Goal: Task Accomplishment & Management: Use online tool/utility

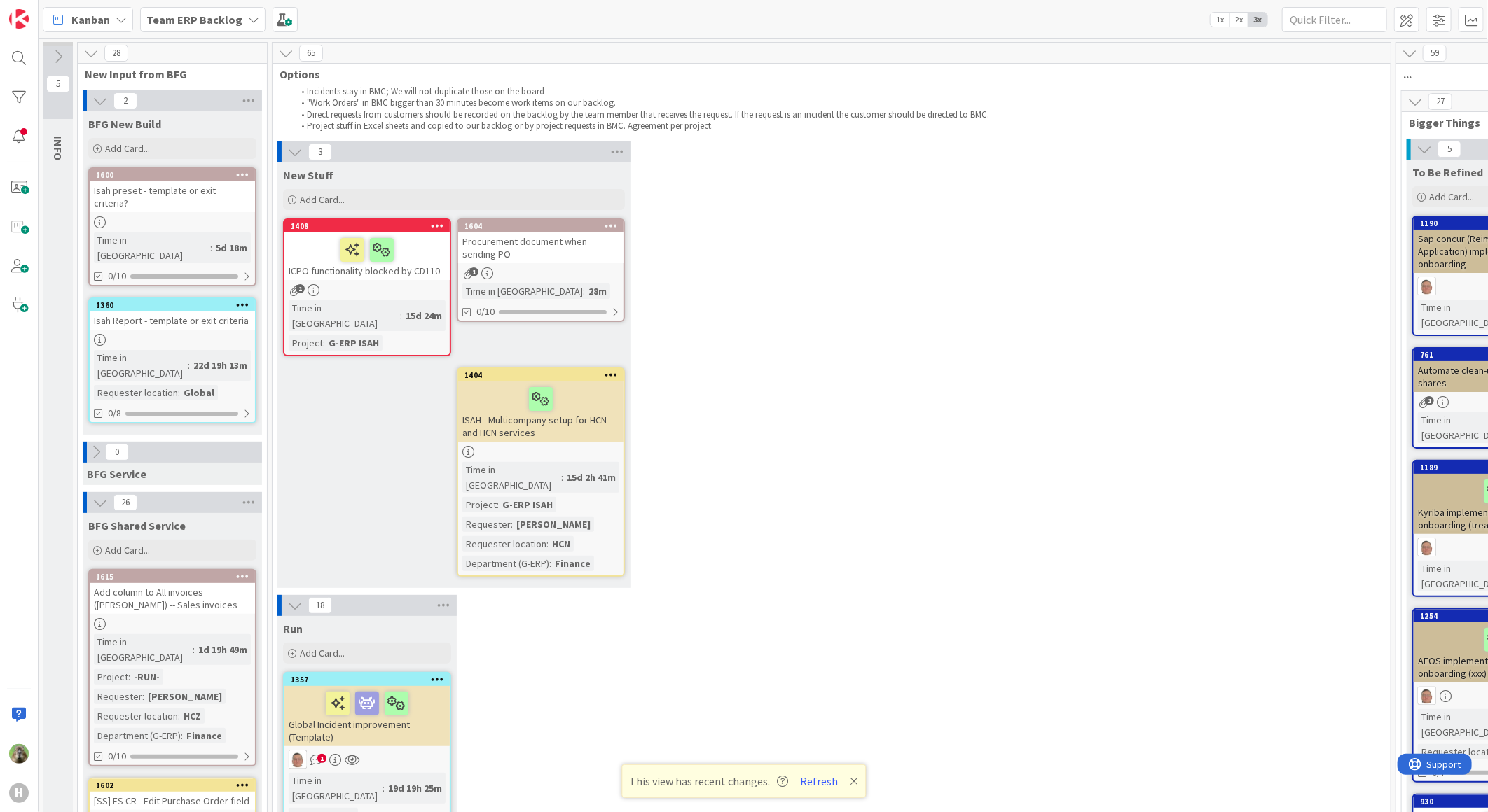
scroll to position [3034, 0]
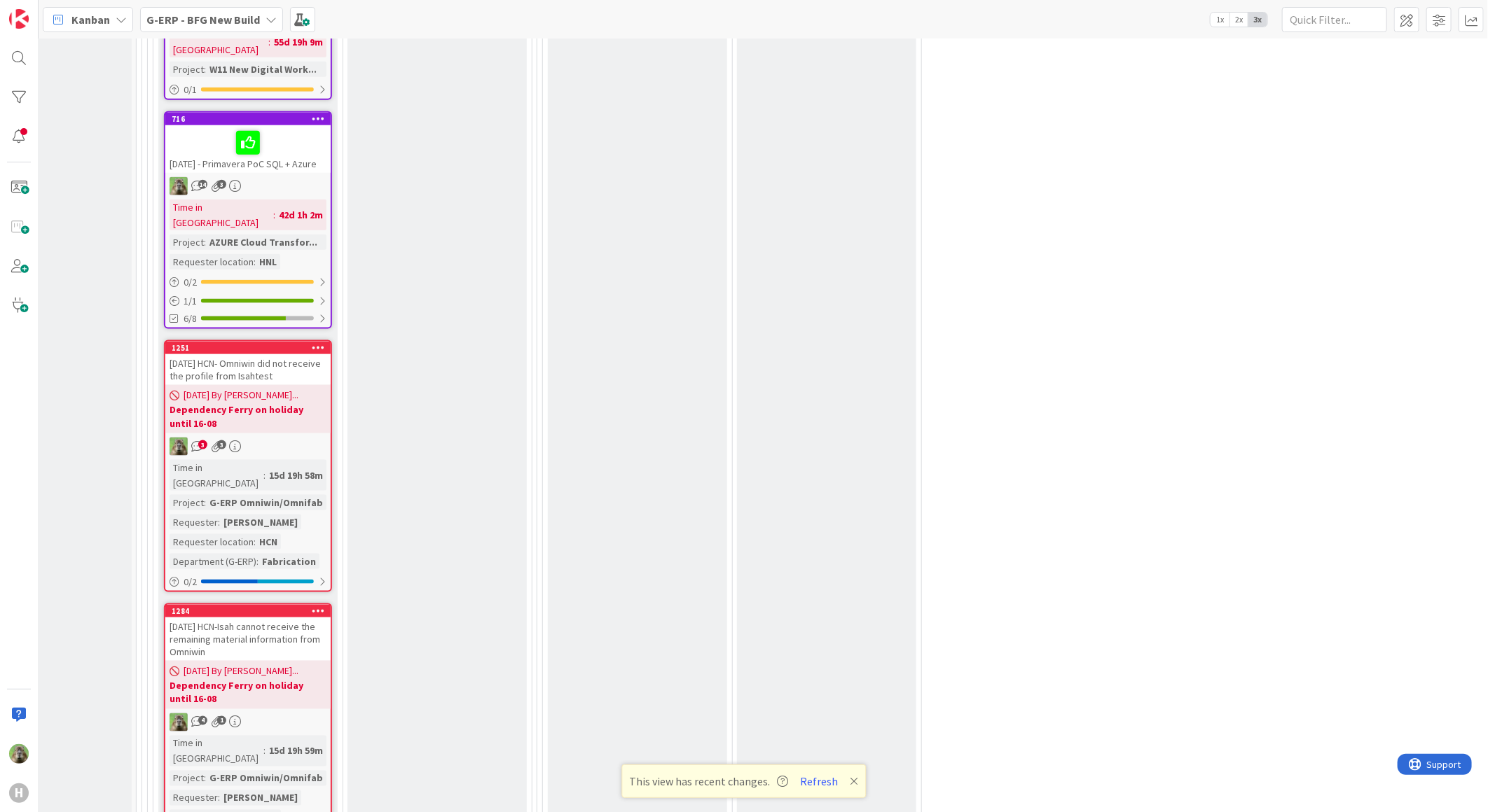
scroll to position [3968, 274]
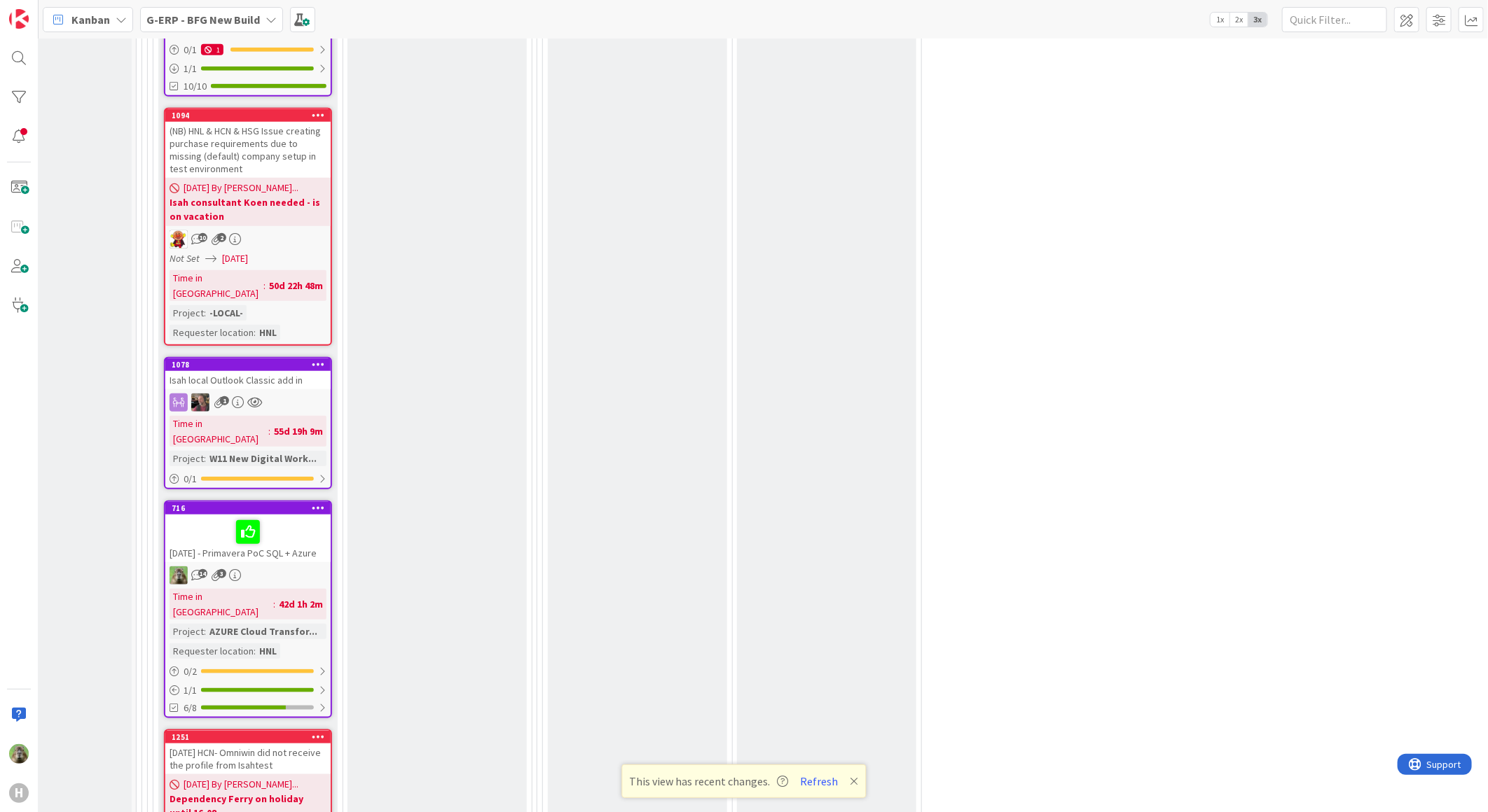
click at [303, 515] on div "15-8-2025 - Primavera PoC SQL + Azure" at bounding box center [248, 538] width 165 height 47
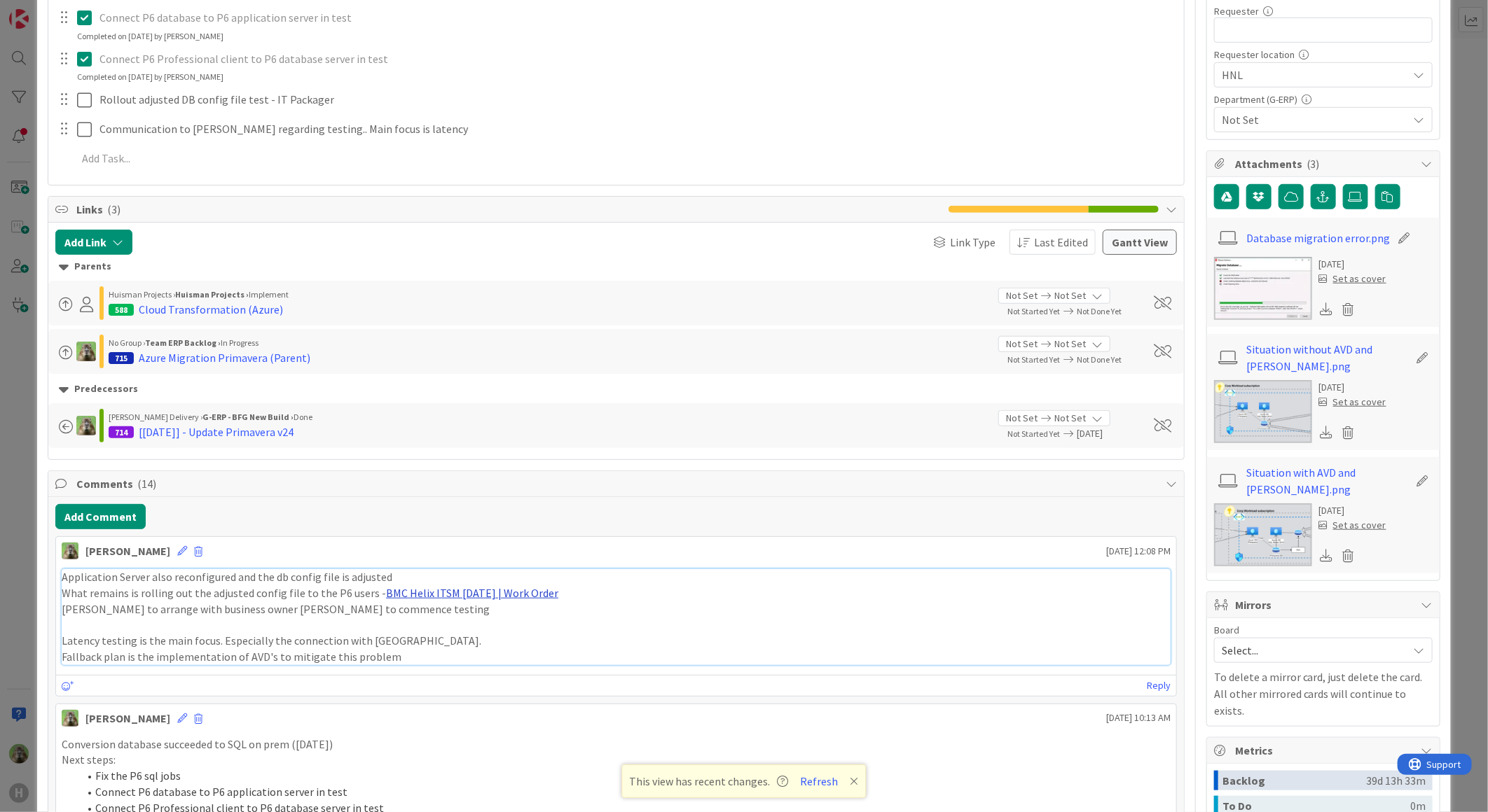
click at [464, 596] on link "BMC Helix ITSM 23.3.02 | Work Order" at bounding box center [471, 593] width 172 height 14
type textarea "x"
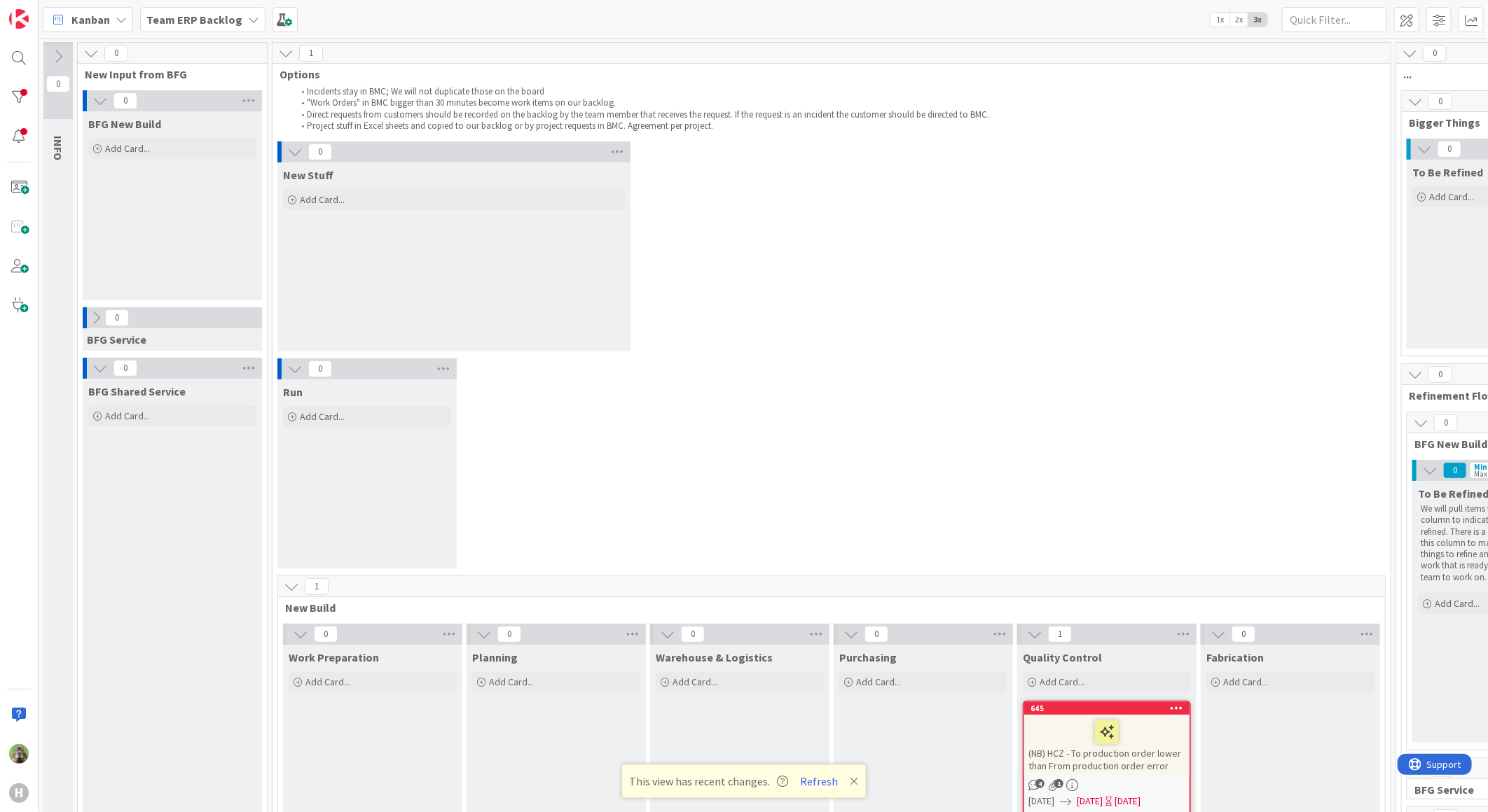
scroll to position [233, 0]
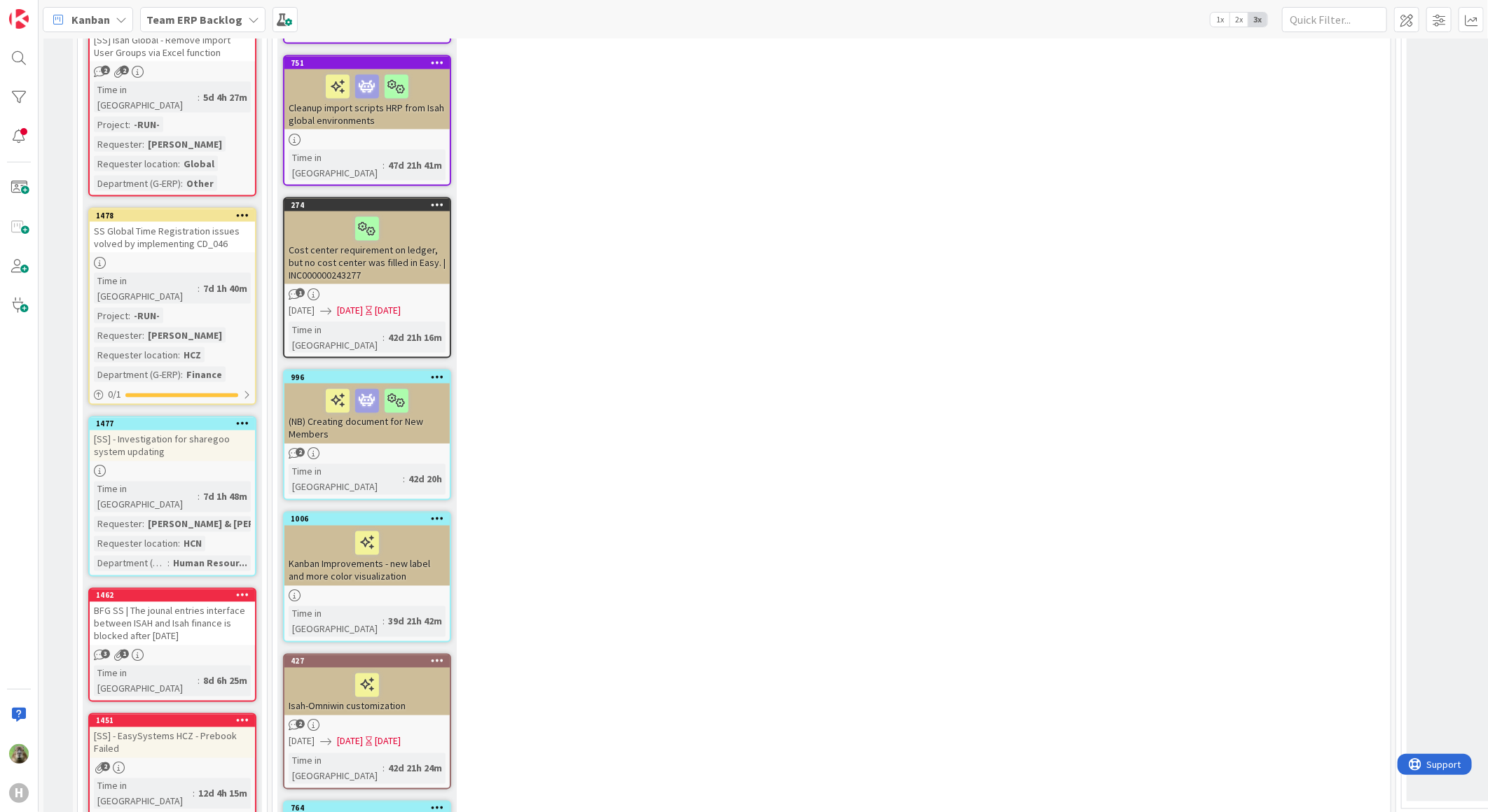
scroll to position [1866, 0]
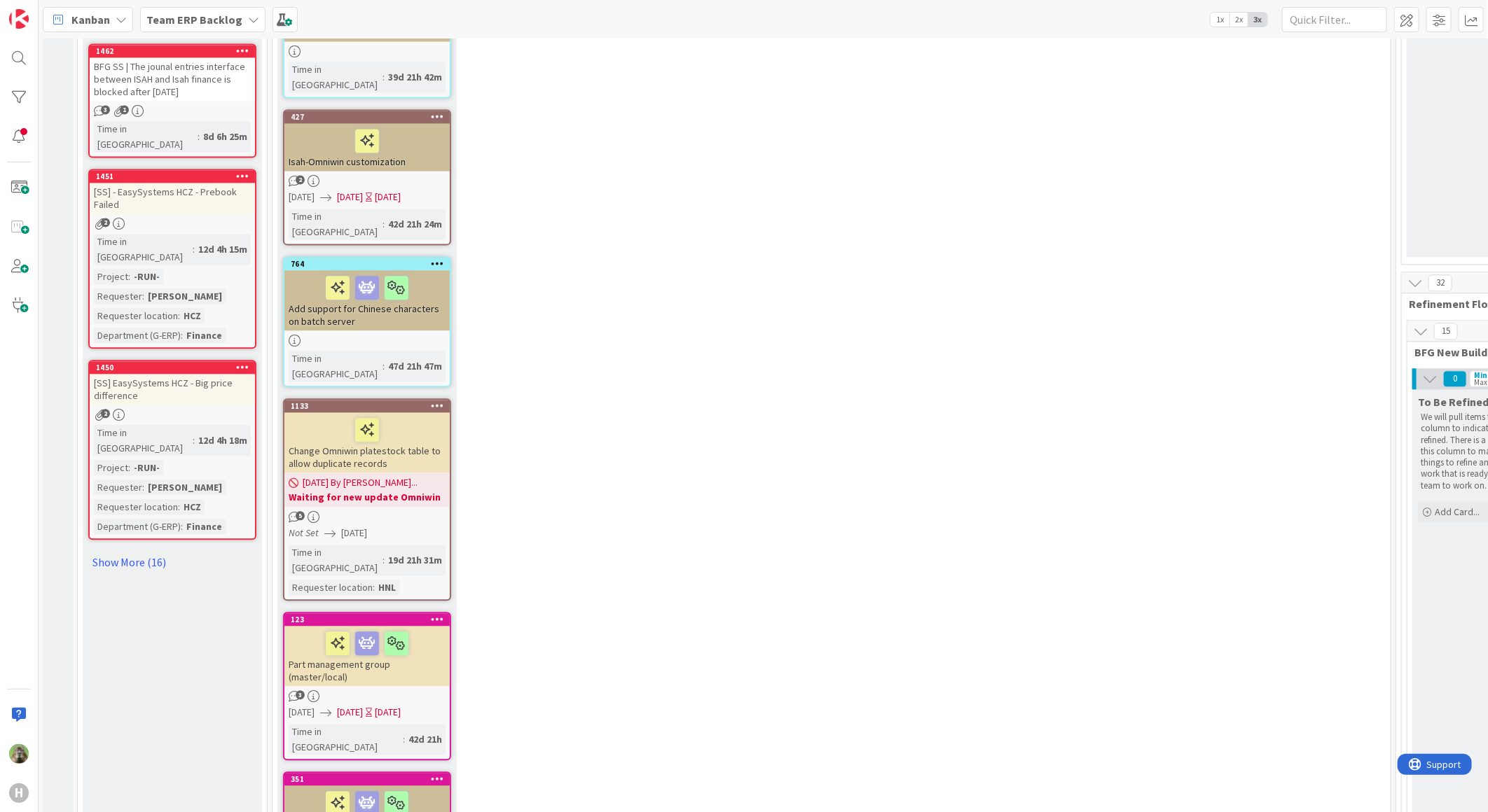
click at [857, 322] on div "18 Run Add Card... 1357 Global Incident improvement (Template) 1 Time in Column…" at bounding box center [831, 196] width 1113 height 2974
click at [823, 770] on div "This view has recent changes. Refresh" at bounding box center [744, 781] width 244 height 33
click at [815, 772] on button "Refresh" at bounding box center [819, 781] width 47 height 19
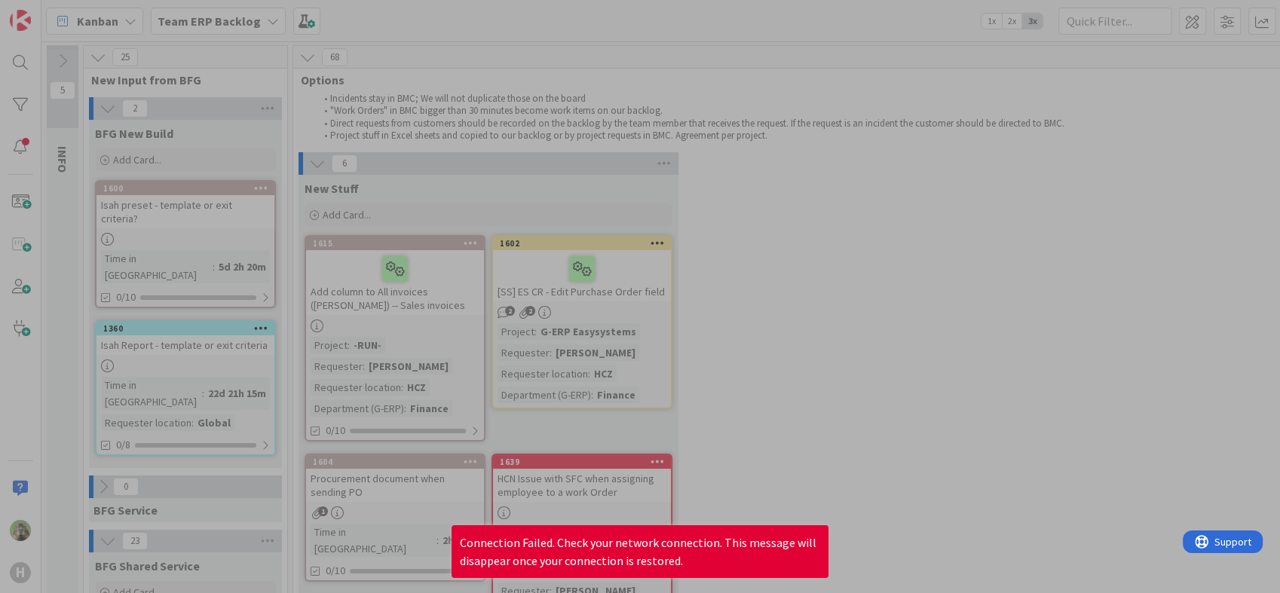
click at [754, 500] on div at bounding box center [640, 296] width 1280 height 593
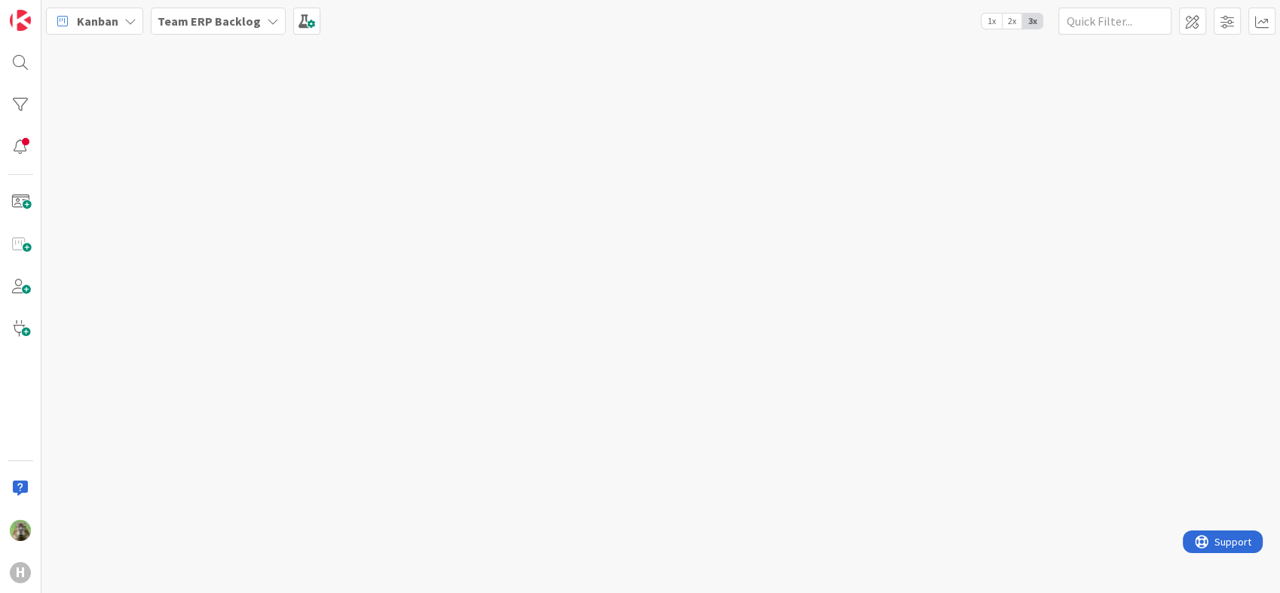
click at [224, 17] on b "Team ERP Backlog" at bounding box center [209, 21] width 103 height 15
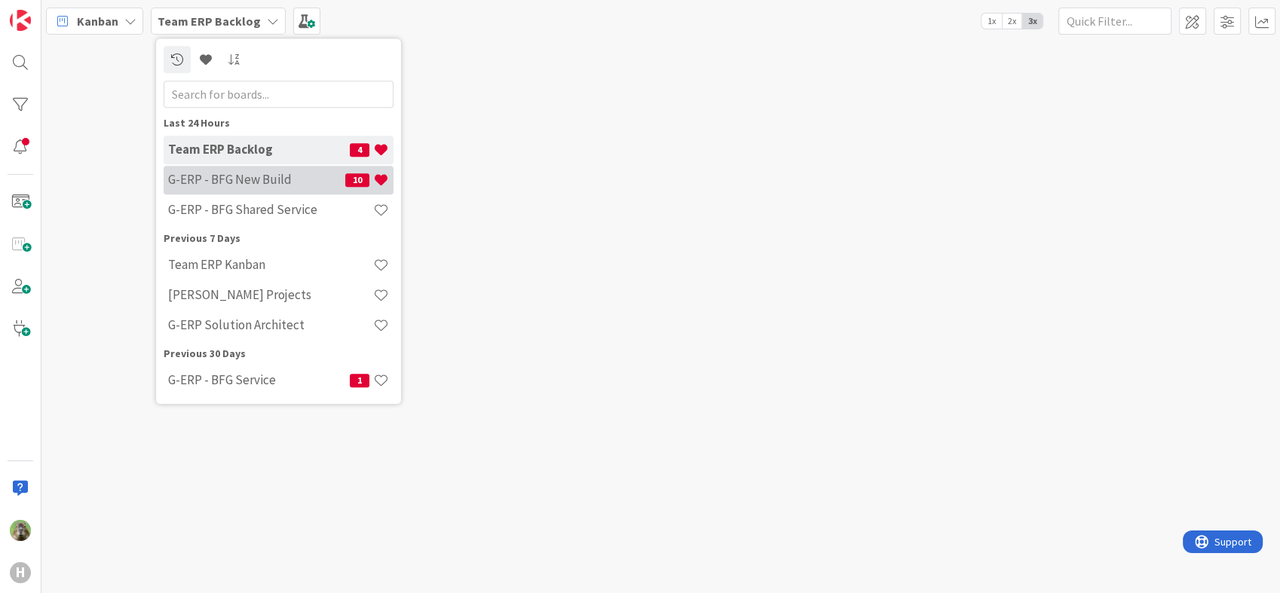
click at [251, 179] on h4 "G-ERP - BFG New Build" at bounding box center [256, 180] width 177 height 15
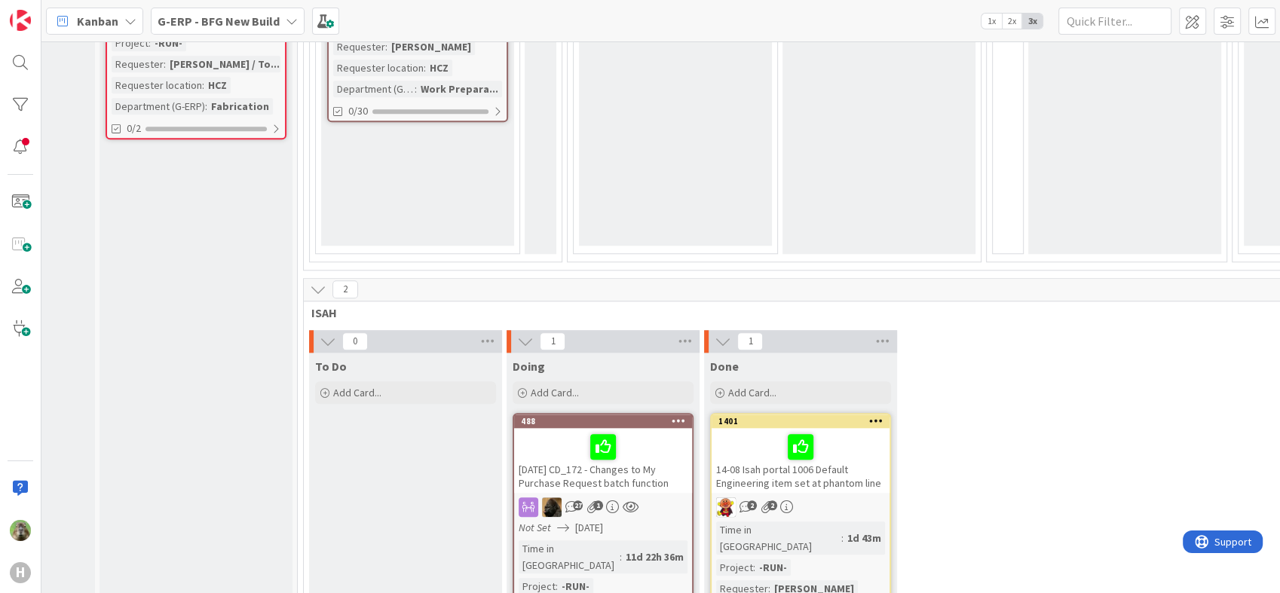
scroll to position [1442, 145]
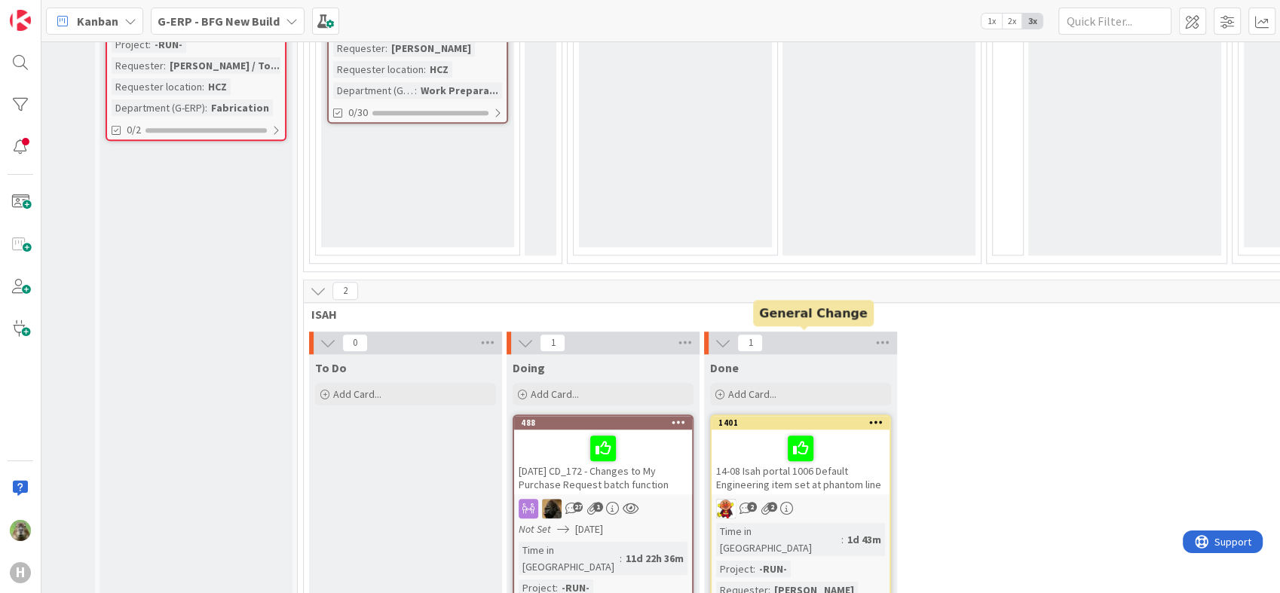
click at [846, 418] on div "1401" at bounding box center [803, 423] width 171 height 11
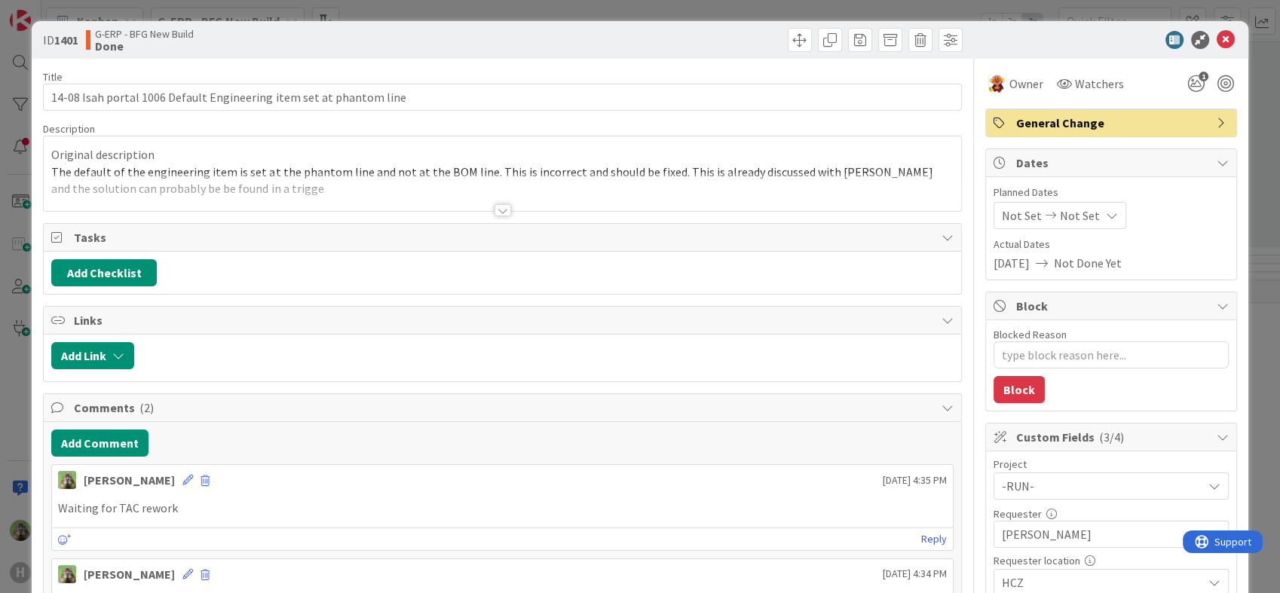
type textarea "x"
click at [5, 360] on div "ID 1401 G-ERP - BFG New Build Done Title 67 / 128 14-08 Isah portal 1006 Defaul…" at bounding box center [640, 296] width 1280 height 593
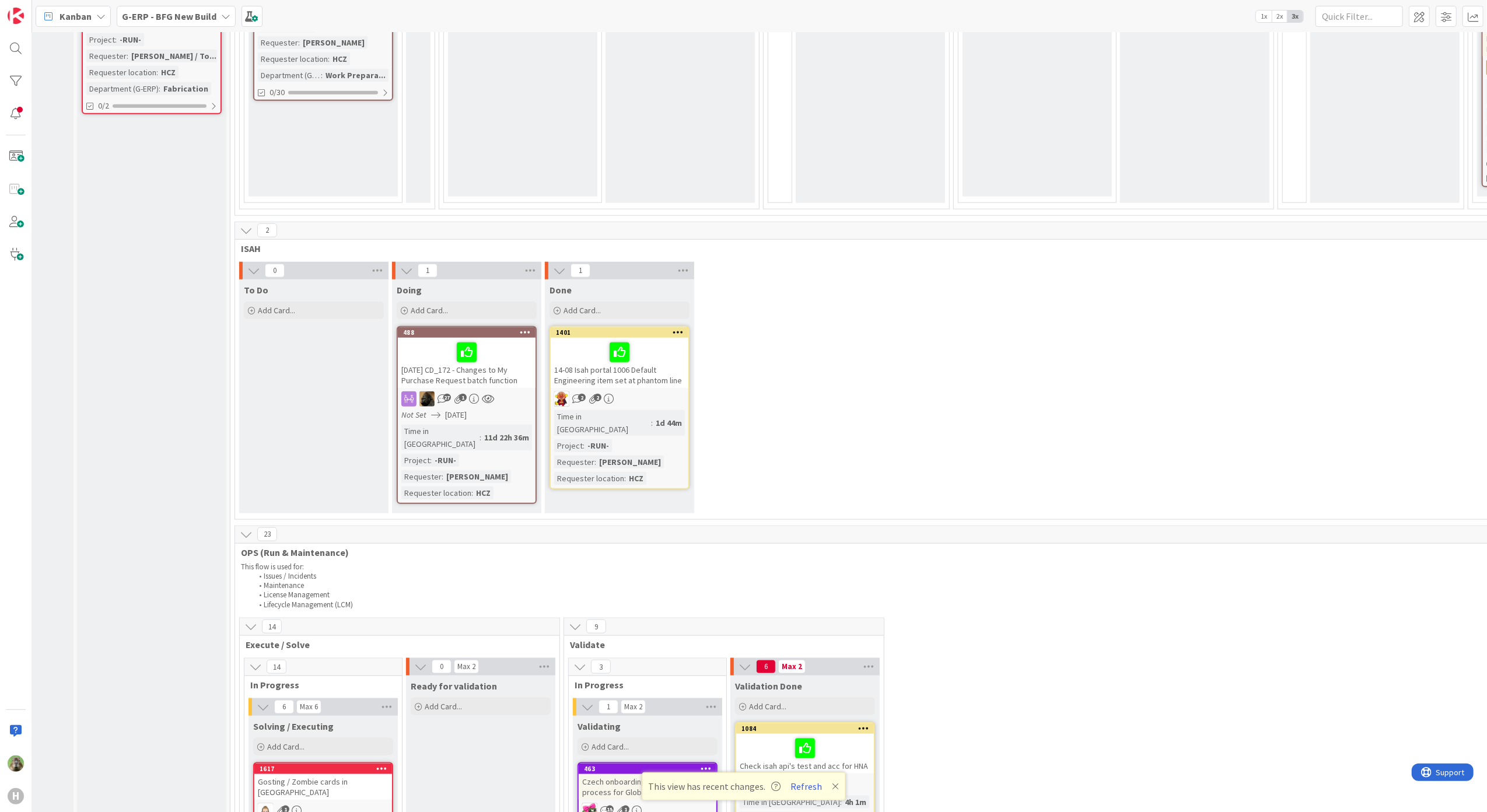
scroll to position [1112, 112]
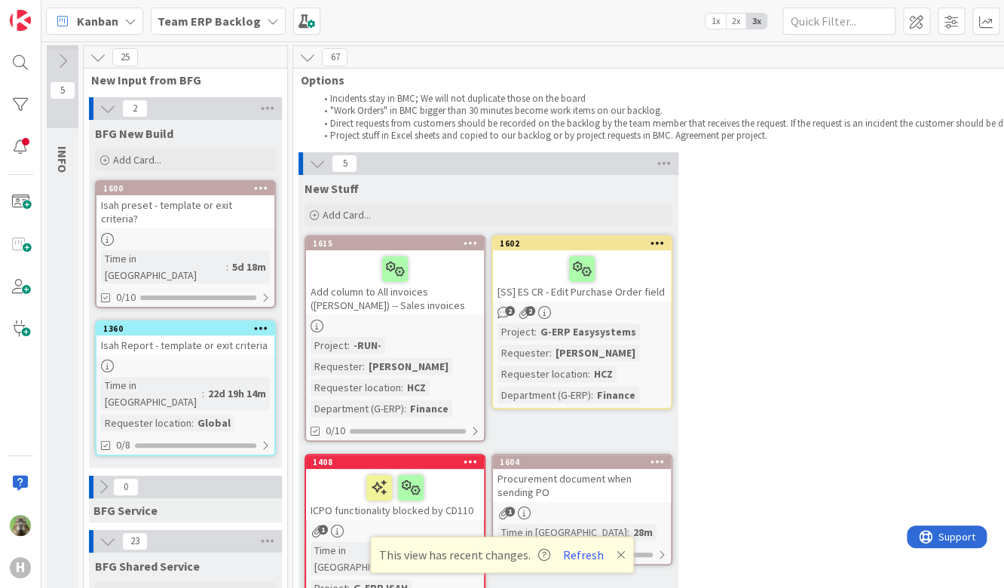
click at [235, 26] on b "Team ERP Backlog" at bounding box center [209, 21] width 103 height 15
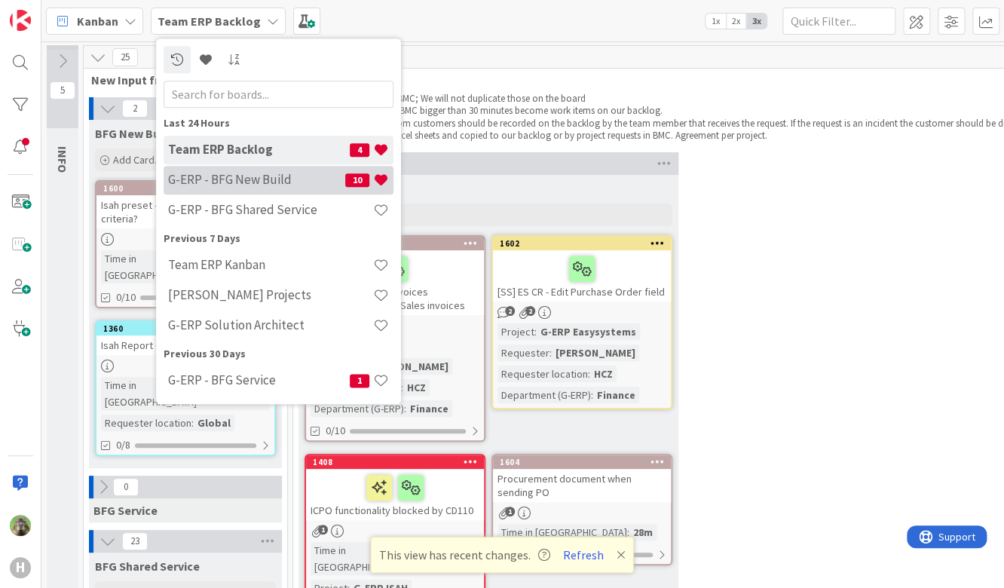
click at [265, 184] on h4 "G-ERP - BFG New Build" at bounding box center [256, 180] width 177 height 15
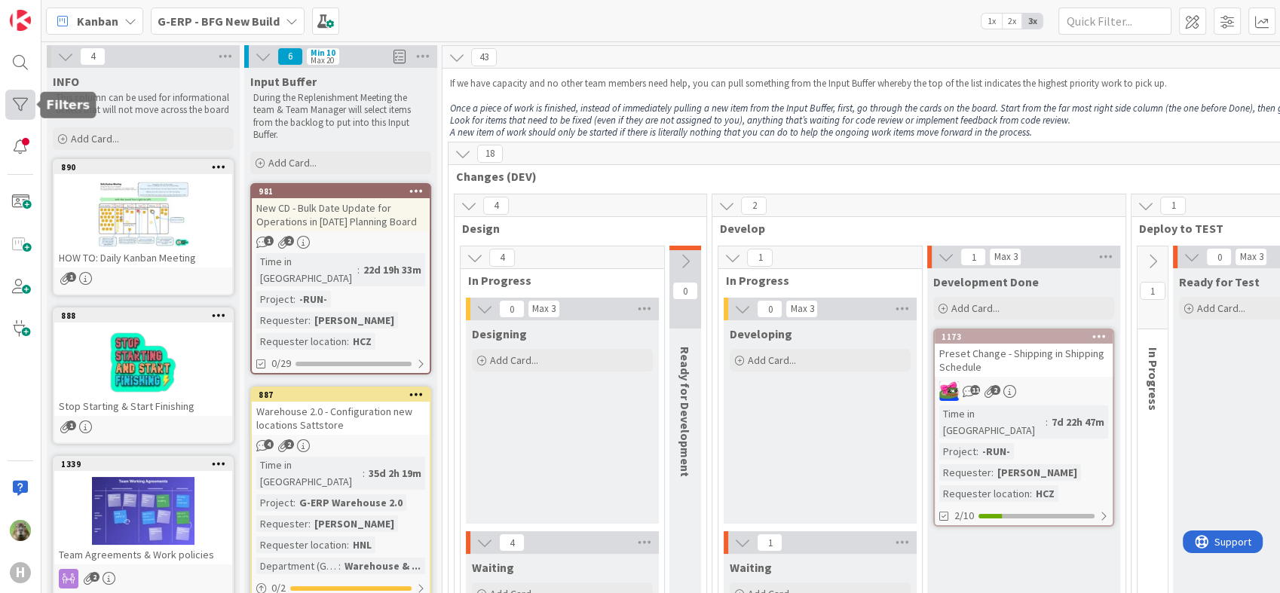
click at [27, 118] on div at bounding box center [20, 105] width 30 height 30
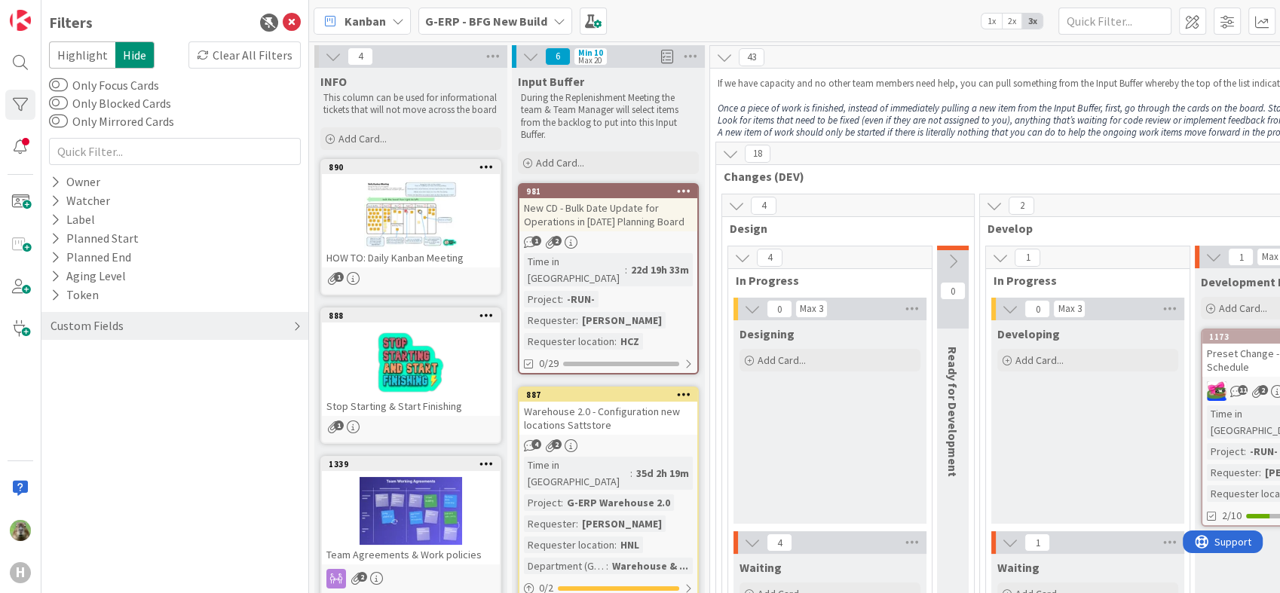
click at [92, 326] on div "Custom Fields" at bounding box center [87, 326] width 76 height 19
click at [112, 378] on button "Requester" at bounding box center [85, 375] width 72 height 19
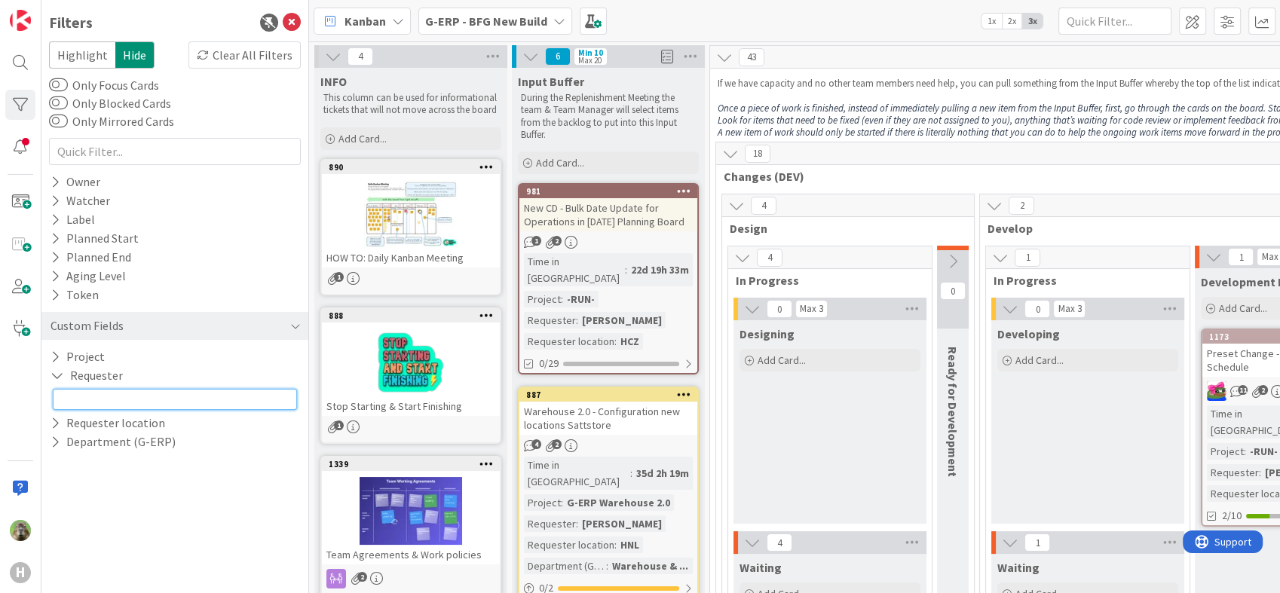
click at [168, 406] on input "text" at bounding box center [175, 399] width 244 height 21
type input "y"
type input "tomas jokay"
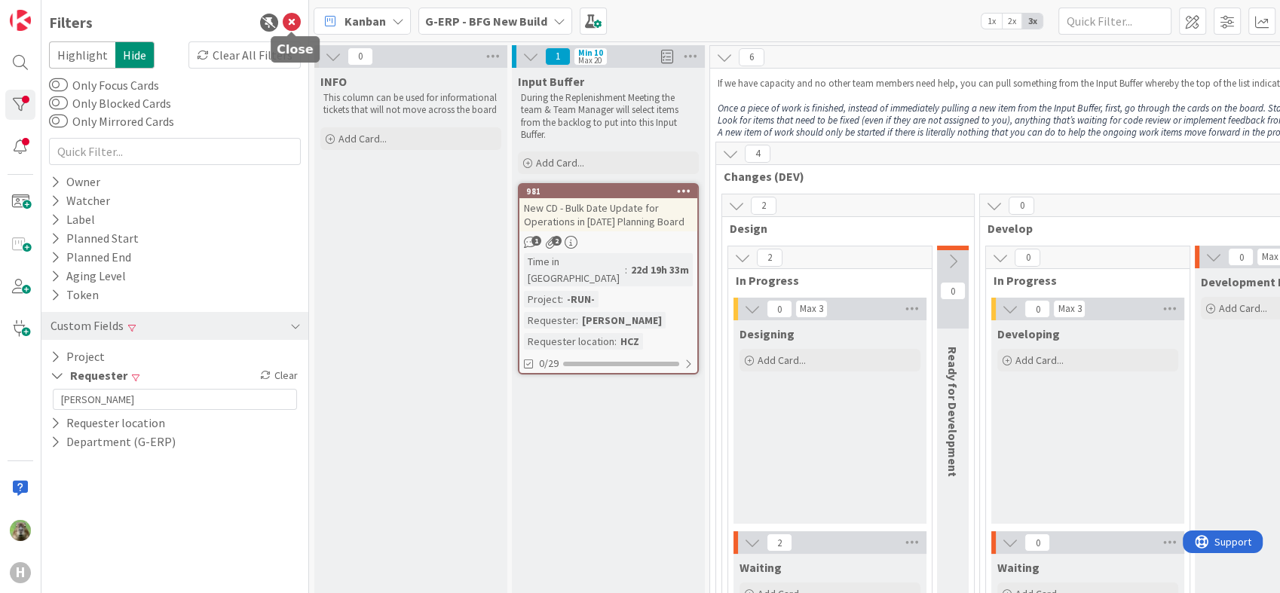
click at [292, 19] on icon at bounding box center [292, 23] width 18 height 18
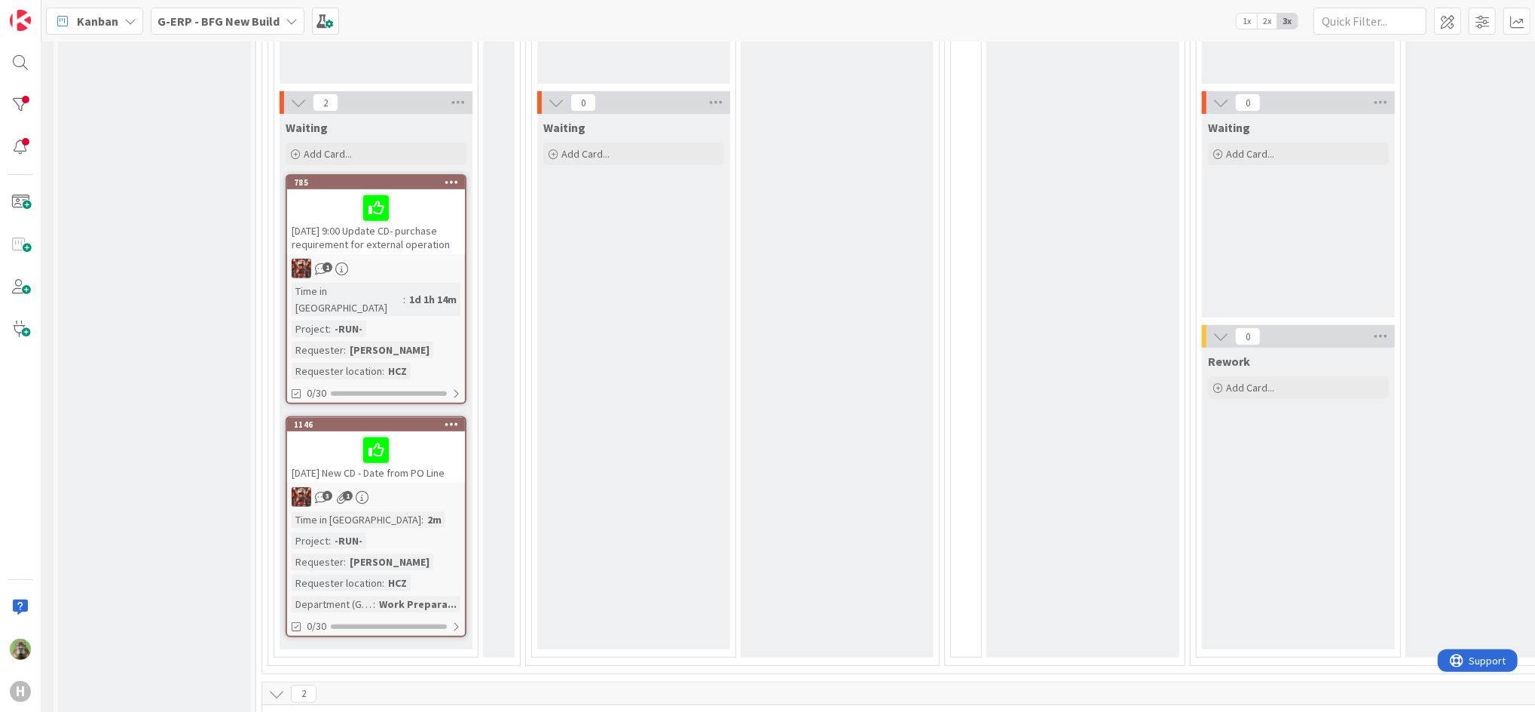
scroll to position [442, 186]
click at [418, 248] on div "15.8.2025 9:00 Update CD- purchase requirement for external operation" at bounding box center [376, 220] width 178 height 65
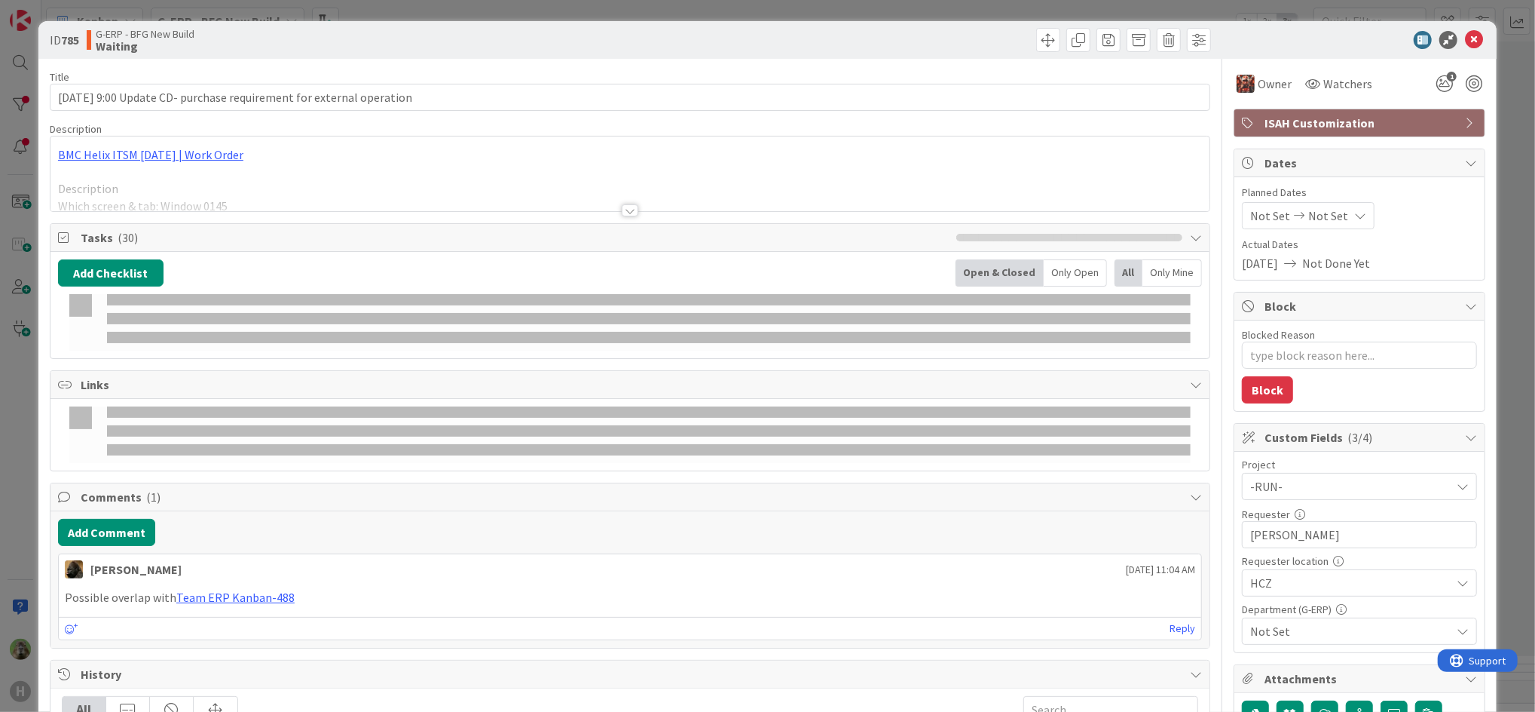
click at [577, 167] on p at bounding box center [630, 172] width 1144 height 17
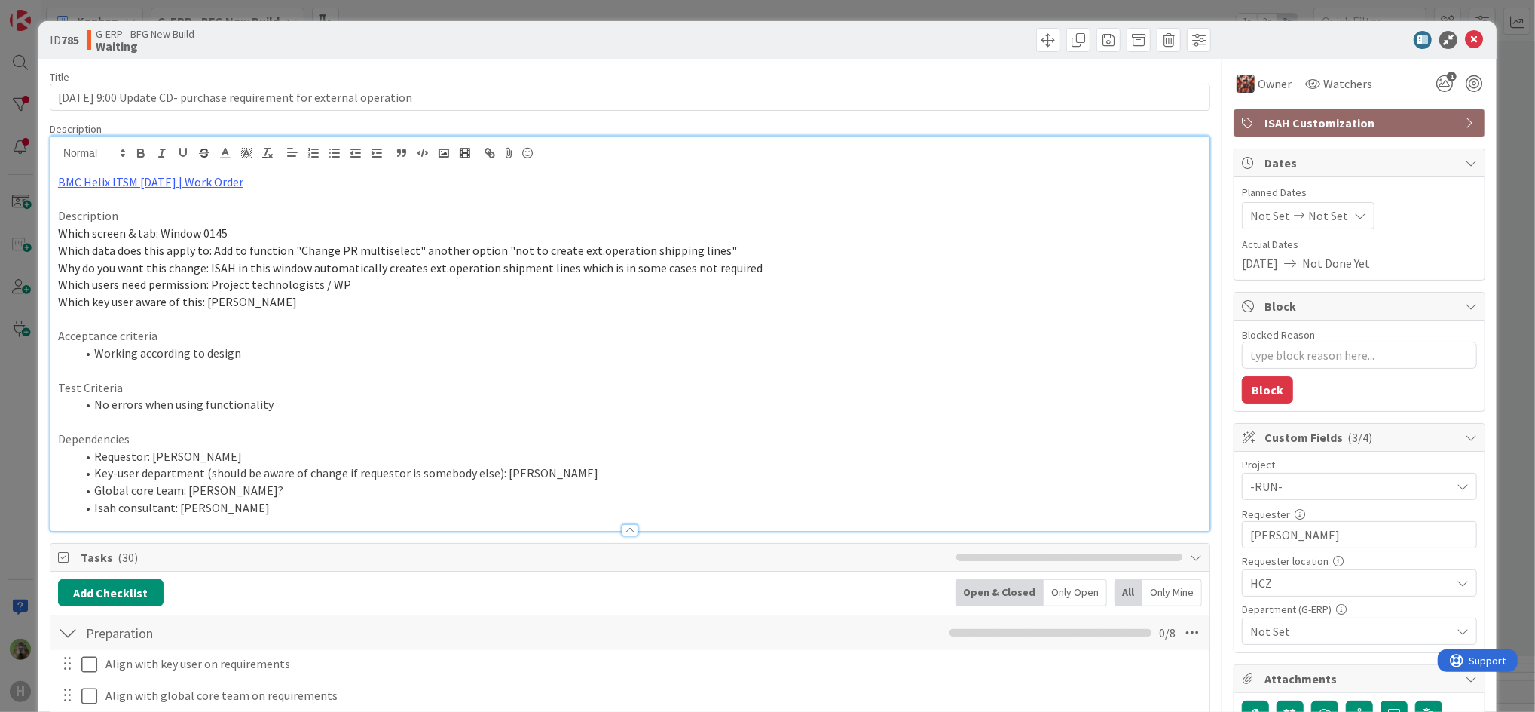
type textarea "x"
click at [5, 418] on div "ID 785 G-ERP - BFG New Build Waiting Title 69 / 128 15.8.2025 9:00 Update CD- p…" at bounding box center [767, 356] width 1535 height 712
click at [20, 422] on div "ID 785 G-ERP - BFG New Build Waiting Title 69 / 128 15.8.2025 9:00 Update CD- p…" at bounding box center [767, 356] width 1535 height 712
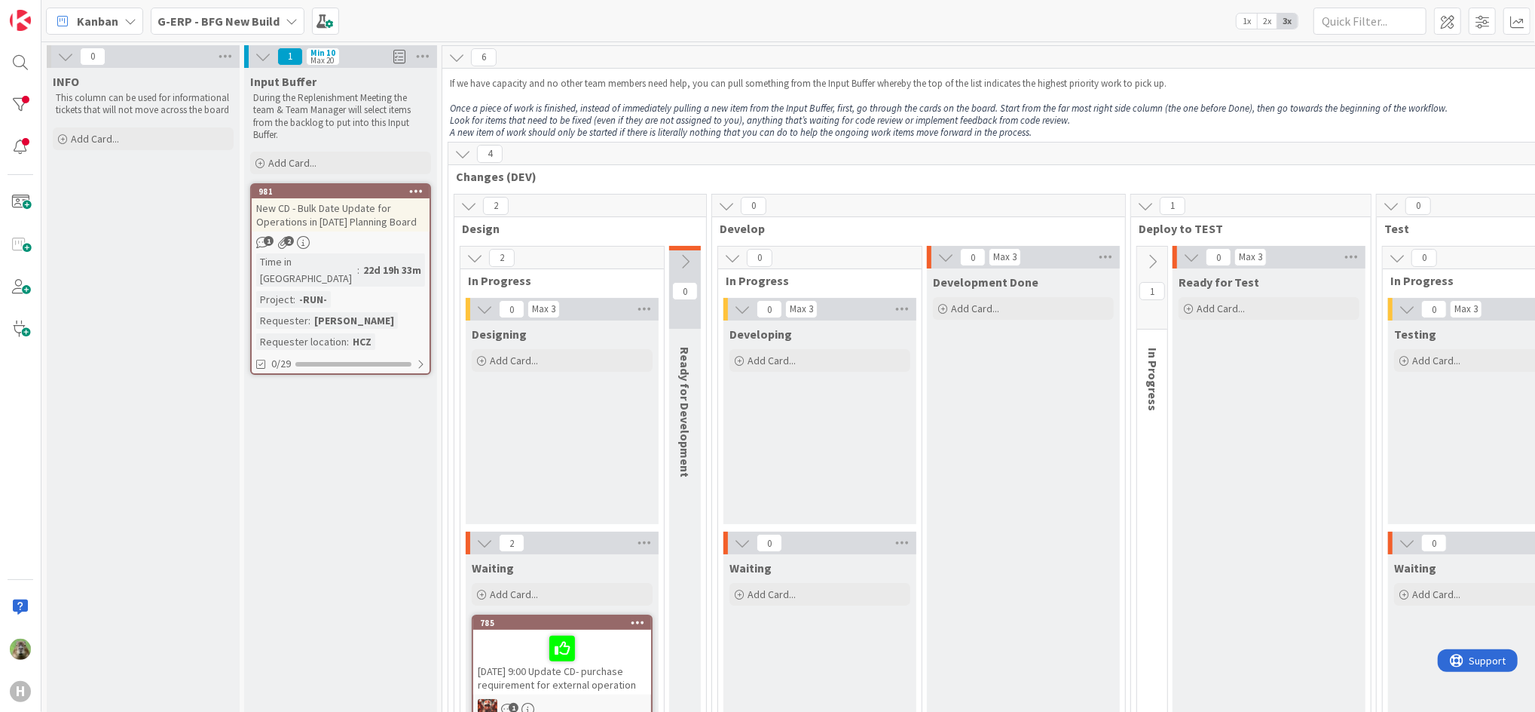
click at [265, 25] on b "G-ERP - BFG New Build" at bounding box center [219, 21] width 122 height 15
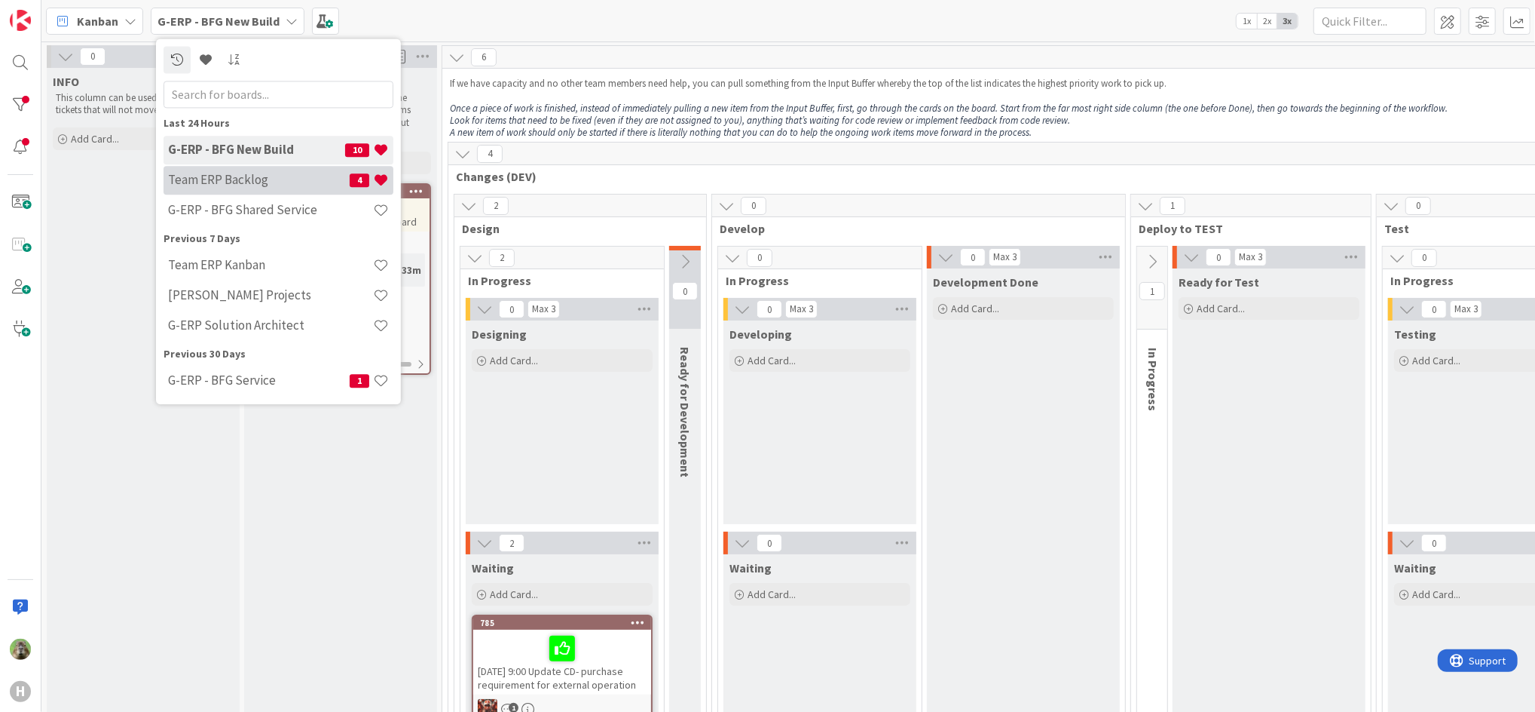
click at [249, 176] on h4 "Team ERP Backlog" at bounding box center [259, 180] width 182 height 15
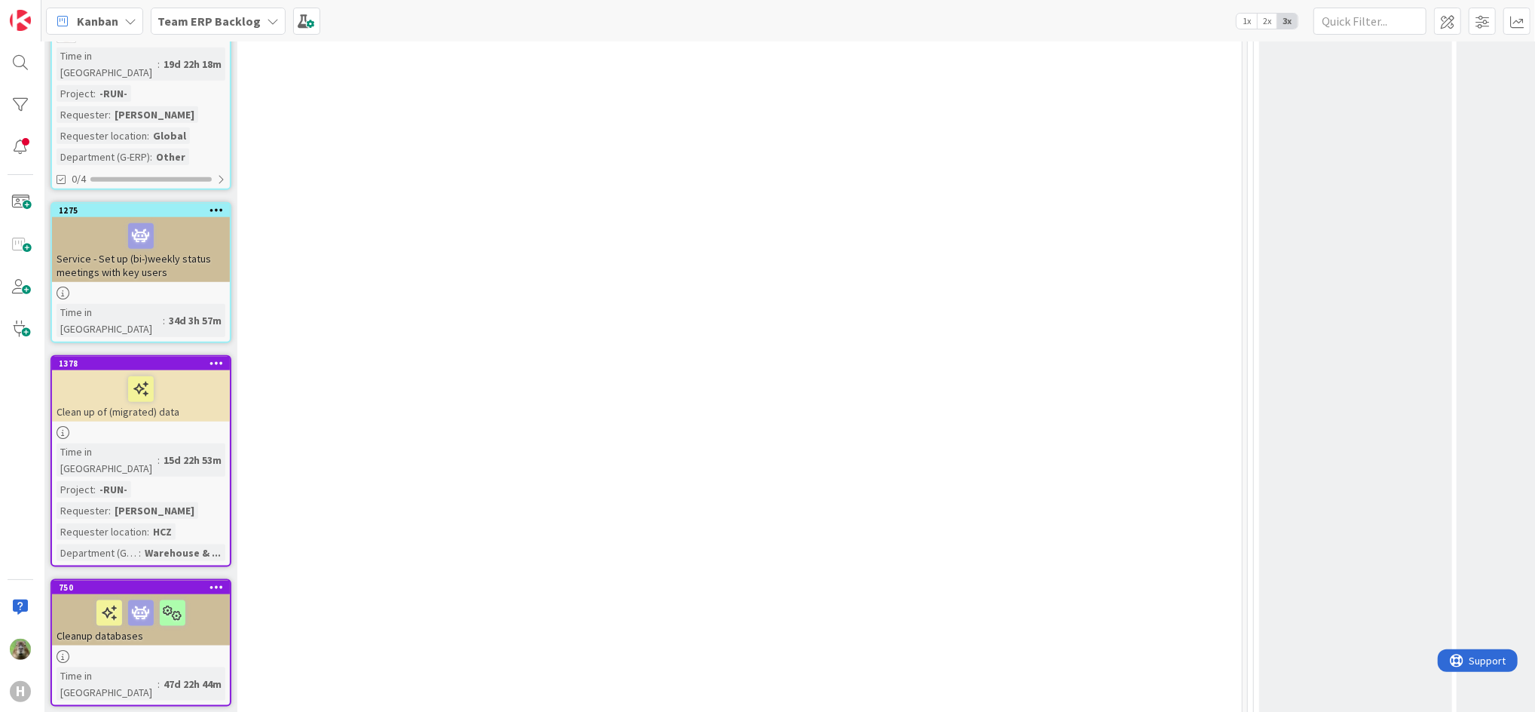
scroll to position [1233, 280]
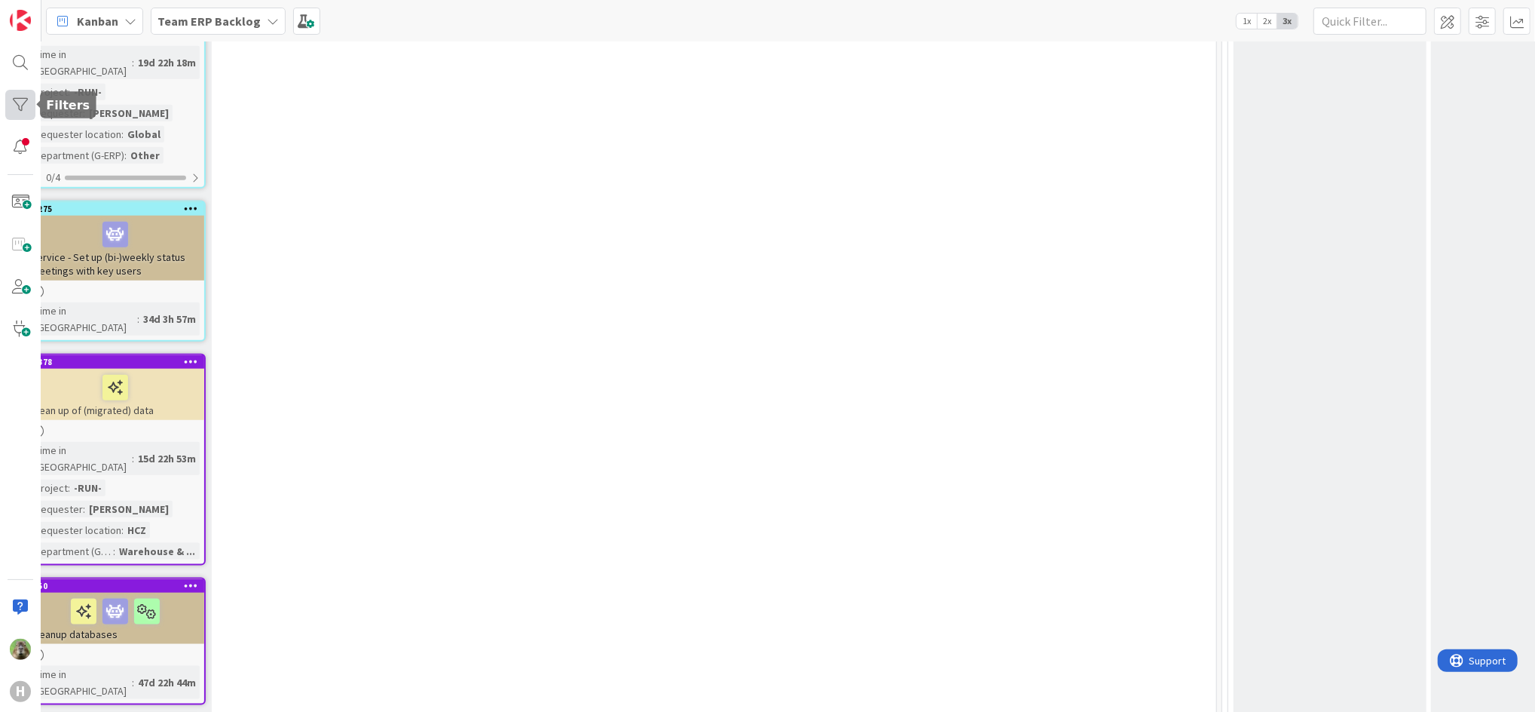
click at [17, 97] on div at bounding box center [20, 105] width 30 height 30
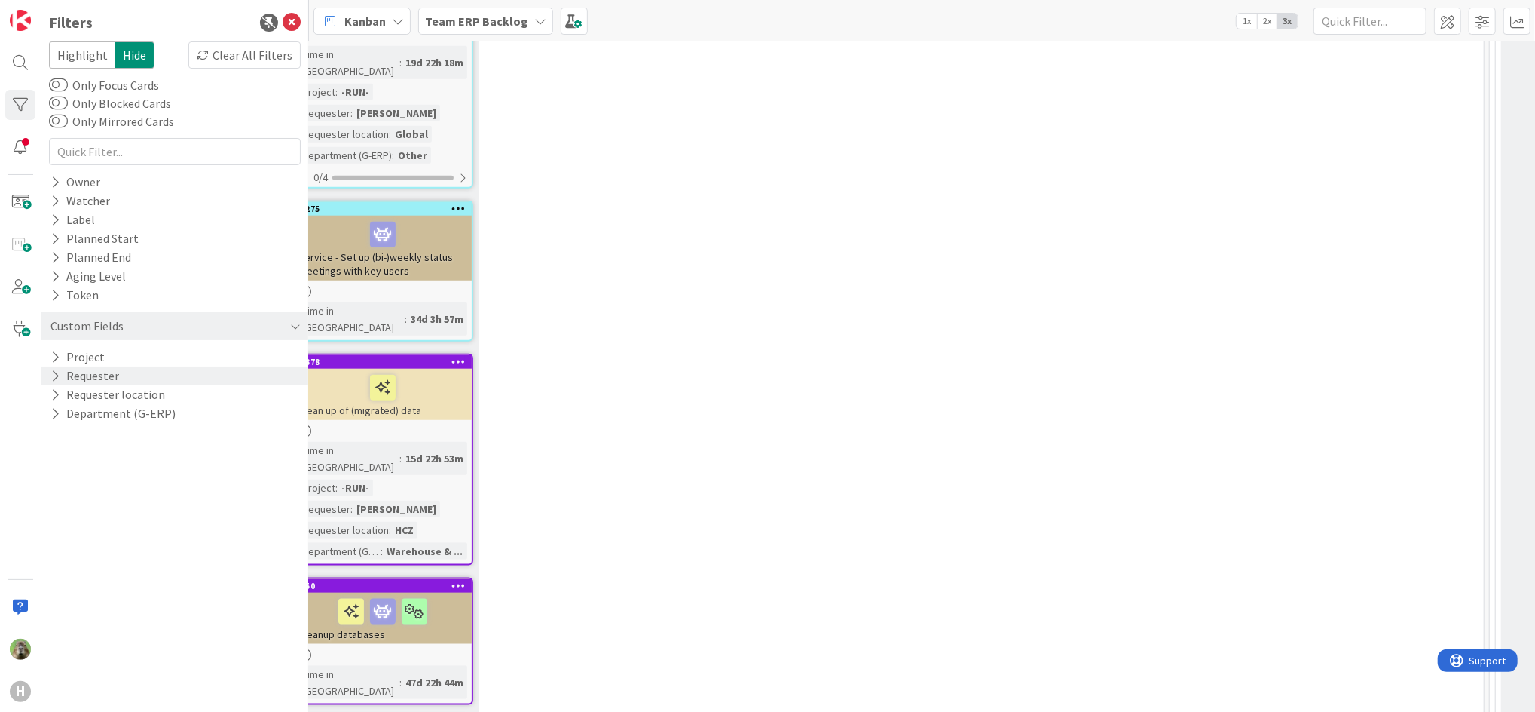
click at [121, 384] on div "Requester" at bounding box center [174, 375] width 267 height 19
click at [140, 395] on input "text" at bounding box center [175, 399] width 244 height 21
type input "tomas jokay"
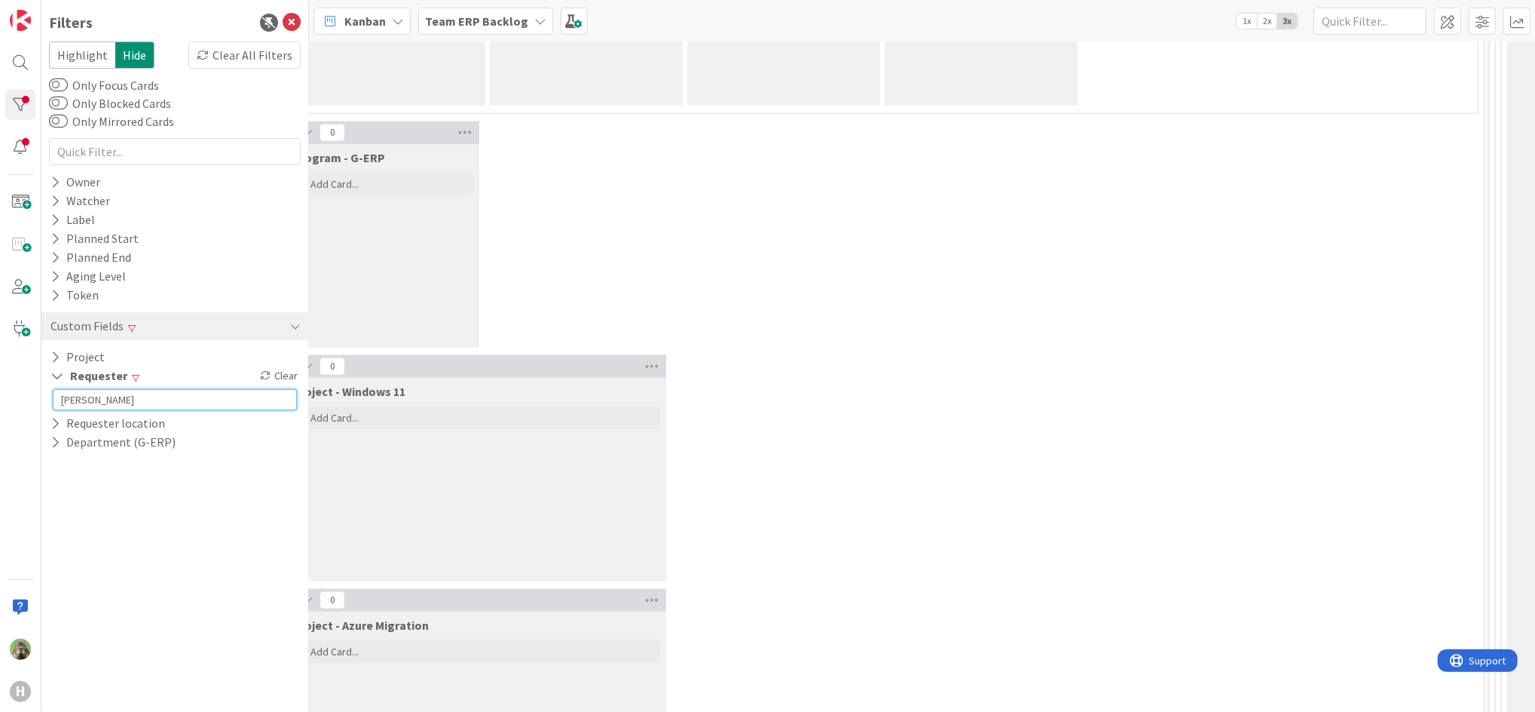
scroll to position [571, 280]
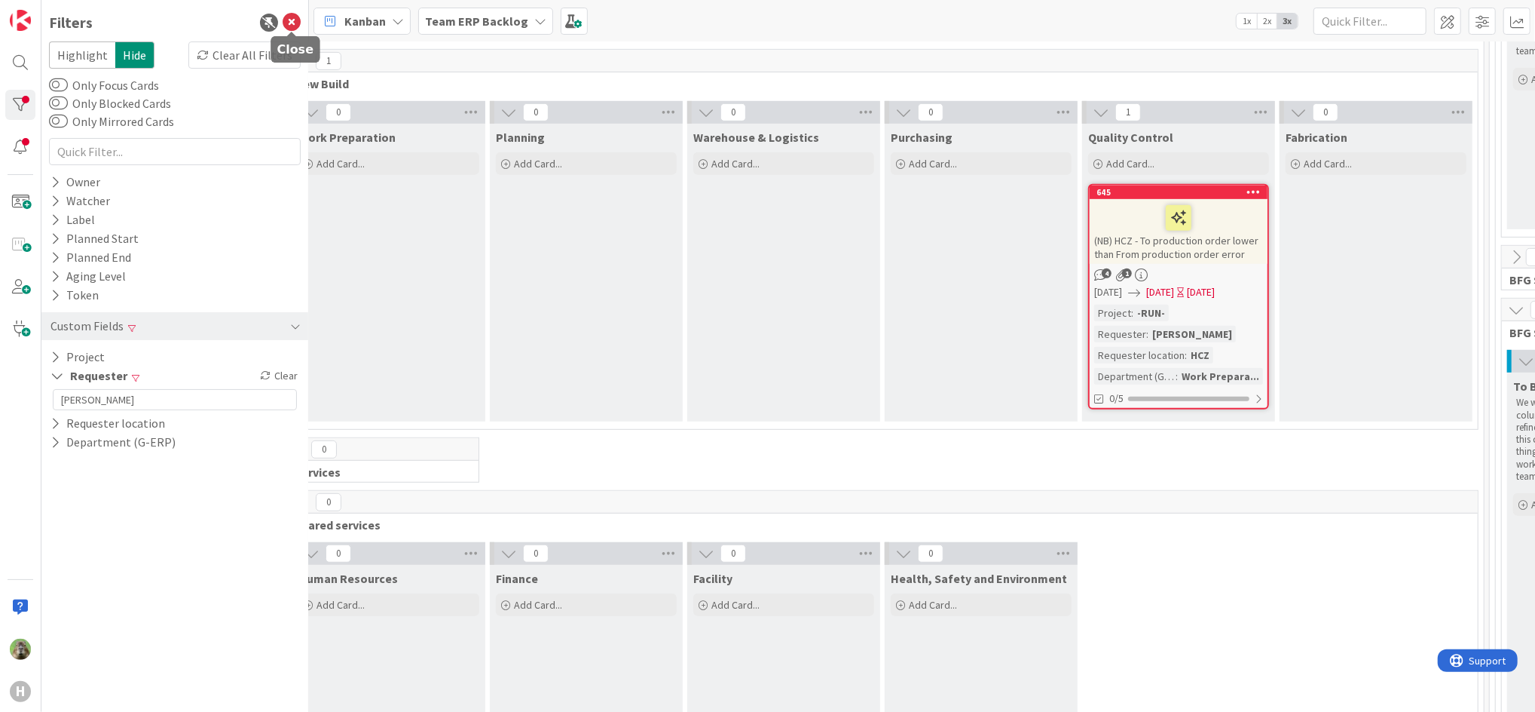
click at [296, 28] on icon at bounding box center [292, 23] width 18 height 18
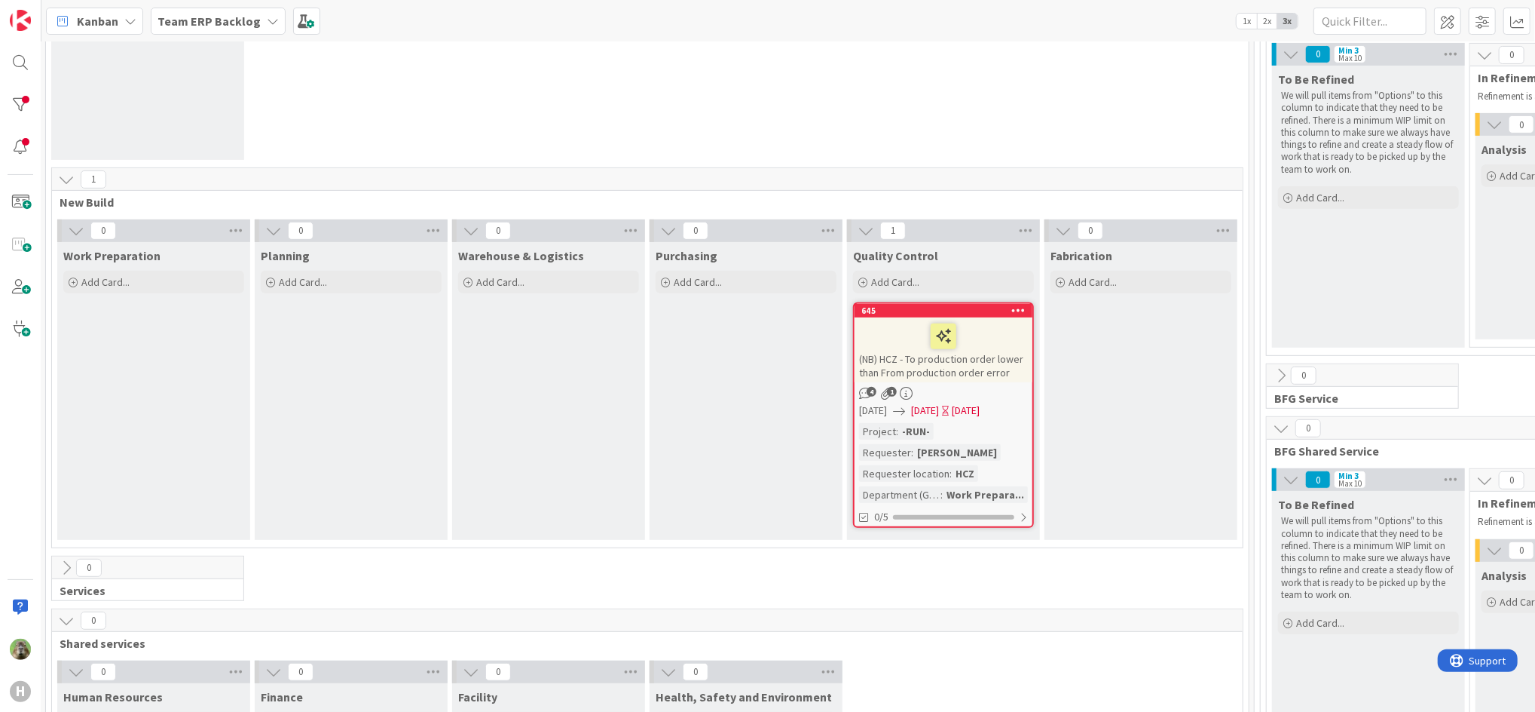
scroll to position [452, 246]
click at [997, 371] on div "(NB) HCZ - To production order lower than From production order error" at bounding box center [945, 349] width 178 height 65
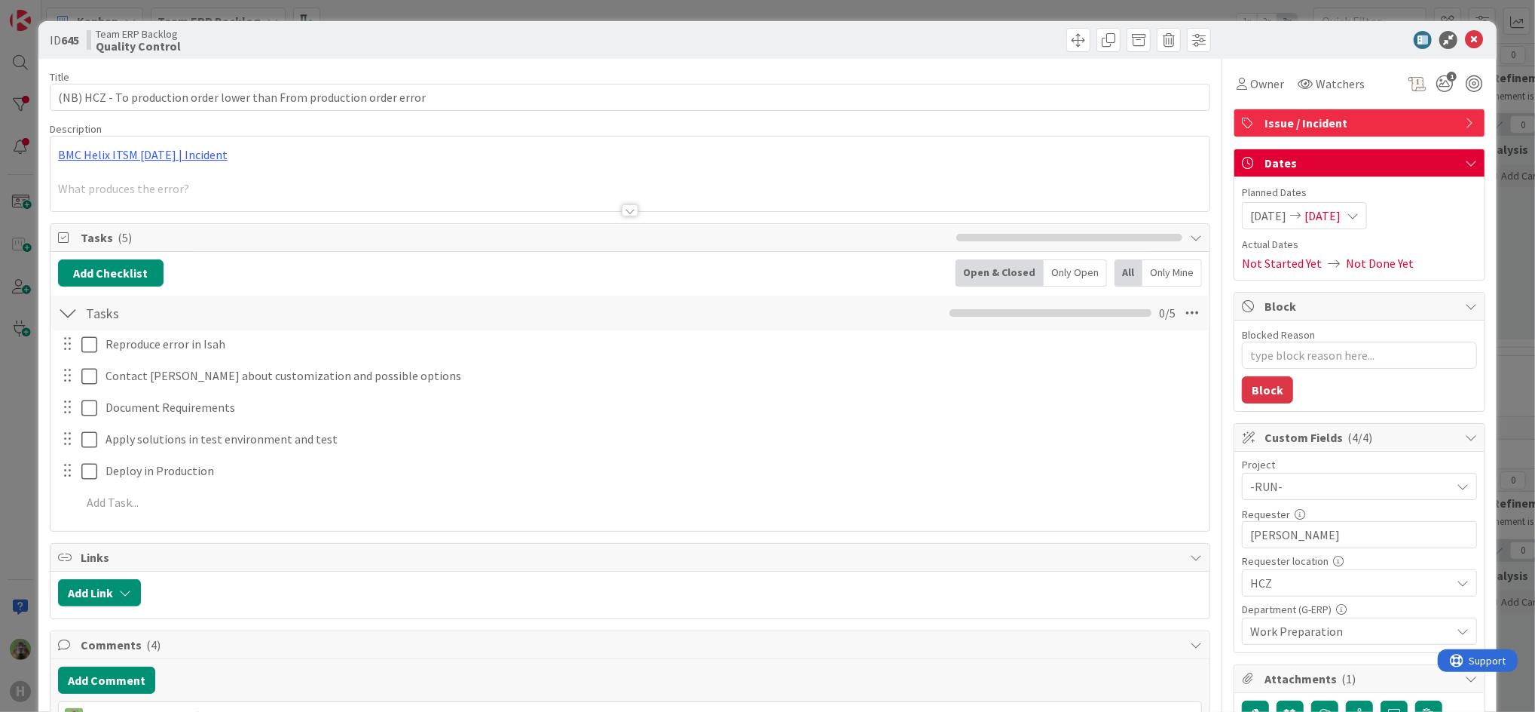
type textarea "x"
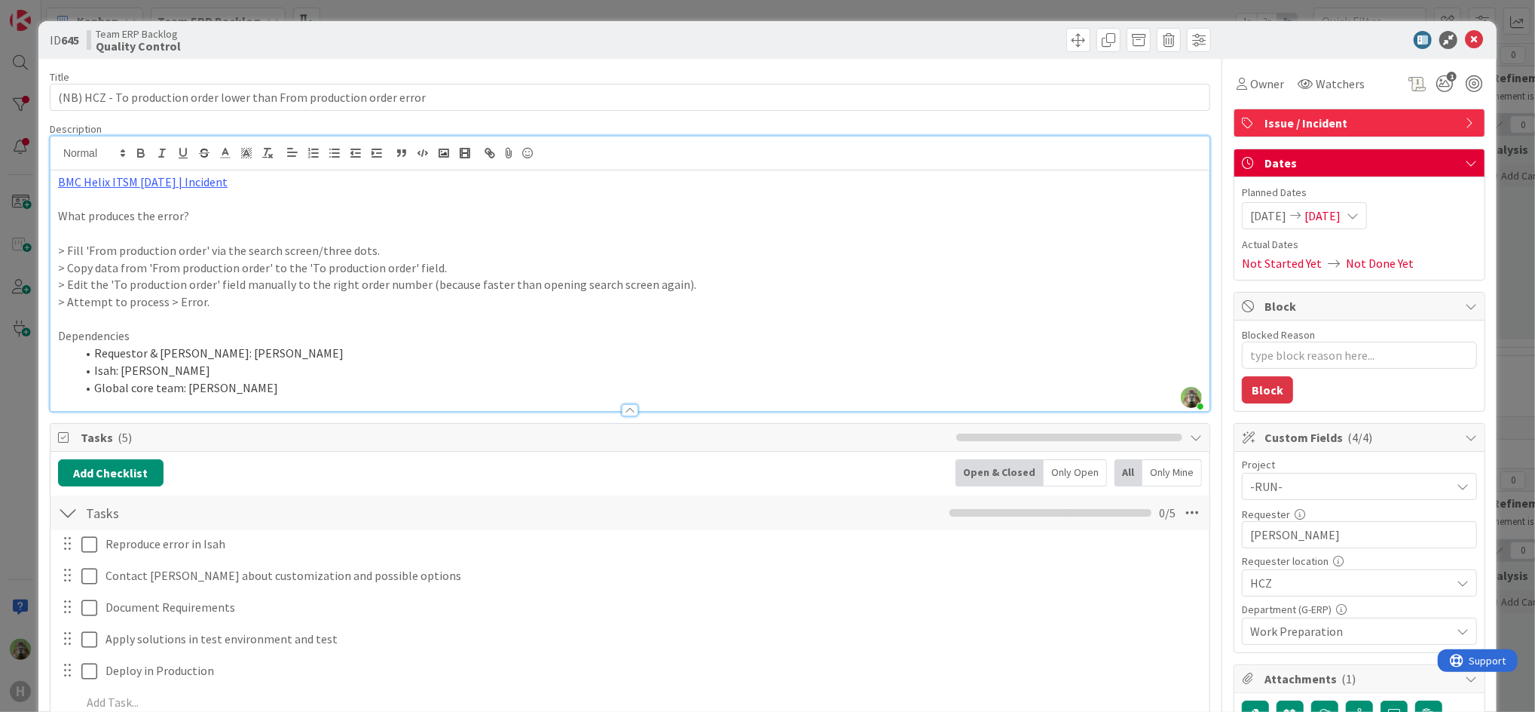
click at [699, 170] on div "Timothy Tjia just joined BMC Helix ITSM 23.3.02 | Incident What produces the er…" at bounding box center [629, 273] width 1159 height 274
click at [29, 402] on div "ID 645 Team ERP Backlog Quality Control Title 69 / 128 (NB) HCZ - To production…" at bounding box center [767, 356] width 1535 height 712
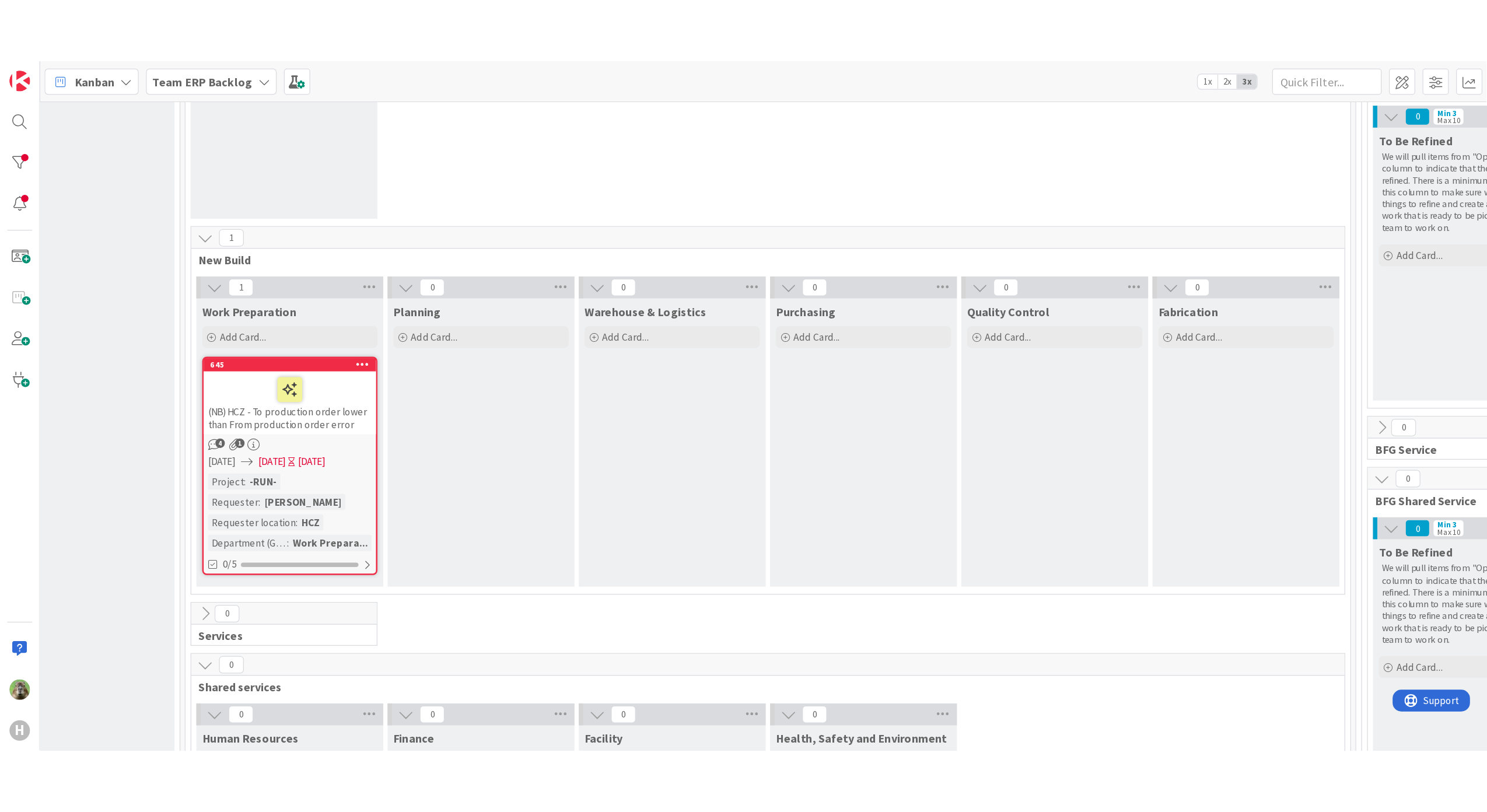
scroll to position [348, 79]
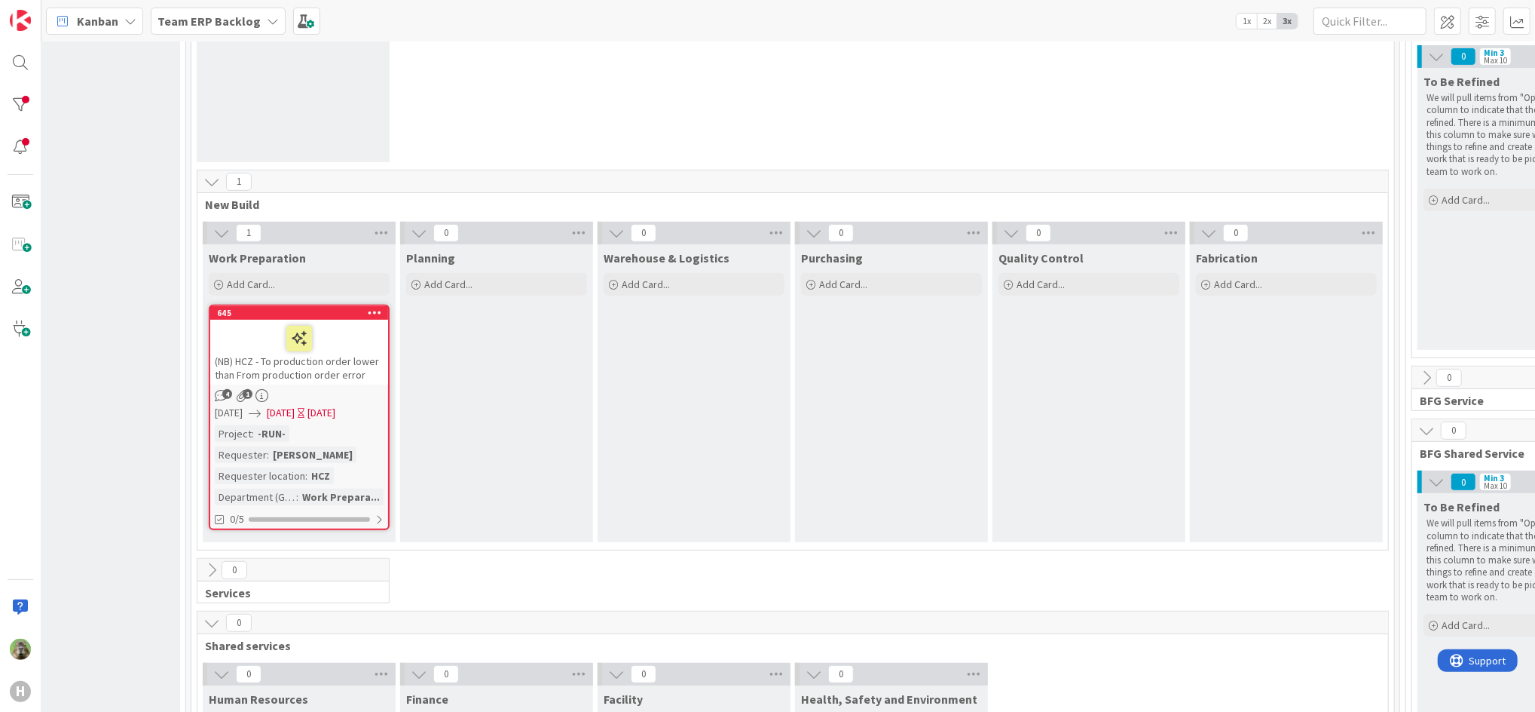
click at [1078, 57] on div "0 Run Add Card..." at bounding box center [792, 53] width 1197 height 234
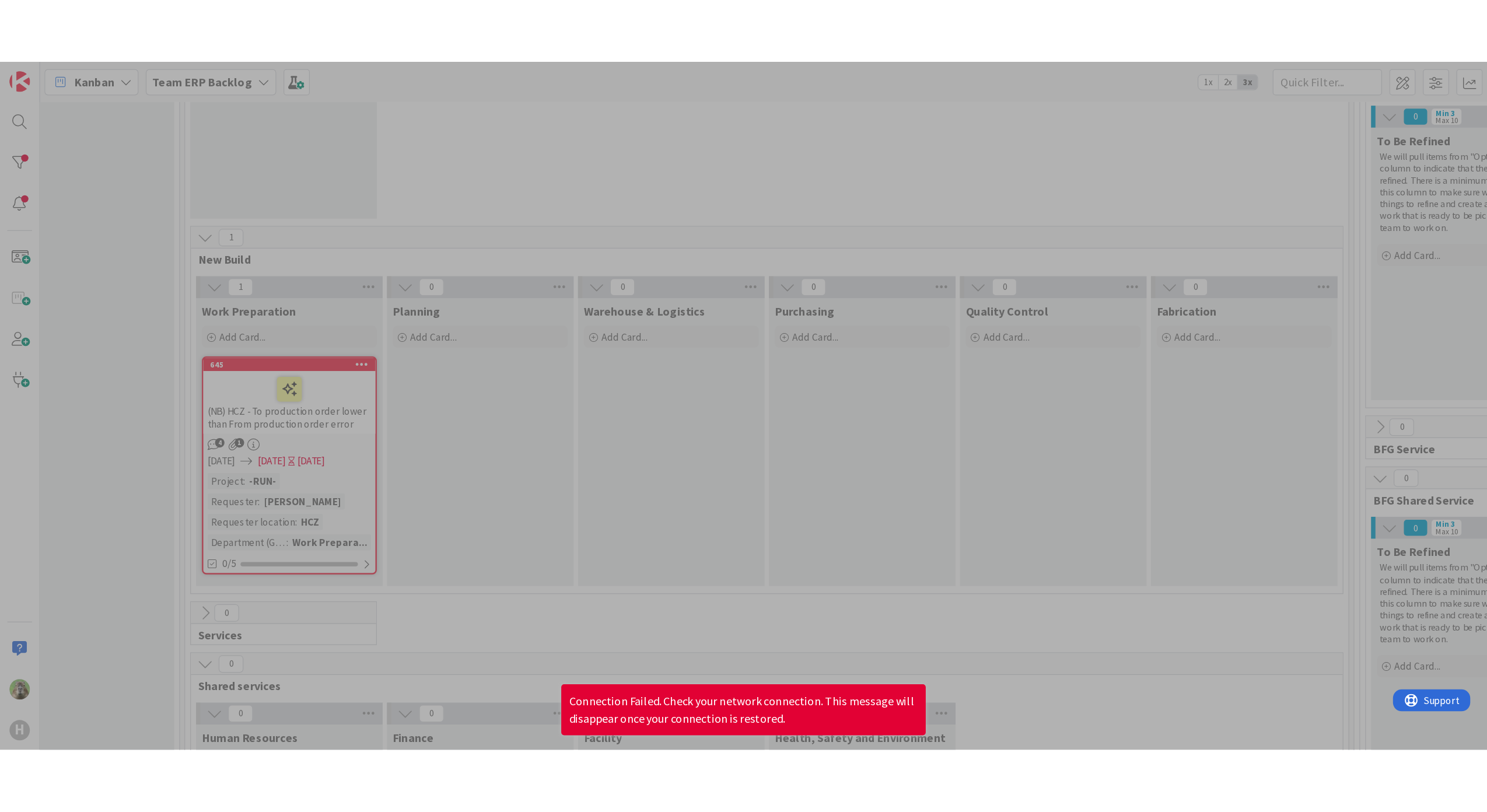
scroll to position [348, 80]
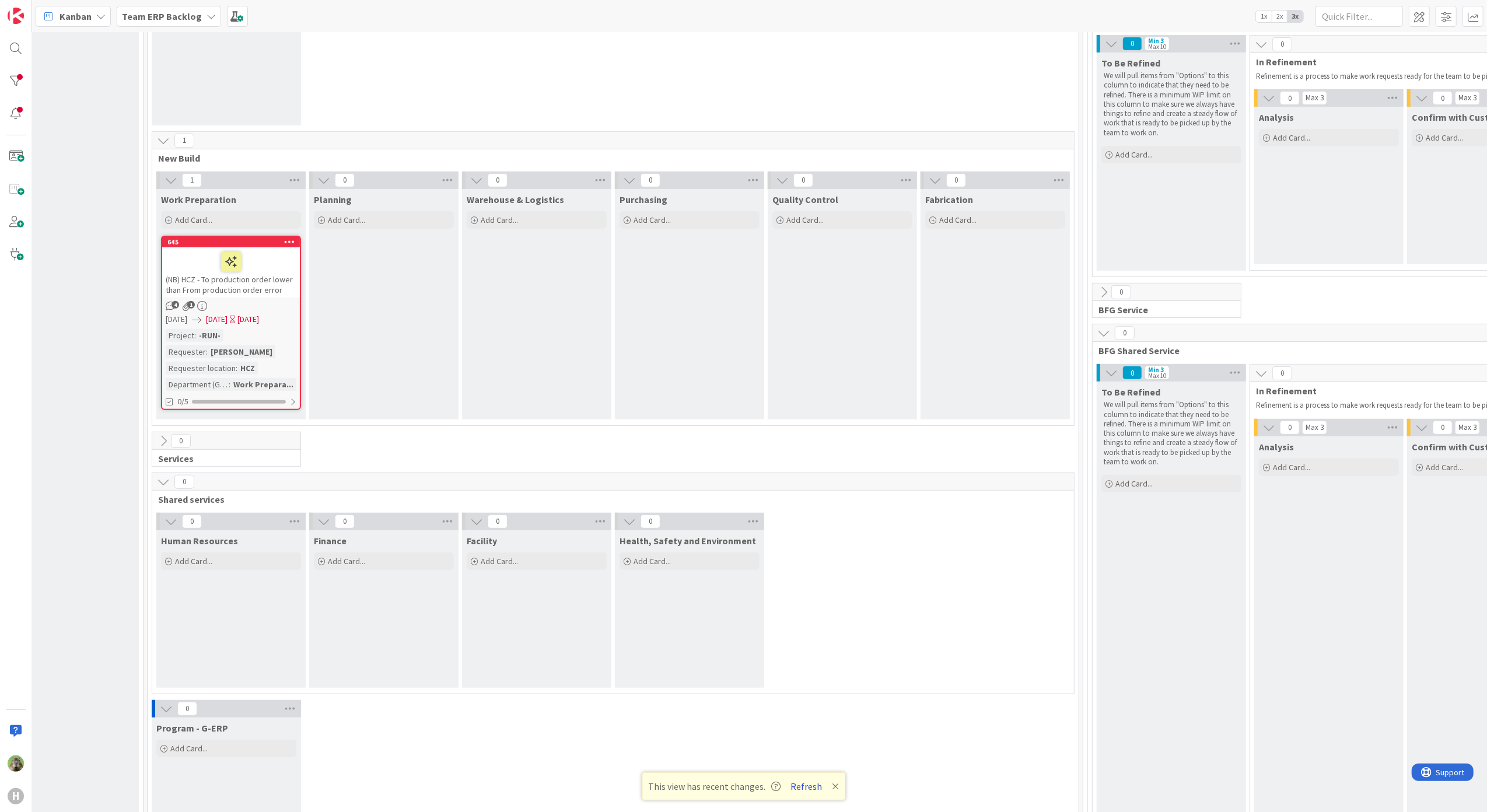
click at [797, 458] on button "Refresh" at bounding box center [806, 786] width 39 height 15
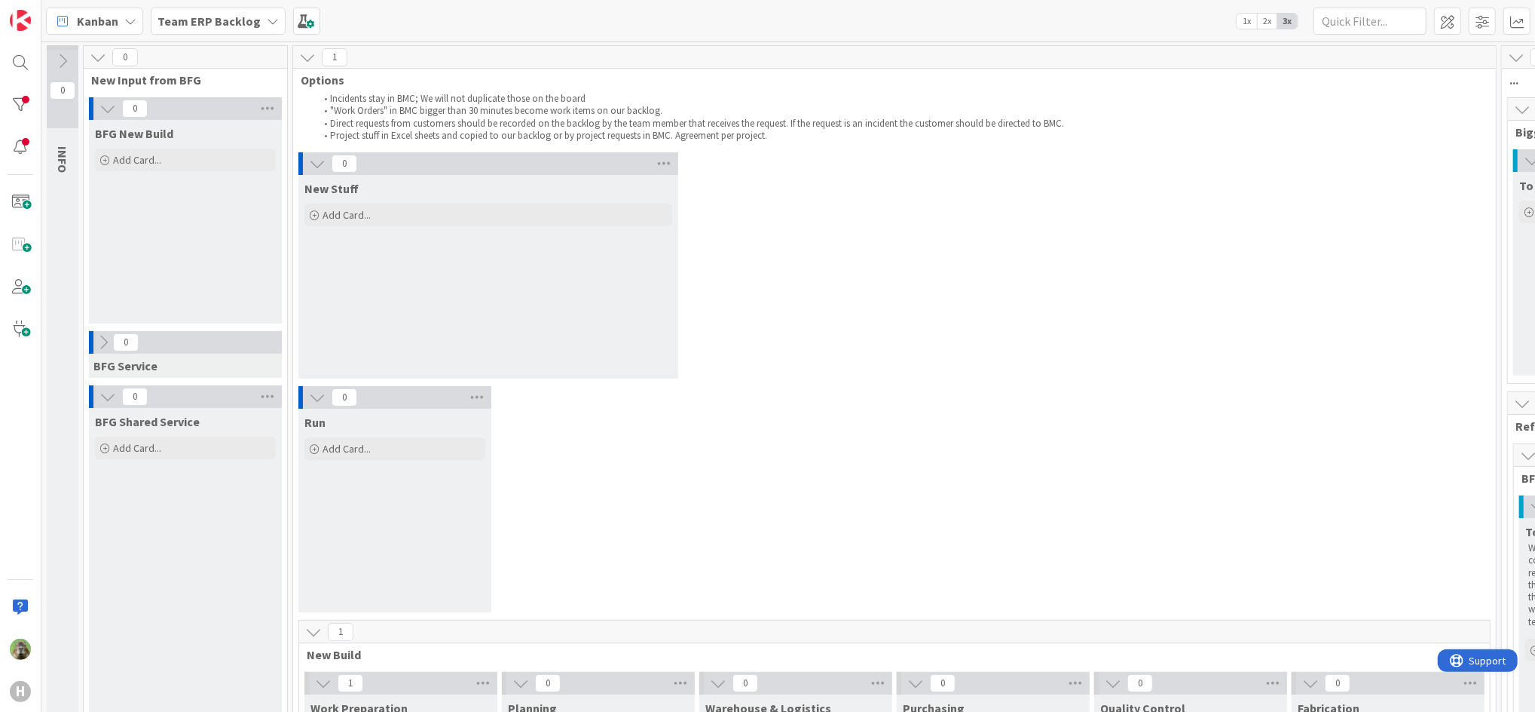
click at [1177, 384] on div "0 New Stuff Add Card..." at bounding box center [894, 269] width 1197 height 234
click at [861, 435] on div "0 Run Add Card..." at bounding box center [894, 503] width 1197 height 234
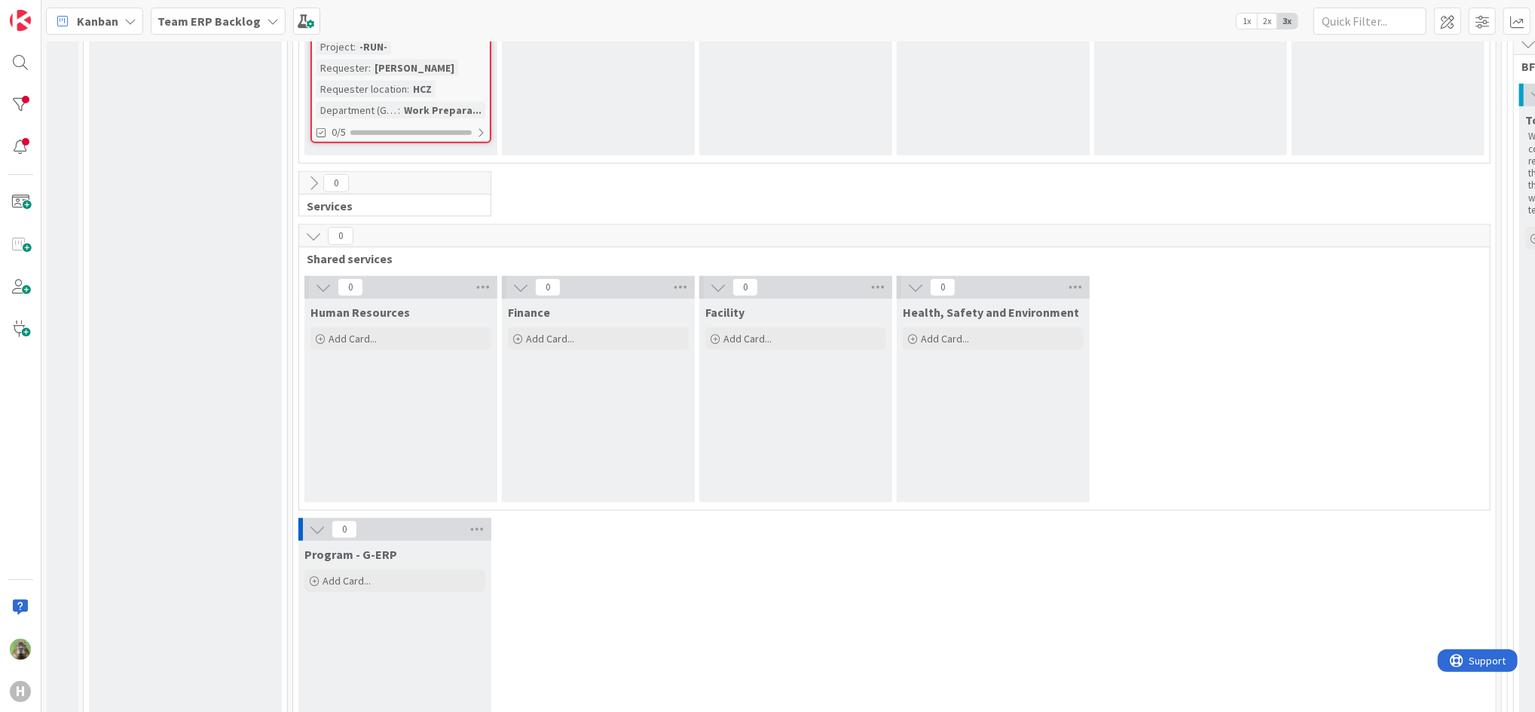
scroll to position [703, 0]
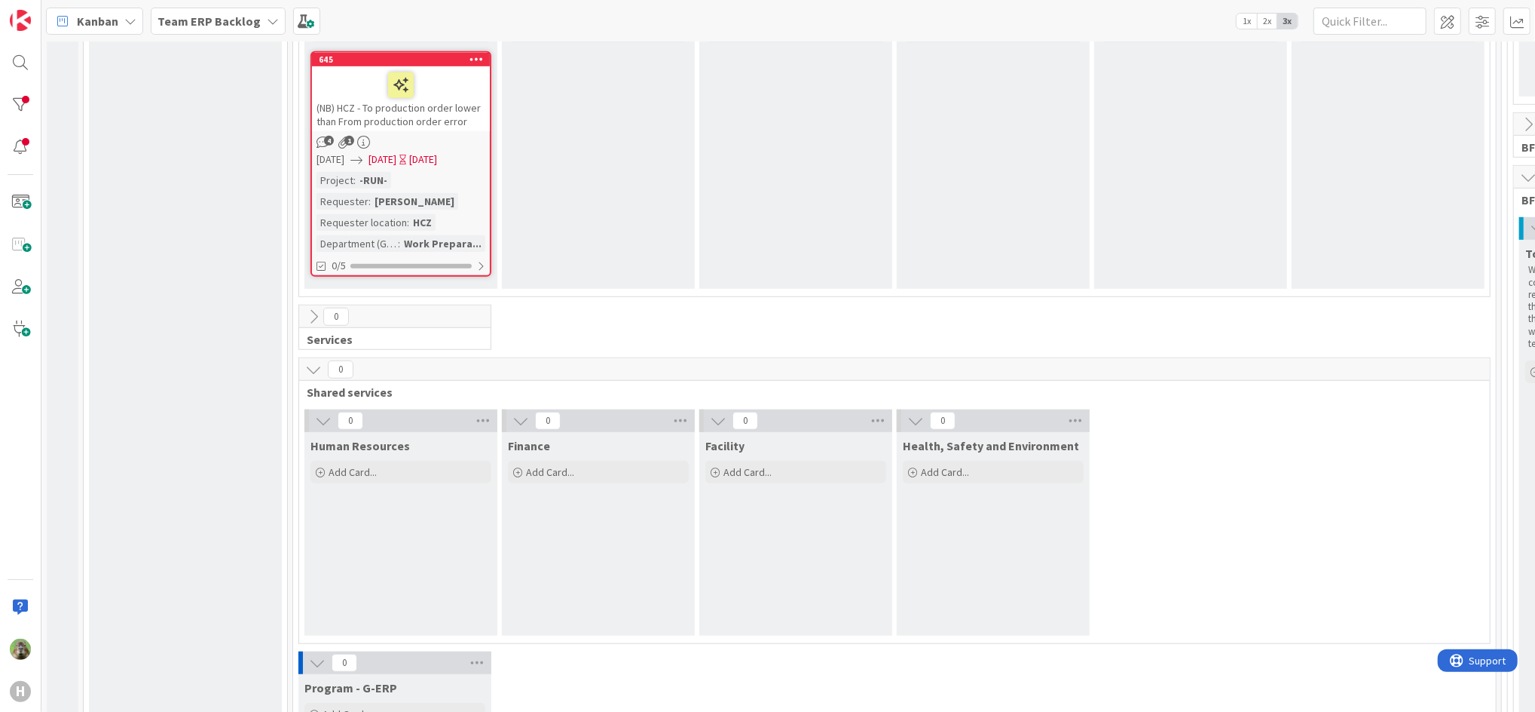
click at [203, 17] on b "Team ERP Backlog" at bounding box center [209, 21] width 103 height 15
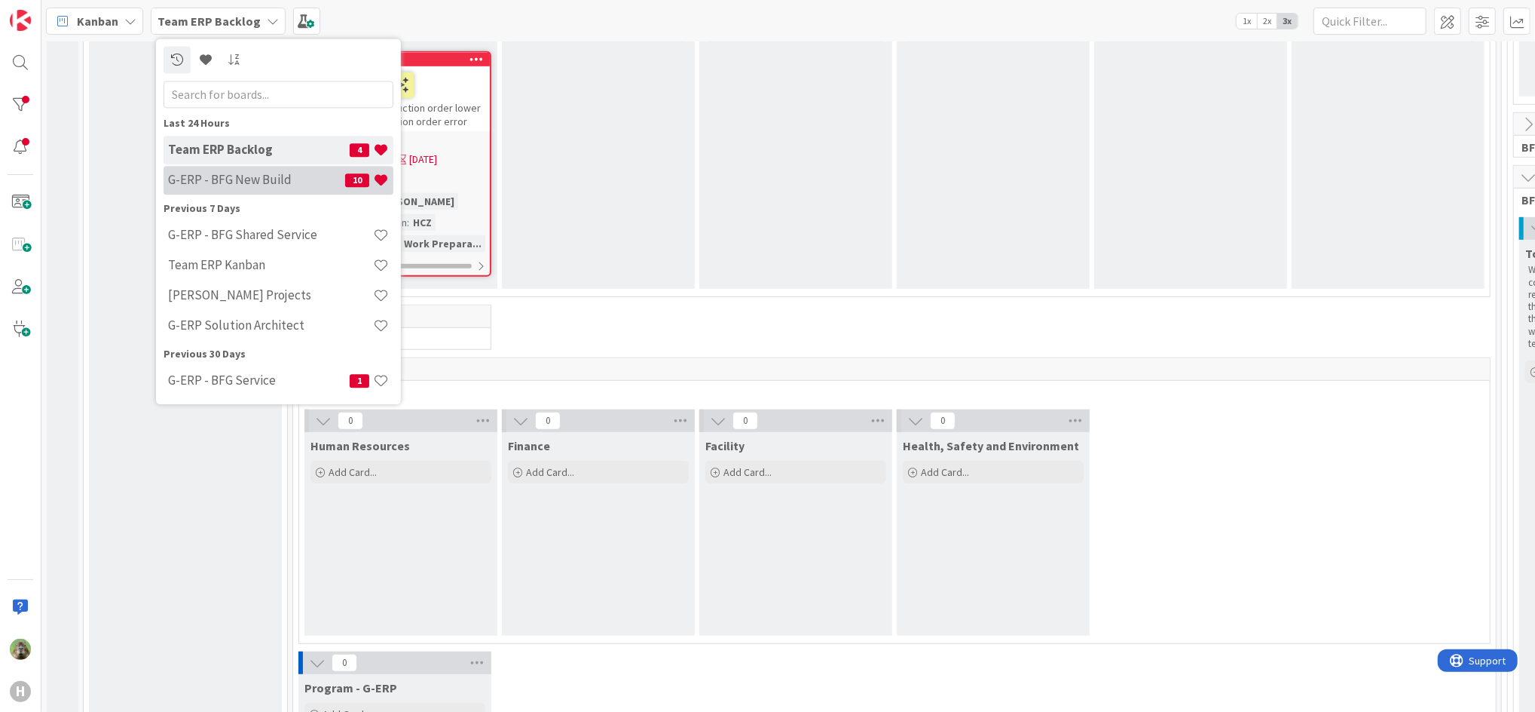
click at [243, 173] on h4 "G-ERP - BFG New Build" at bounding box center [256, 180] width 177 height 15
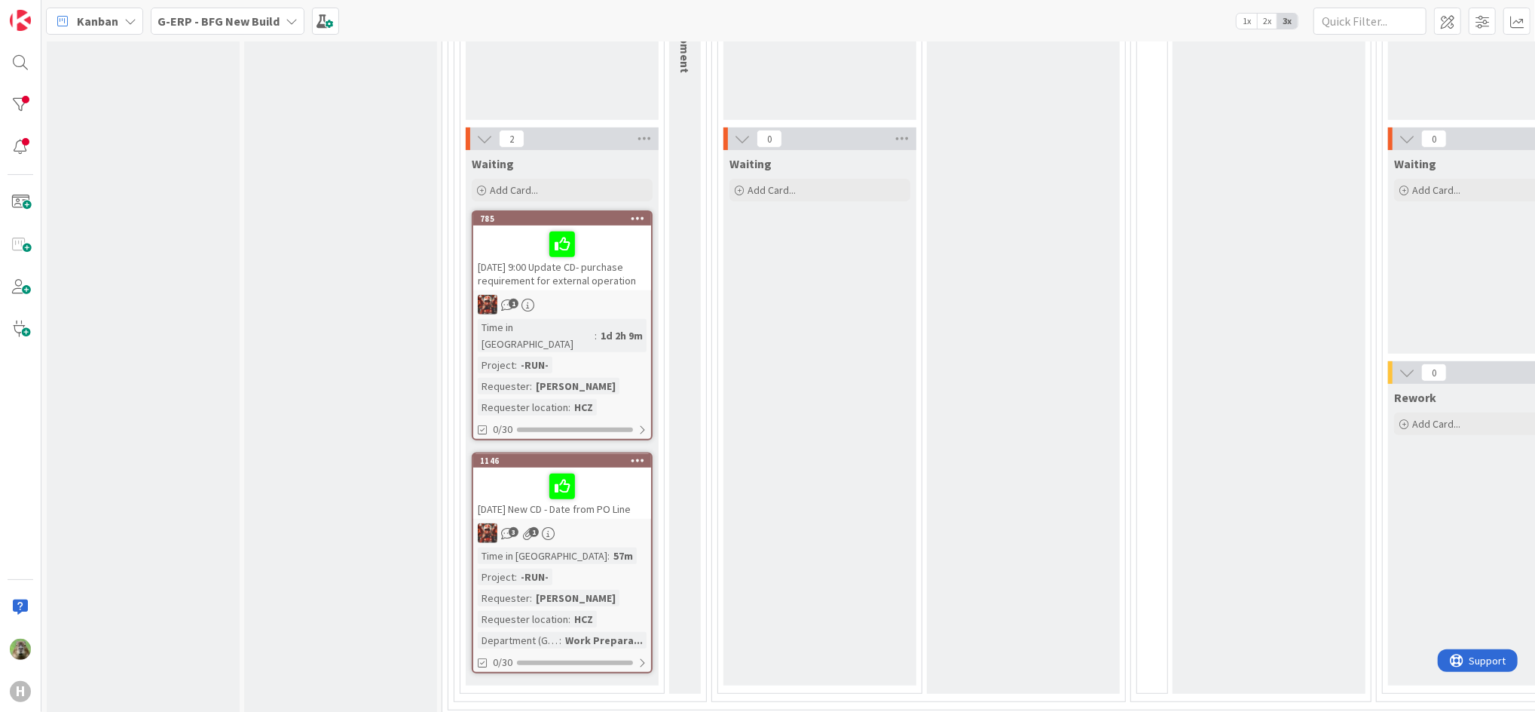
scroll to position [603, 0]
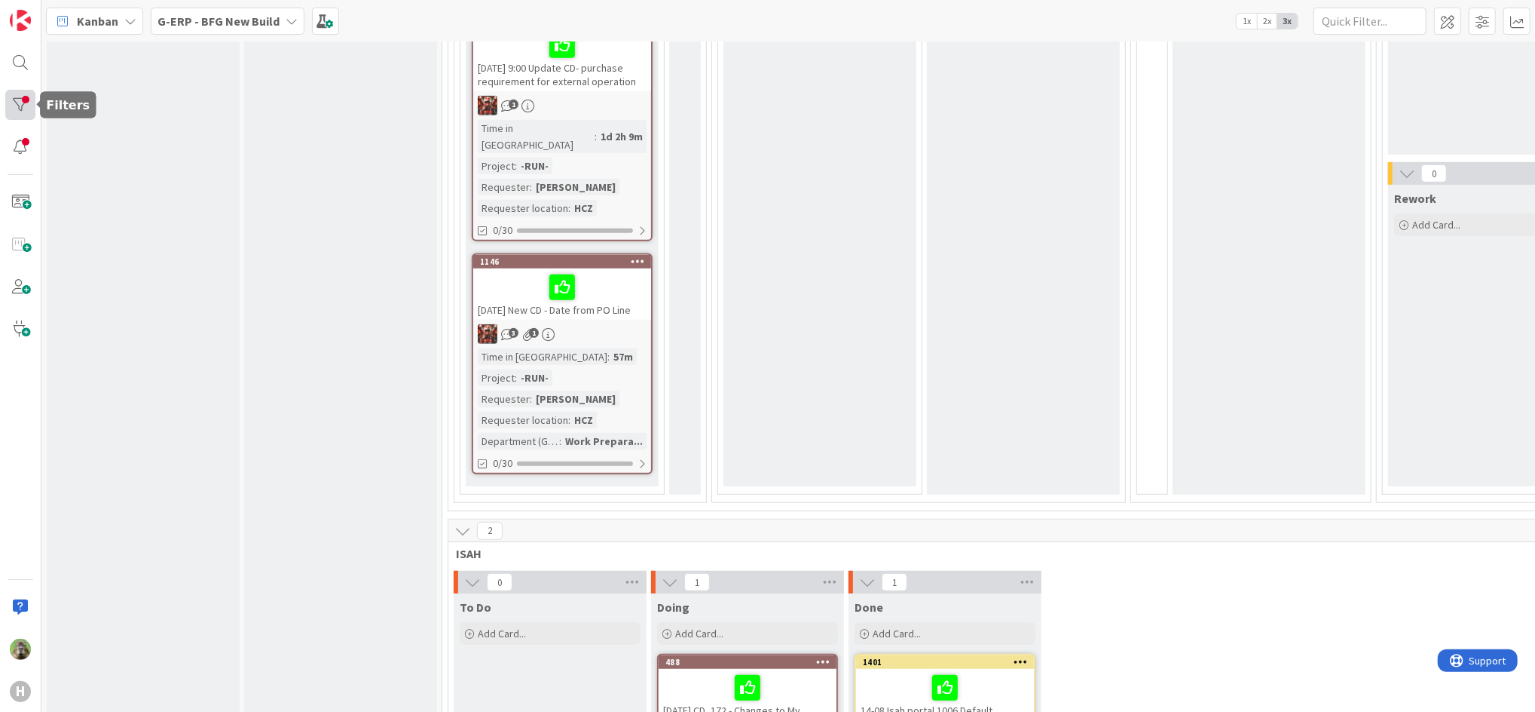
click at [17, 107] on div at bounding box center [20, 105] width 30 height 30
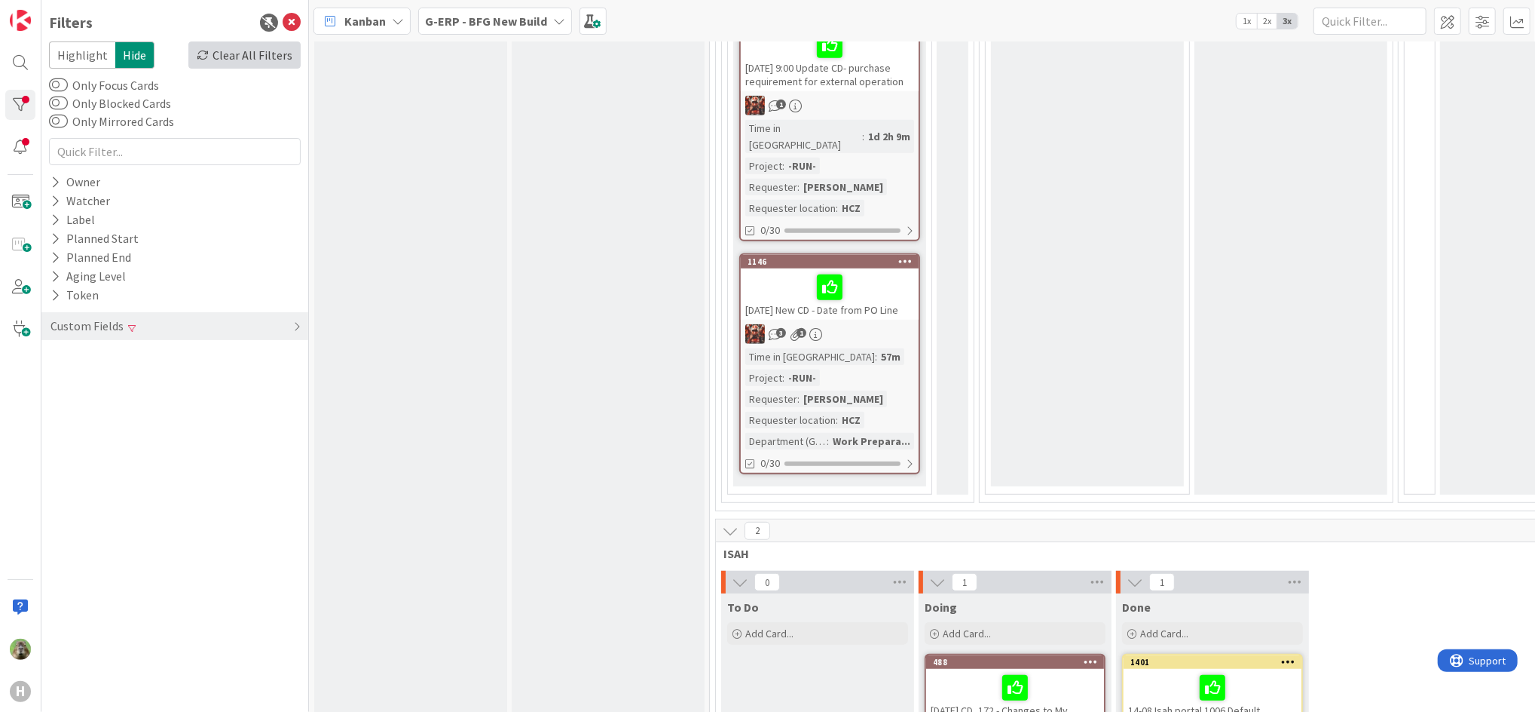
click at [207, 65] on div "Clear All Filters" at bounding box center [244, 54] width 112 height 27
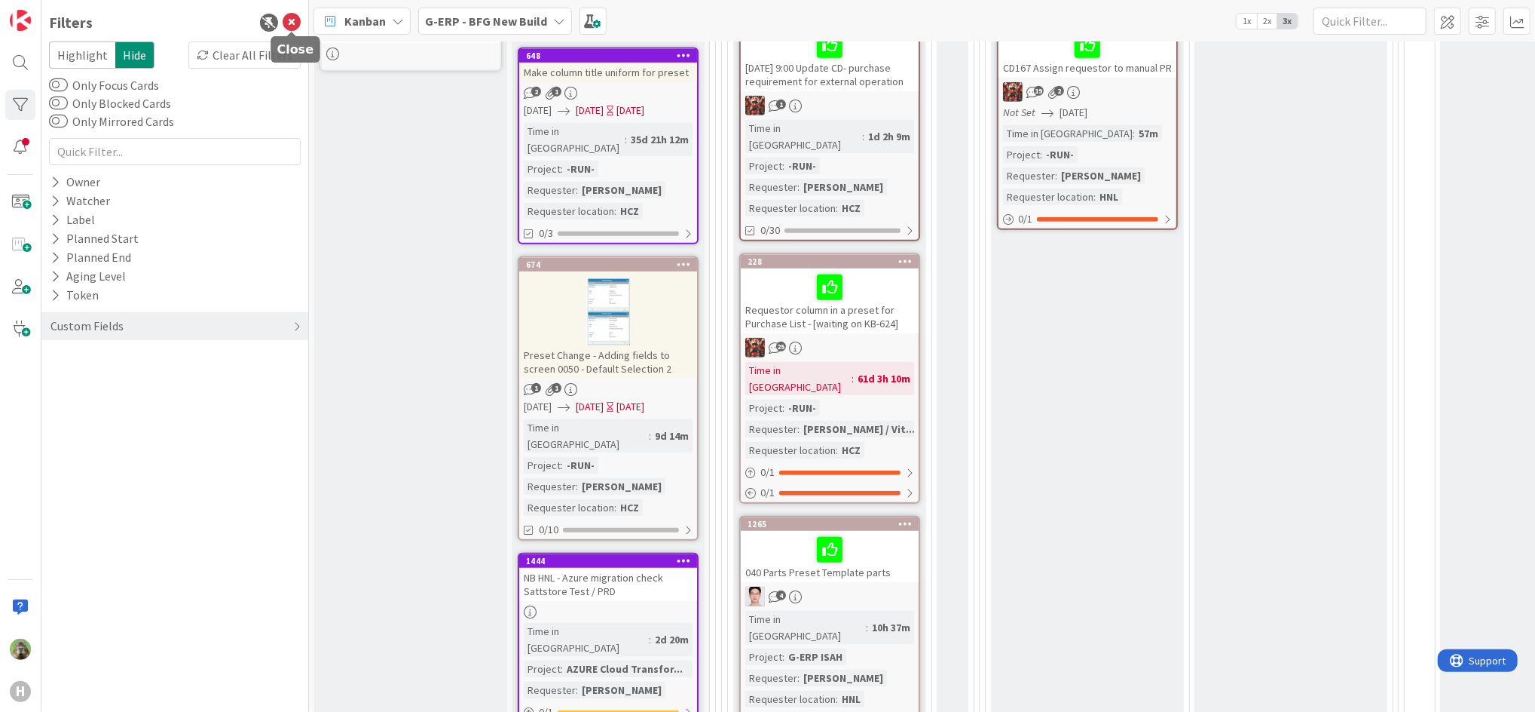
click at [288, 14] on icon at bounding box center [292, 23] width 18 height 18
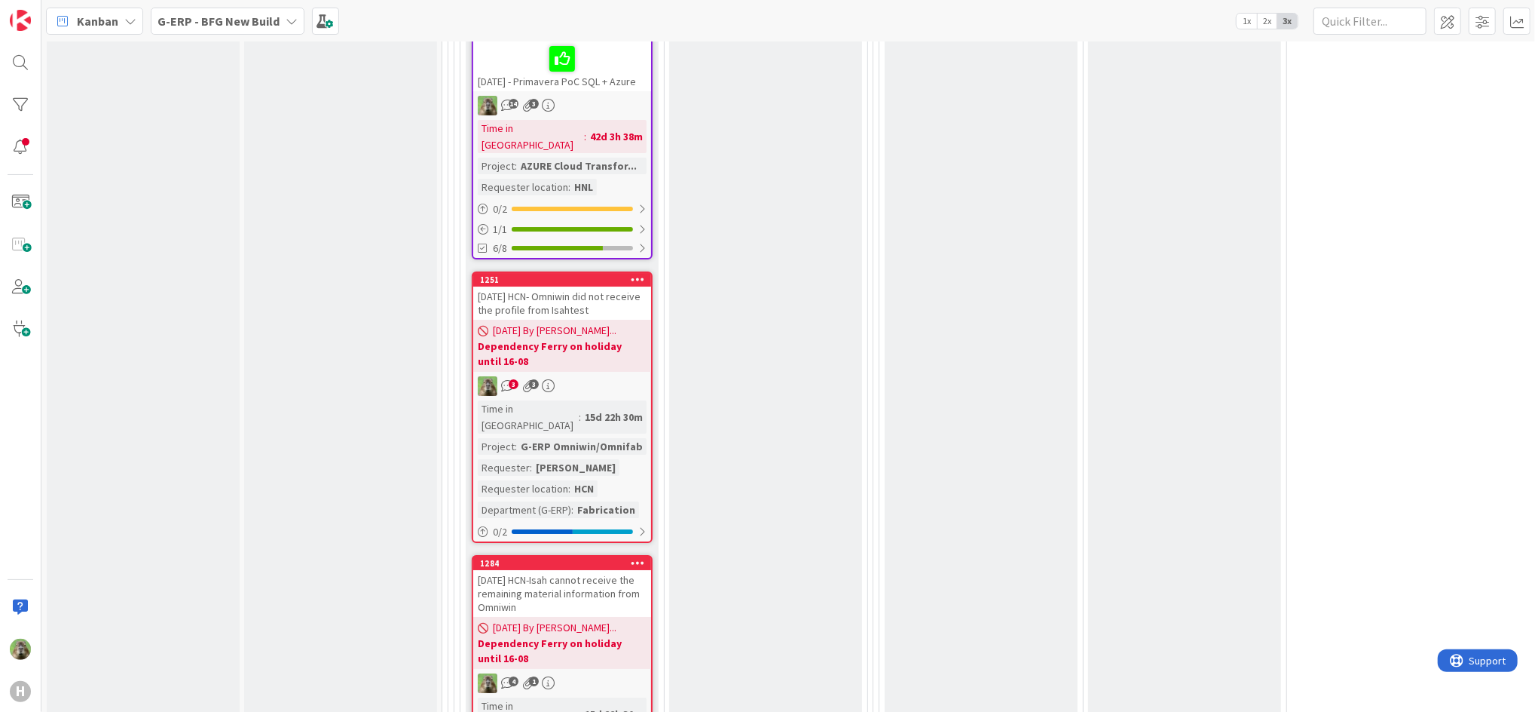
scroll to position [4824, 0]
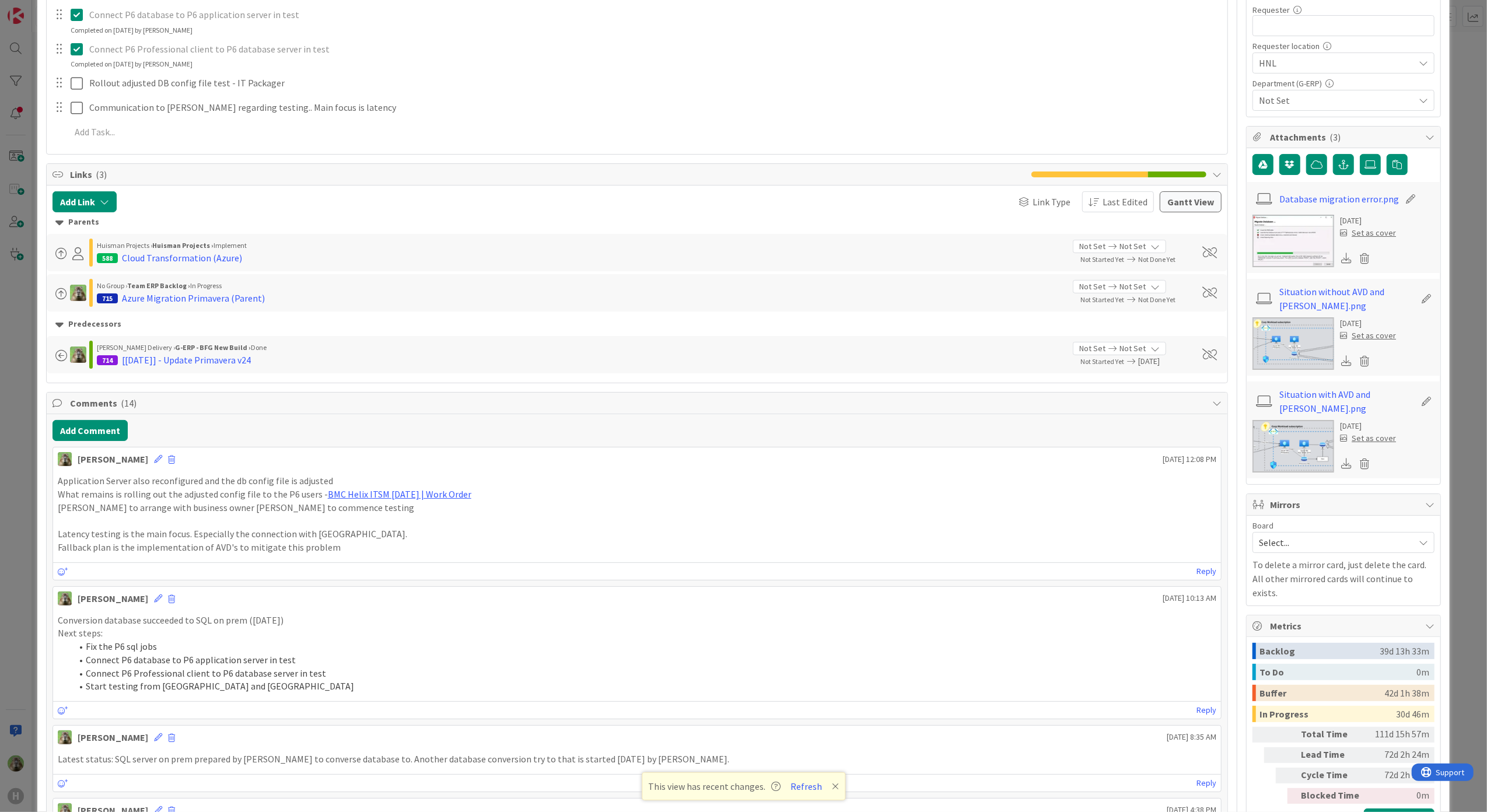
click at [34, 416] on div "ID 716 G-ERP - BFG New Build Waiting Title 37 / 128 15-8-2025 - Primavera PoC S…" at bounding box center [743, 406] width 1487 height 812
click at [31, 418] on div "ID 716 G-ERP - BFG New Build Waiting Title 37 / 128 15-8-2025 - Primavera PoC S…" at bounding box center [743, 406] width 1487 height 812
click at [15, 427] on div "ID 716 G-ERP - BFG New Build Waiting Title 37 / 128 15-8-2025 - Primavera PoC S…" at bounding box center [743, 406] width 1487 height 812
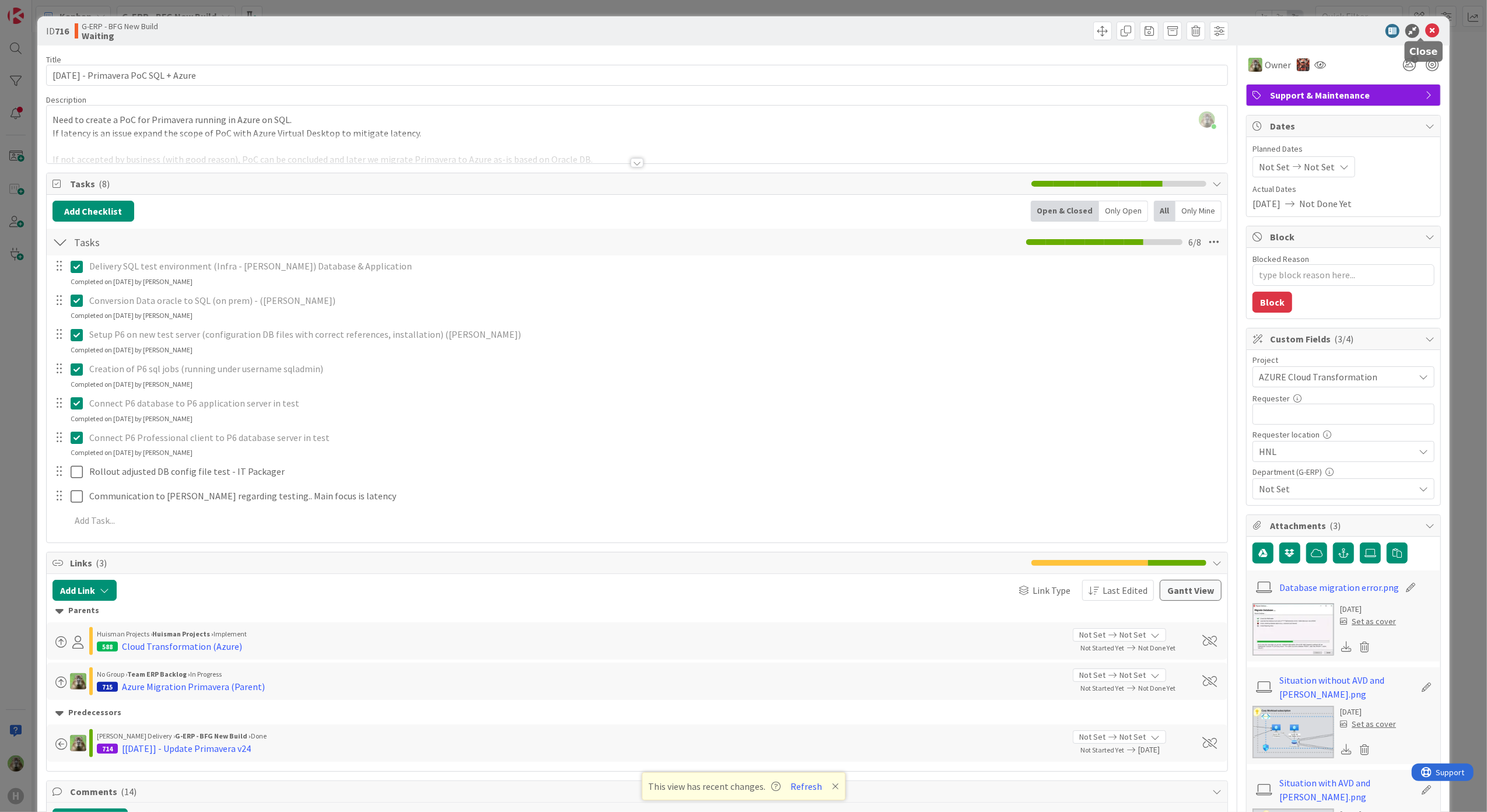
click at [1425, 29] on icon at bounding box center [1432, 31] width 14 height 14
type textarea "x"
click at [27, 411] on div "ID 716 G-ERP - BFG New Build Waiting Title 37 / 128 15-8-2025 - Primavera PoC S…" at bounding box center [743, 406] width 1487 height 812
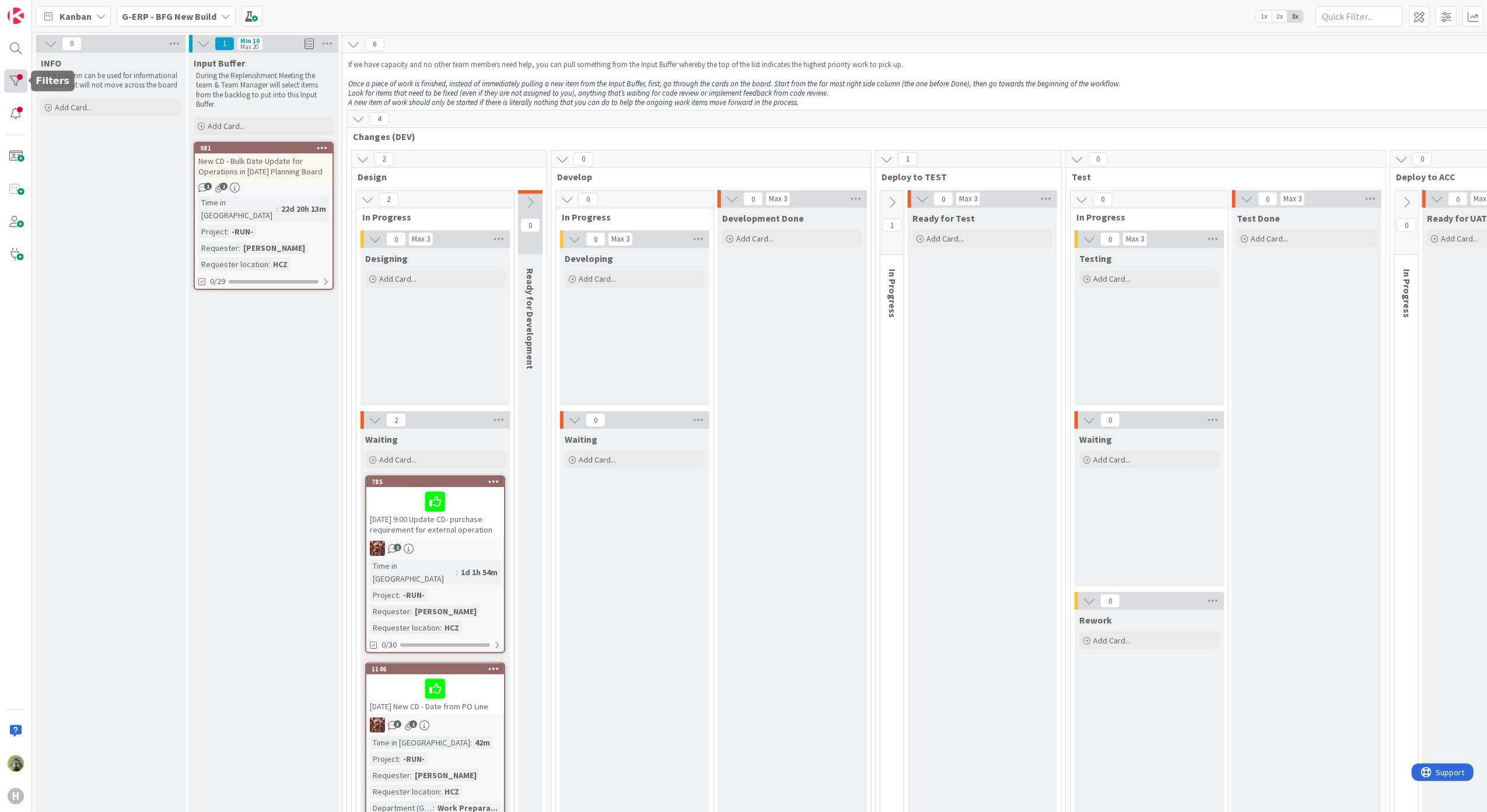
click at [12, 75] on div at bounding box center [15, 81] width 23 height 23
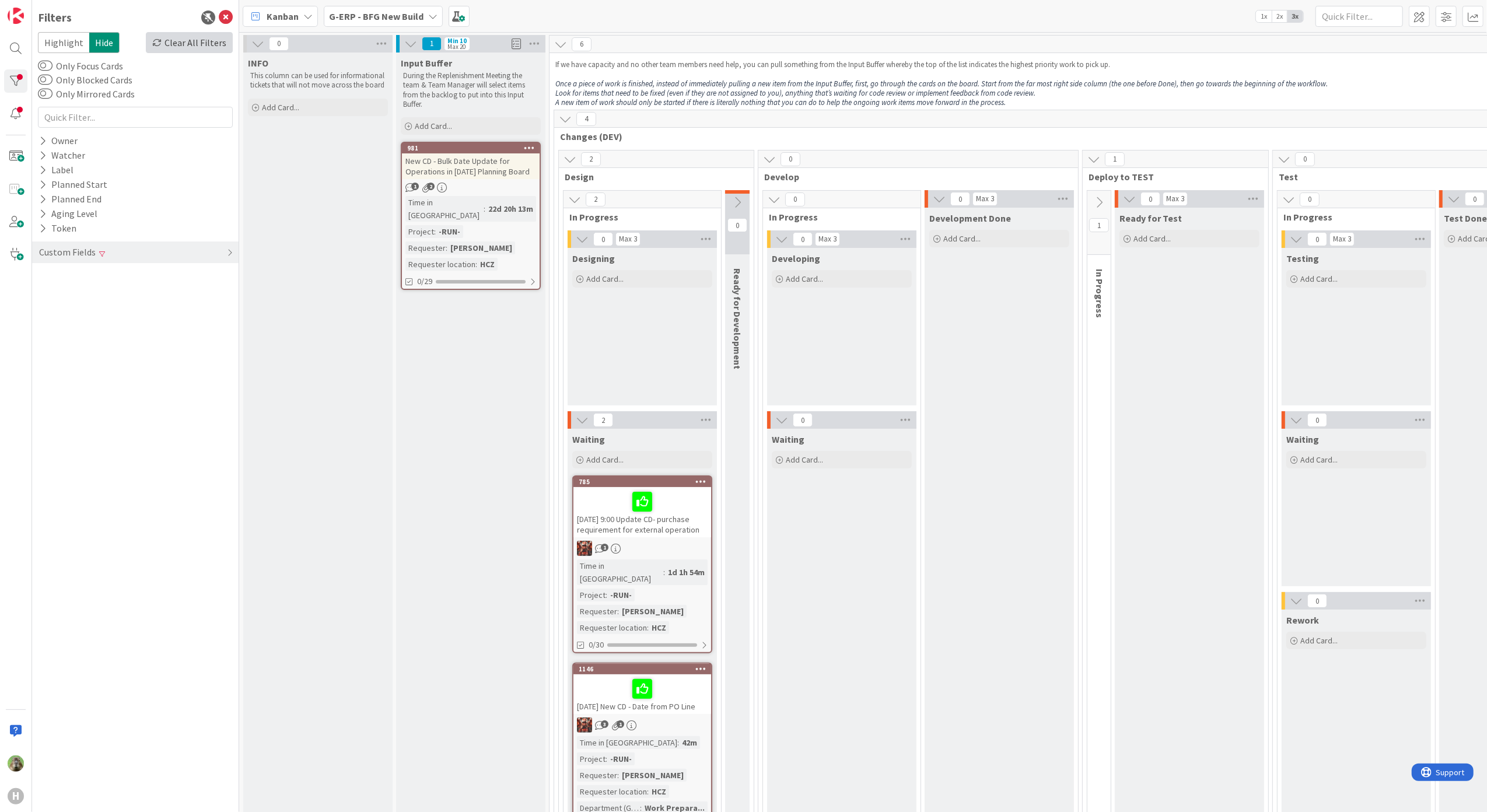
click at [159, 39] on icon at bounding box center [157, 43] width 9 height 9
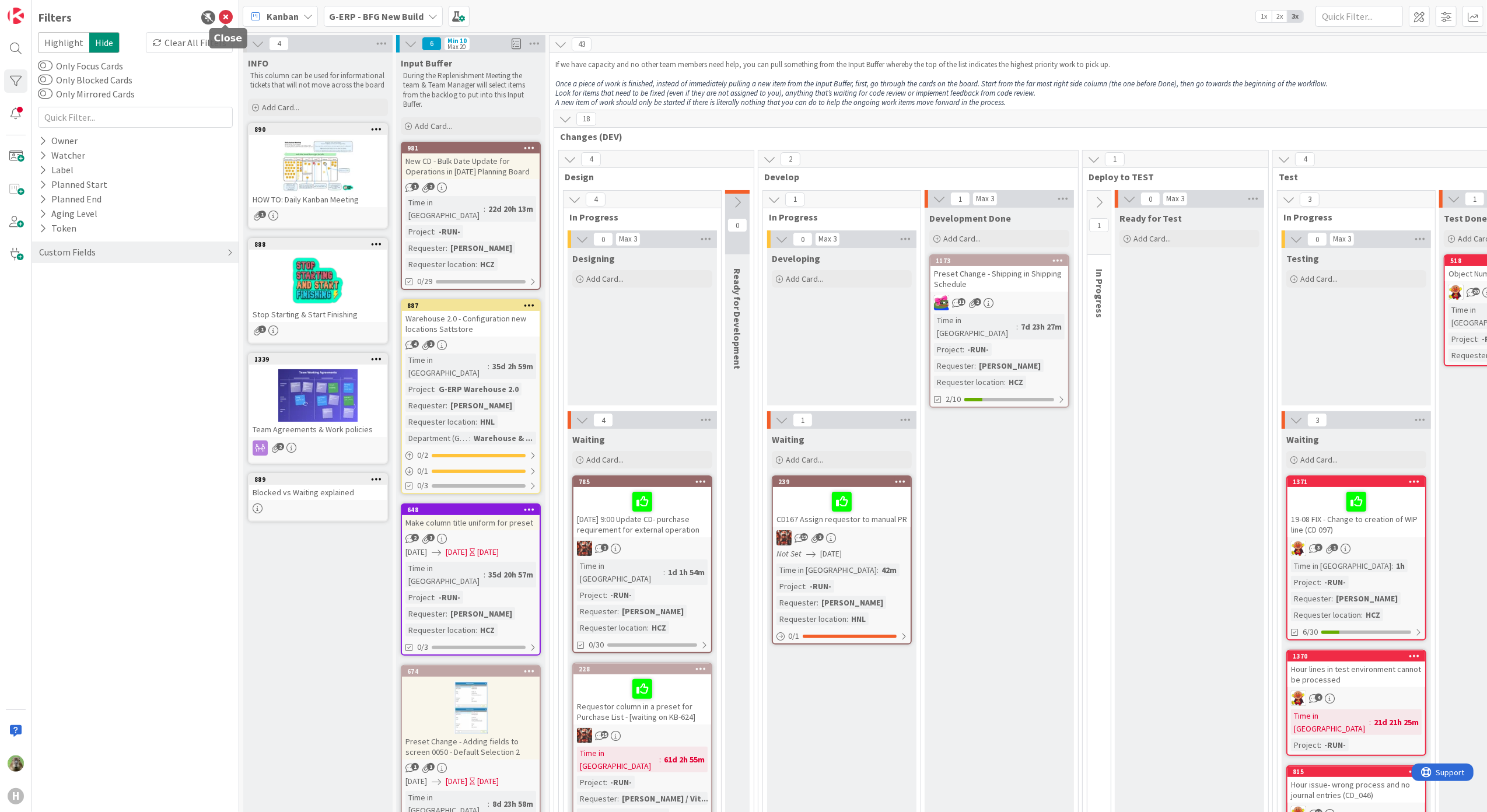
click at [227, 22] on icon at bounding box center [226, 18] width 14 height 14
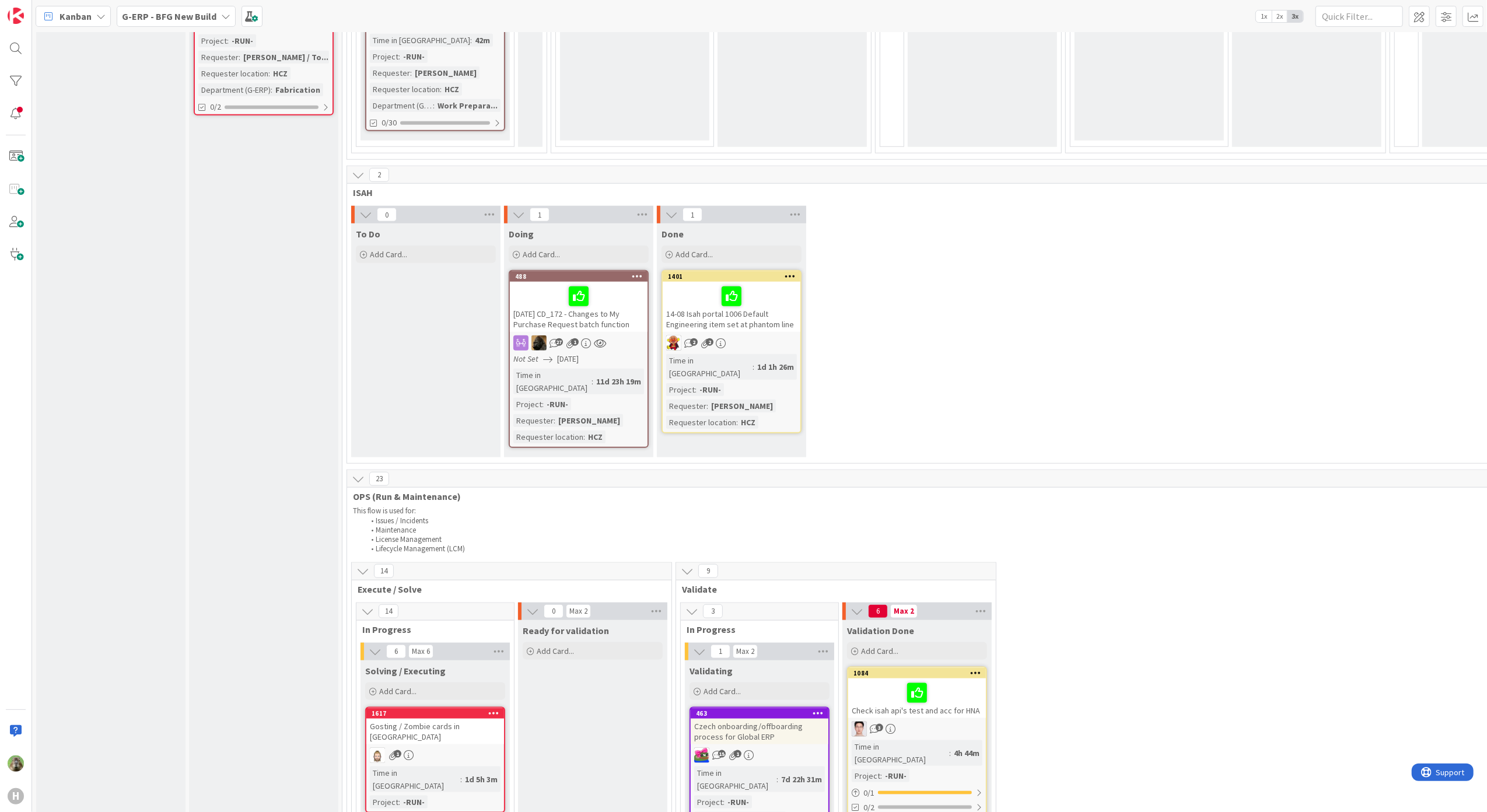
scroll to position [630, 0]
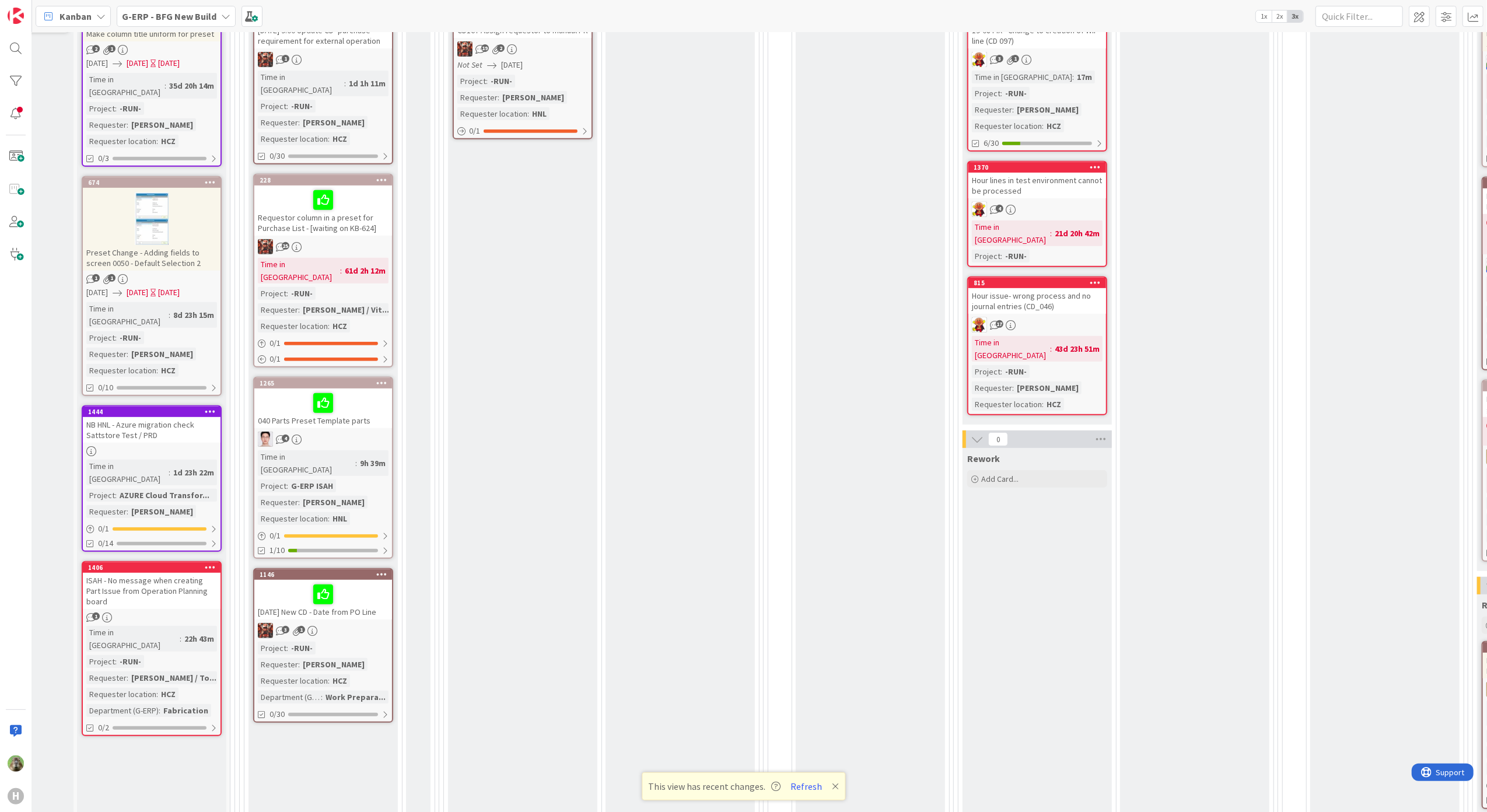
scroll to position [0, 112]
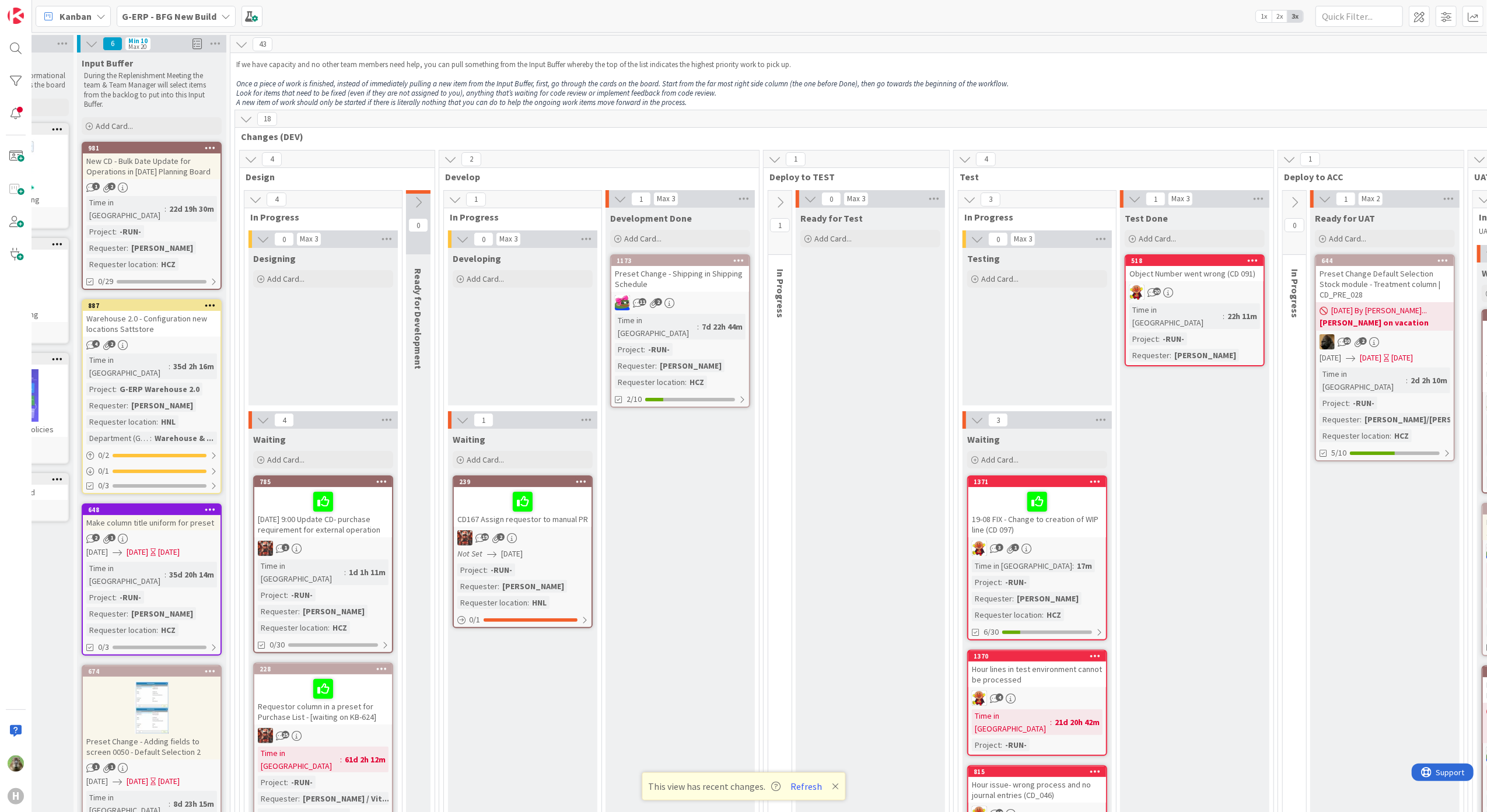
click at [201, 11] on b "G-ERP - BFG New Build" at bounding box center [170, 16] width 94 height 12
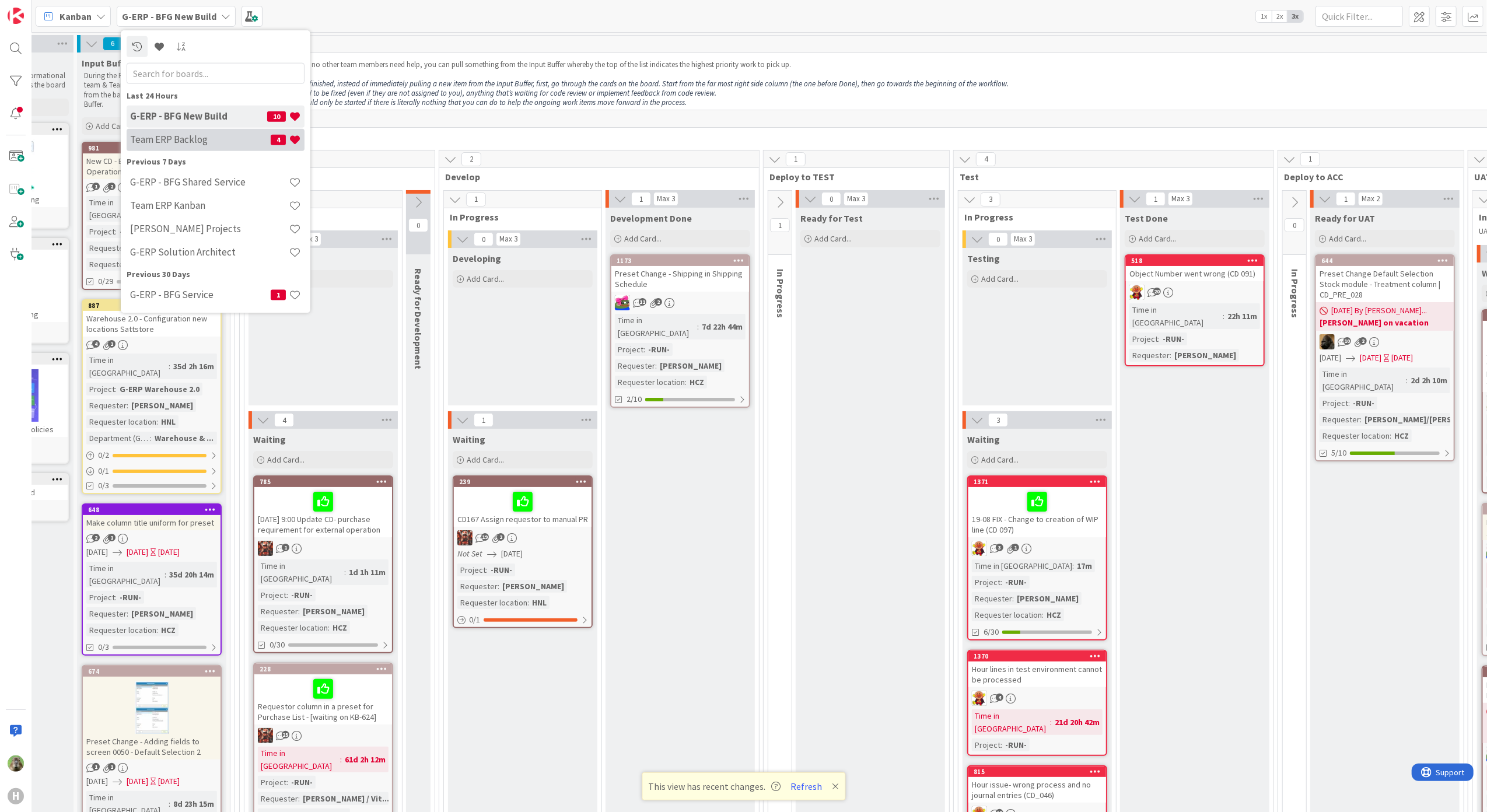
click at [213, 140] on h4 "Team ERP Backlog" at bounding box center [200, 139] width 141 height 12
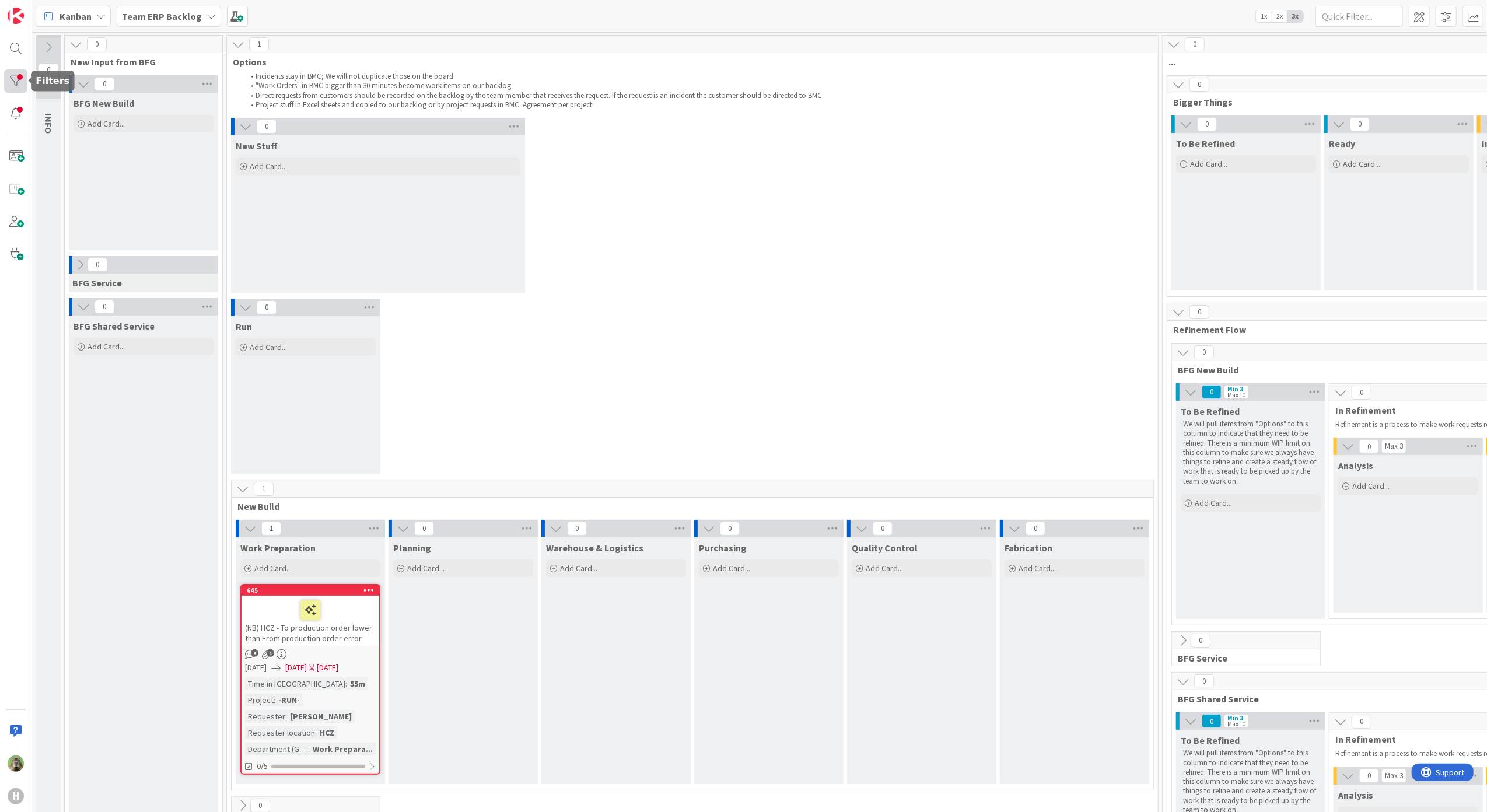
click at [13, 84] on div at bounding box center [15, 81] width 23 height 23
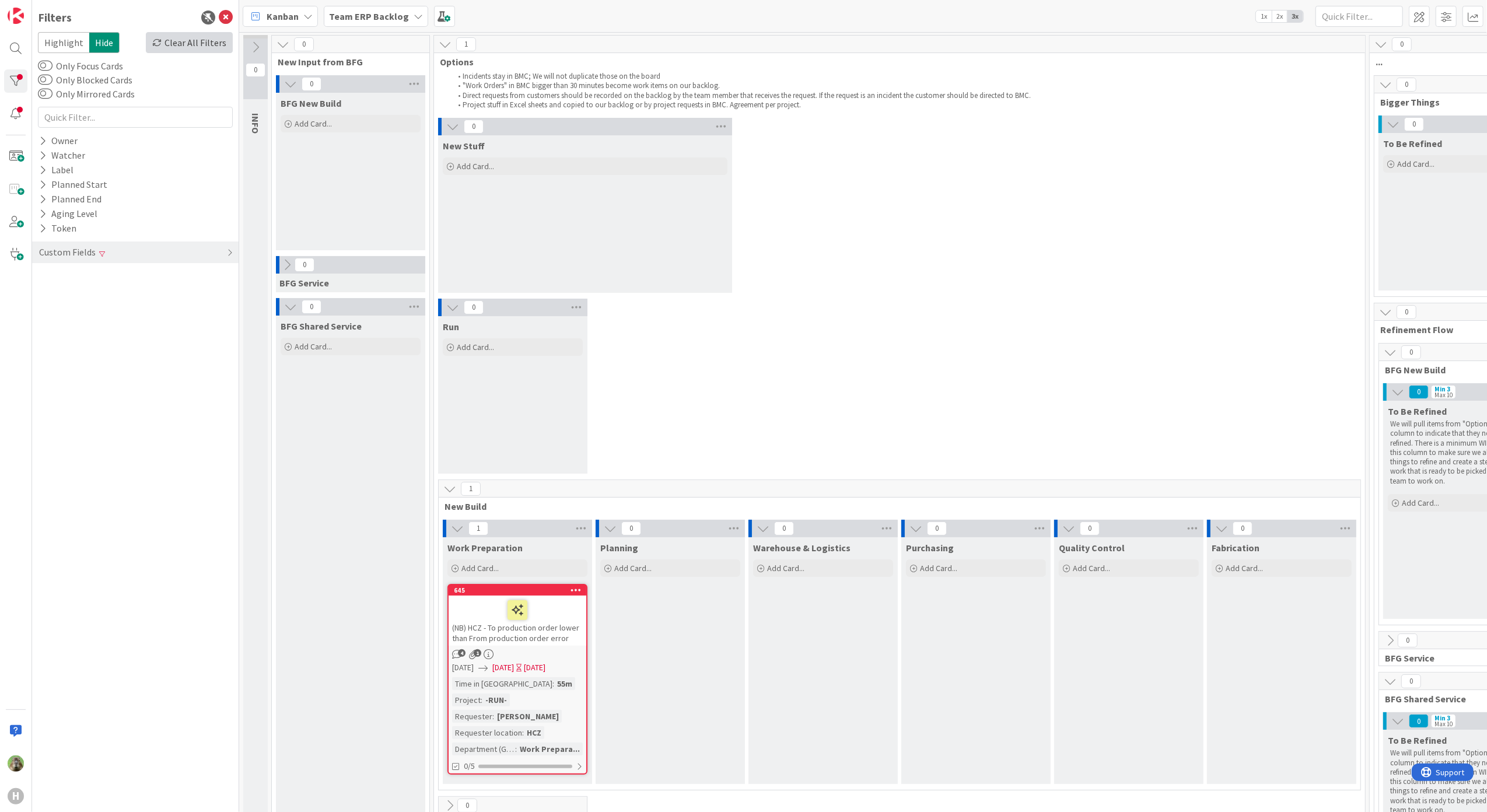
click at [192, 46] on div "Clear All Filters" at bounding box center [189, 42] width 87 height 21
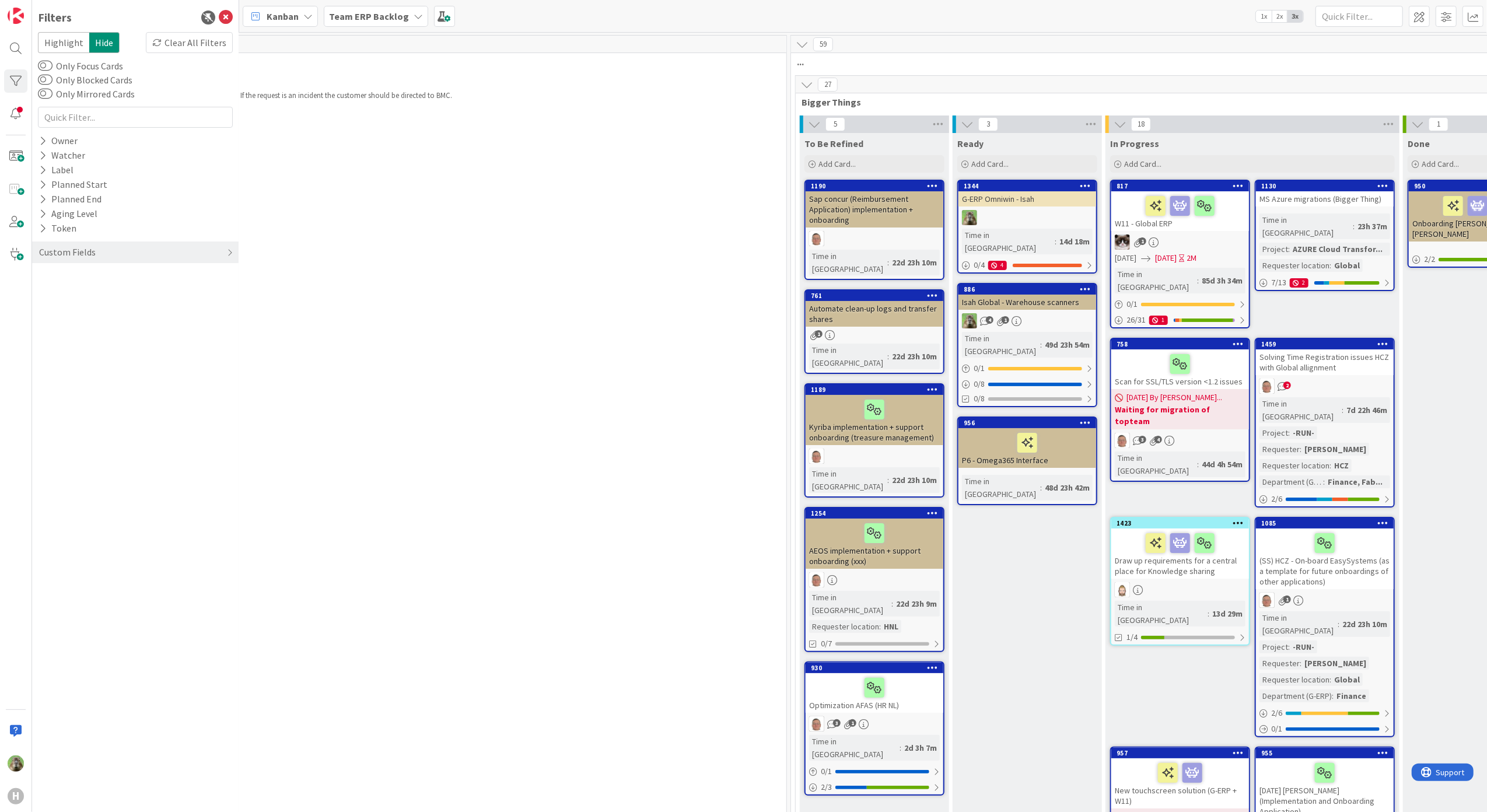
scroll to position [0, 591]
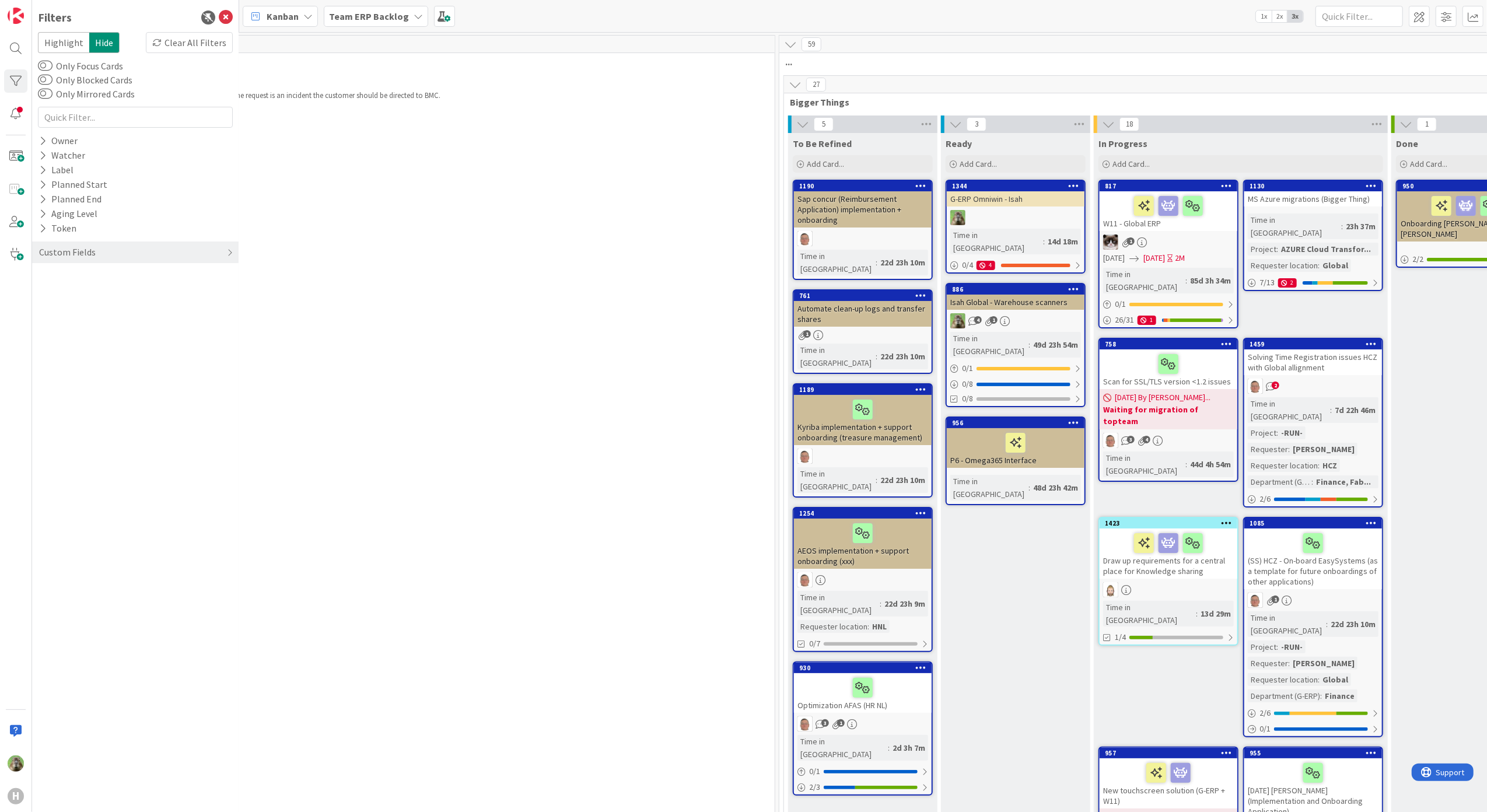
click at [984, 428] on div "P6 - Omega365 Interface" at bounding box center [1016, 447] width 138 height 39
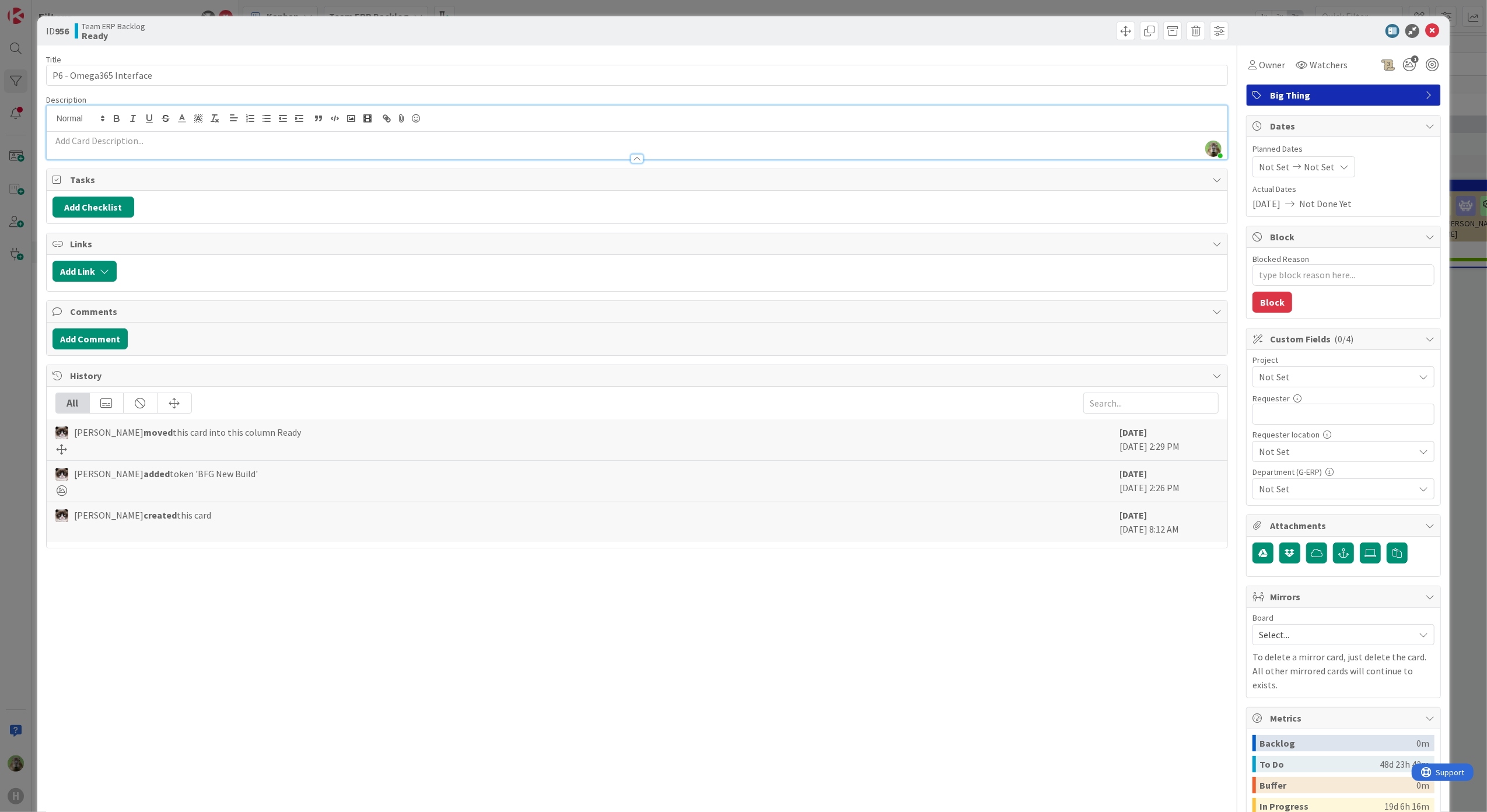
click at [491, 118] on div "[PERSON_NAME] just joined" at bounding box center [637, 132] width 1181 height 53
click at [31, 453] on div "ID 956 Team ERP Backlog Ready Title 23 / 128 P6 - Omega365 Interface Descriptio…" at bounding box center [743, 406] width 1487 height 812
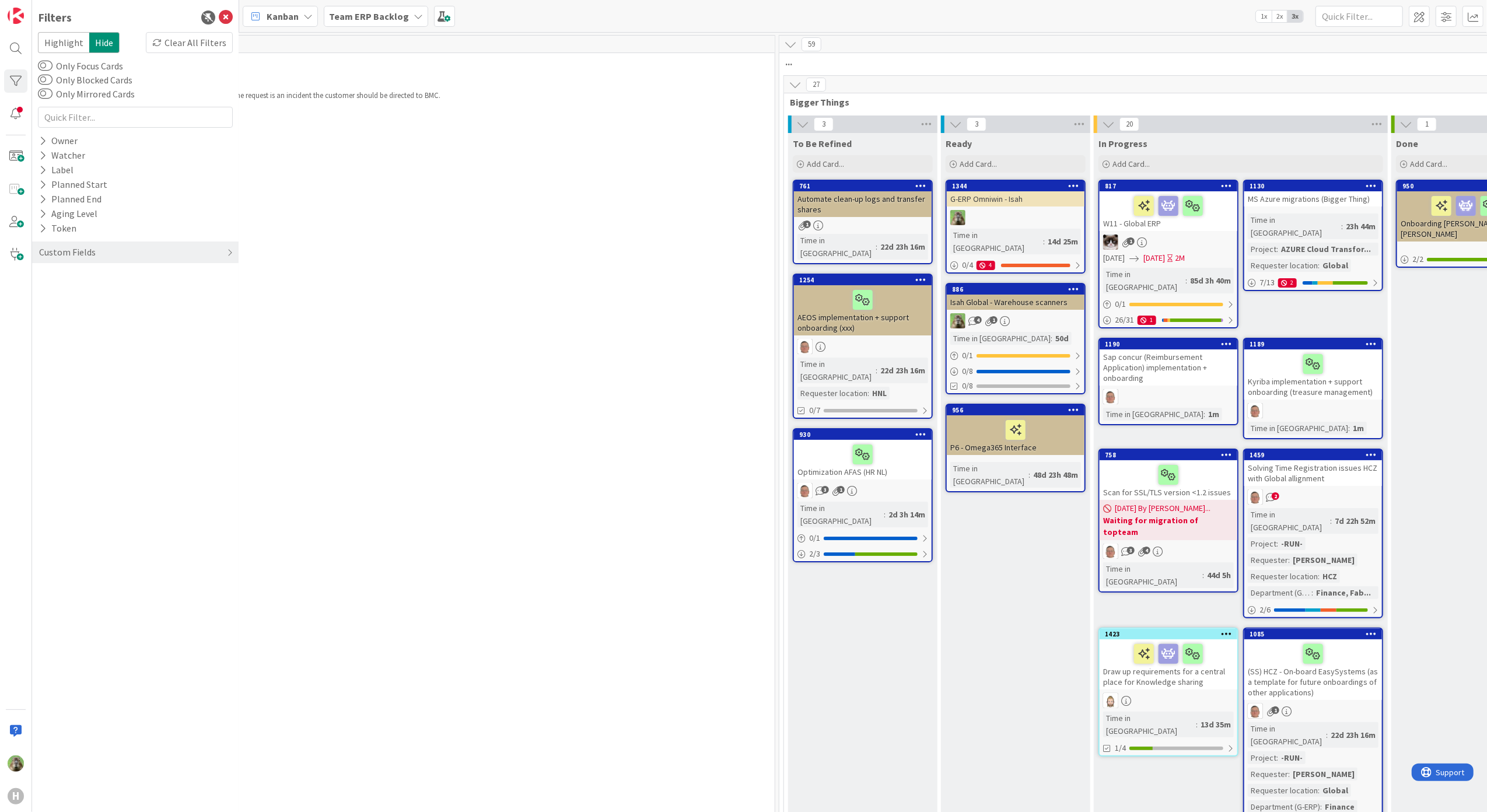
drag, startPoint x: 406, startPoint y: 179, endPoint x: 252, endPoint y: 66, distance: 191.0
click at [404, 179] on div "10 New Stuff Add Card... 1641 Issues with presets in screen 0736 Messages Proje…" at bounding box center [309, 588] width 927 height 942
click at [222, 15] on icon at bounding box center [226, 18] width 14 height 14
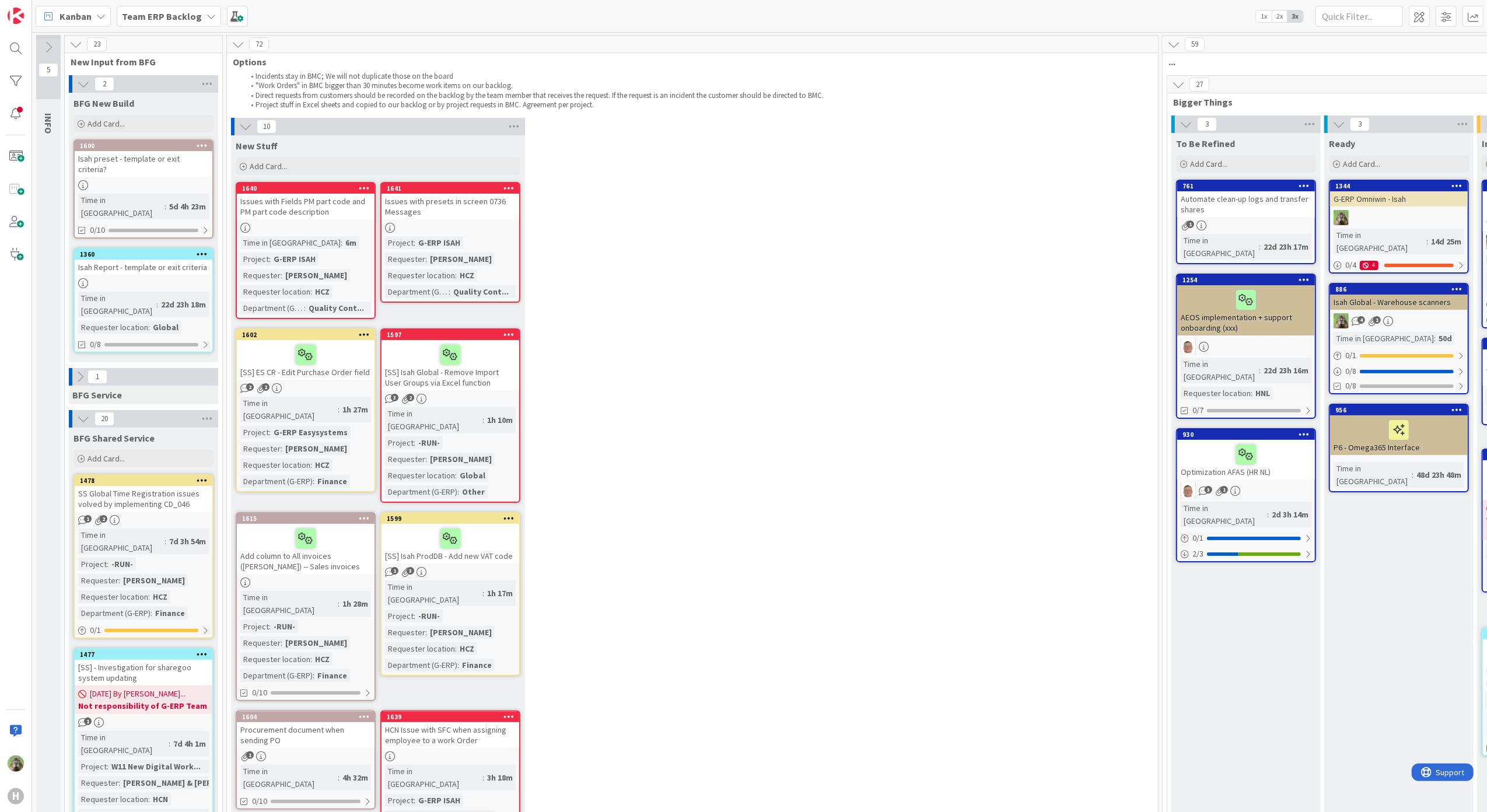
click at [487, 207] on div "Issues with presets in screen 0736 Messages" at bounding box center [451, 206] width 138 height 26
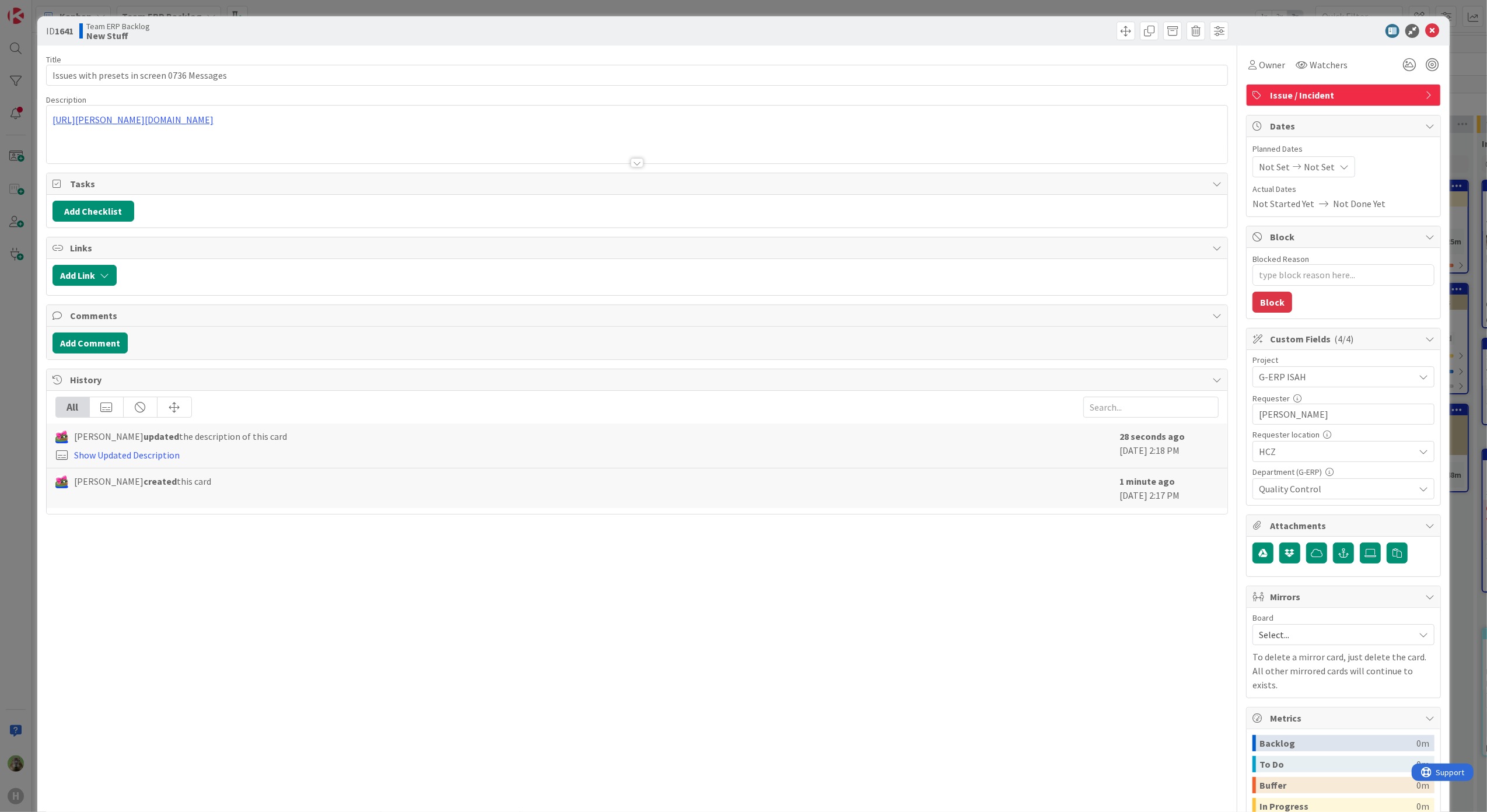
click at [16, 409] on div "ID 1641 Team ERP Backlog New Stuff Title 43 / 128 Issues with presets in screen…" at bounding box center [743, 406] width 1487 height 812
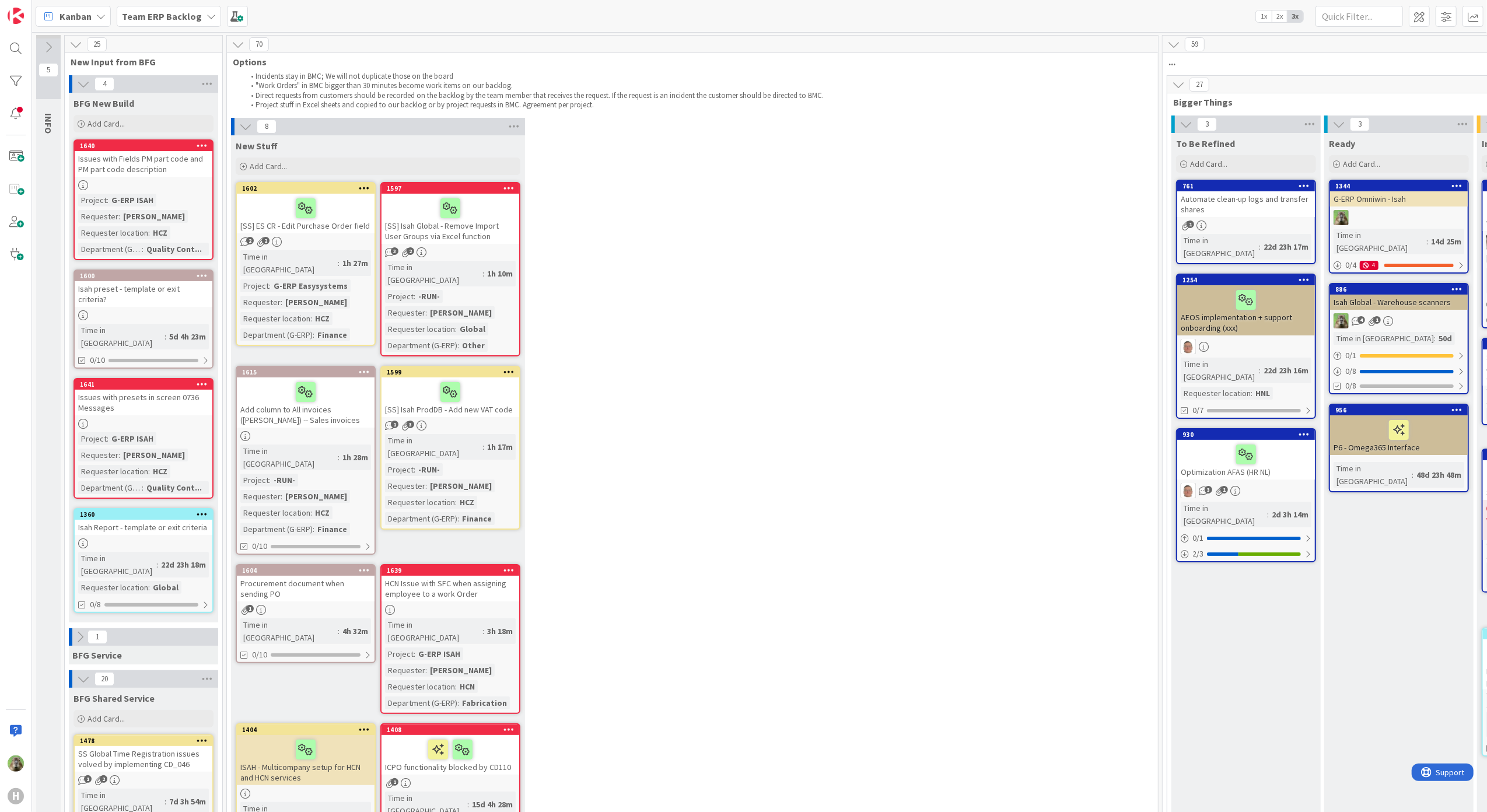
click at [122, 159] on div "Issues with Fields PM part code and PM part code description" at bounding box center [143, 163] width 138 height 26
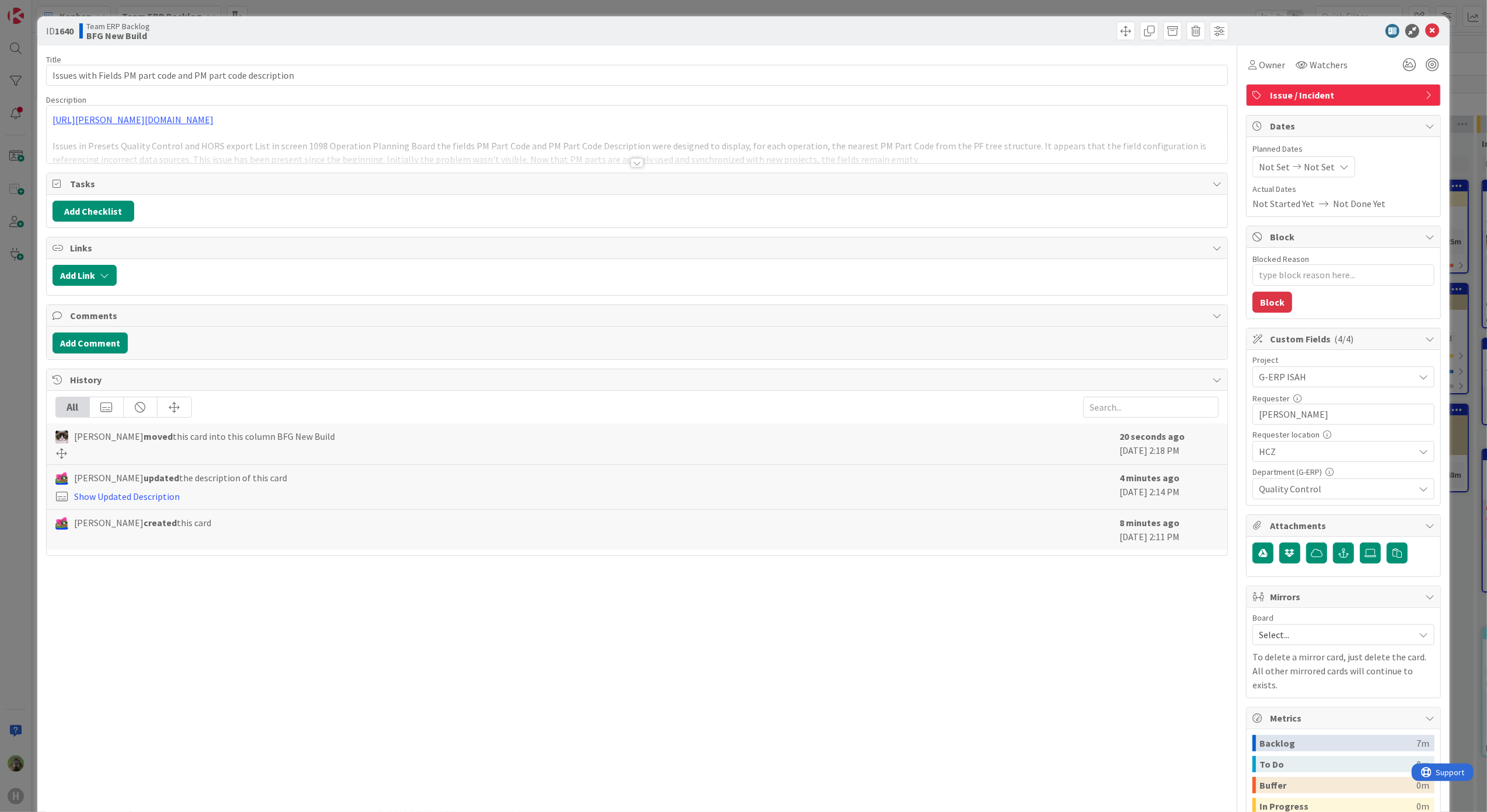
click at [5, 430] on div "ID 1640 Team ERP Backlog BFG New Build Title 60 / 128 Issues with Fields PM par…" at bounding box center [743, 406] width 1487 height 812
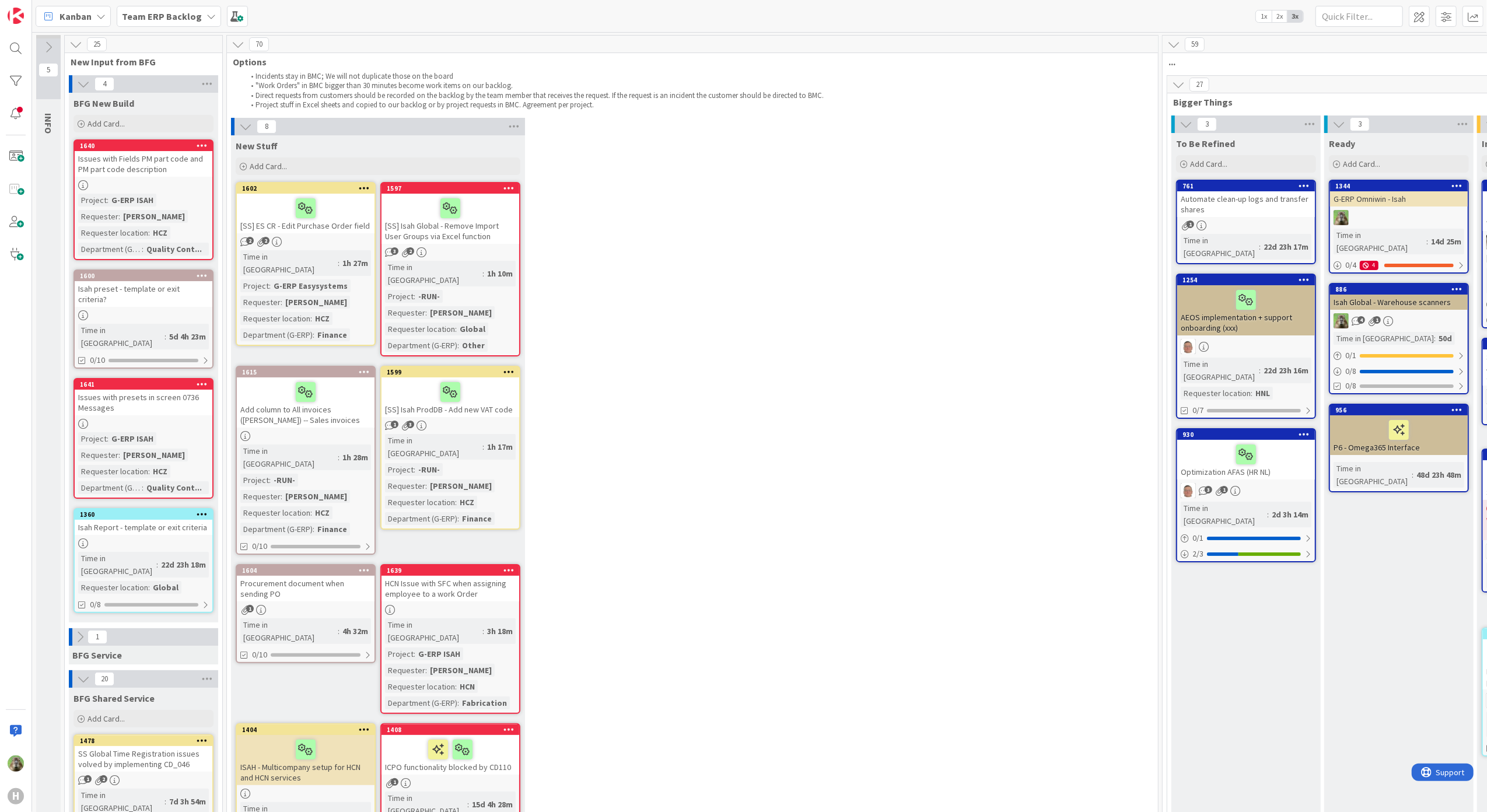
click at [827, 372] on div "8 New Stuff Add Card... 1597 [SS] Isah Global - Remove Import User Groups via E…" at bounding box center [692, 515] width 927 height 795
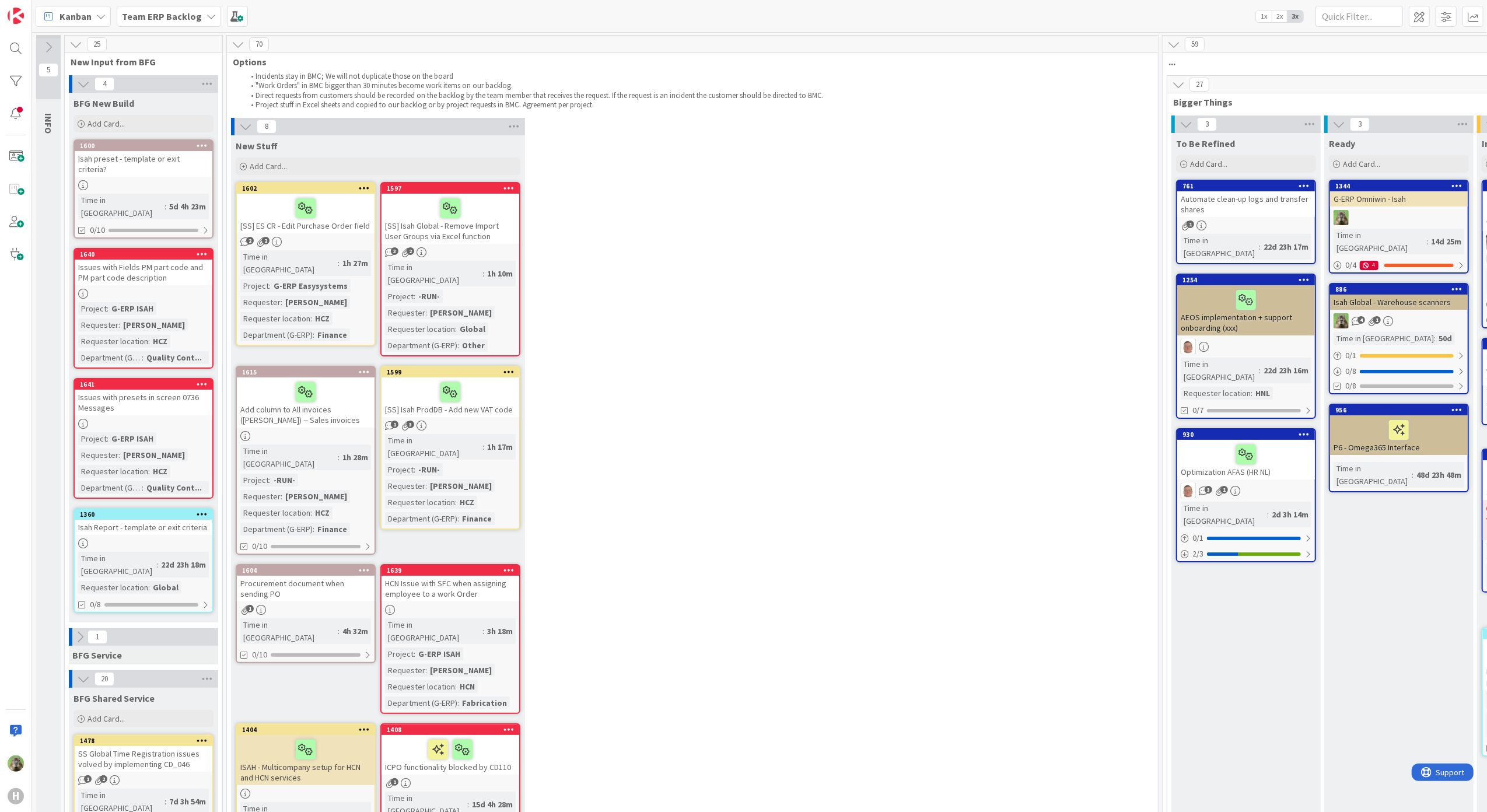
click at [168, 419] on div at bounding box center [143, 423] width 138 height 10
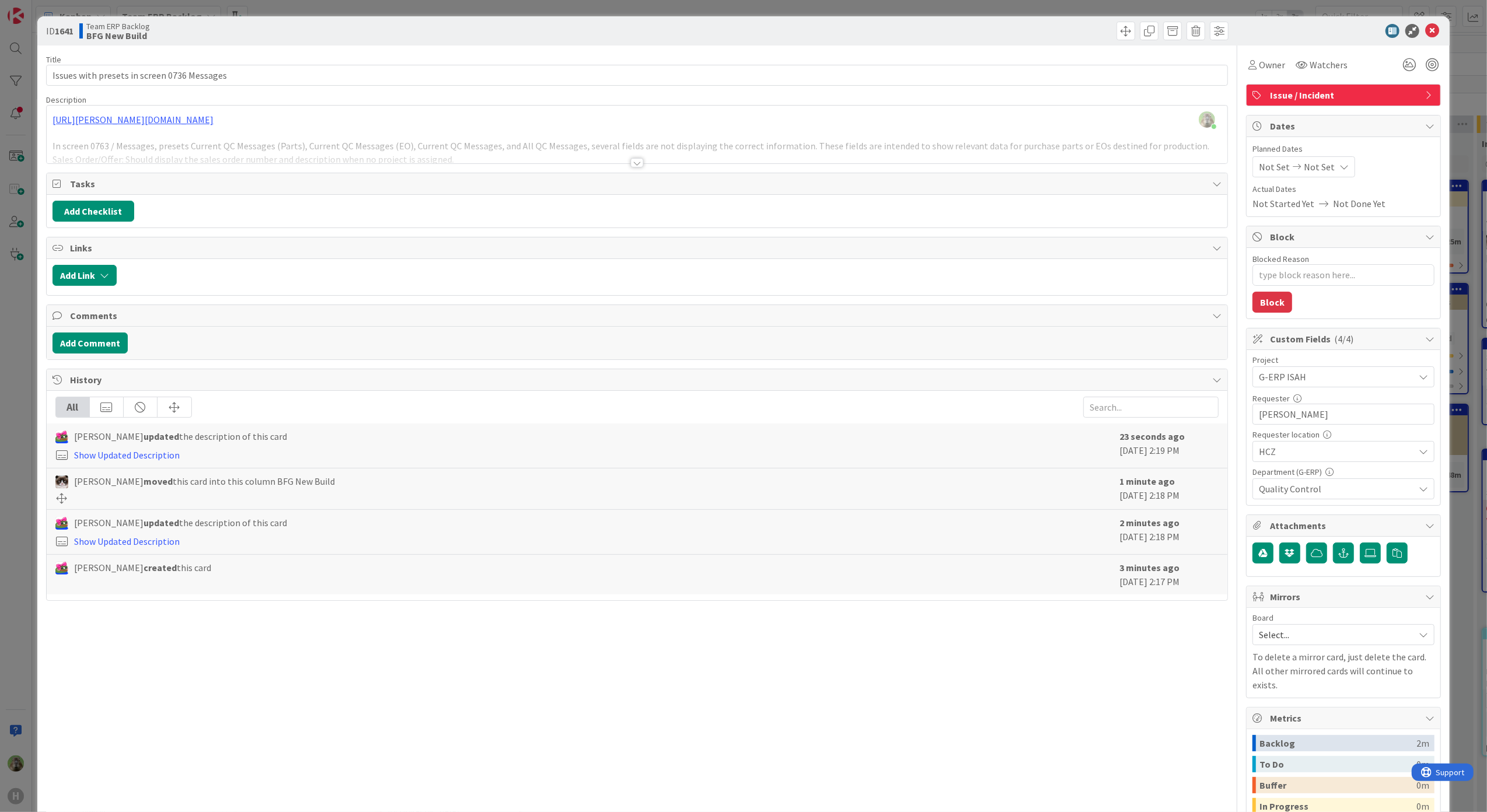
click at [332, 146] on div at bounding box center [637, 149] width 1181 height 29
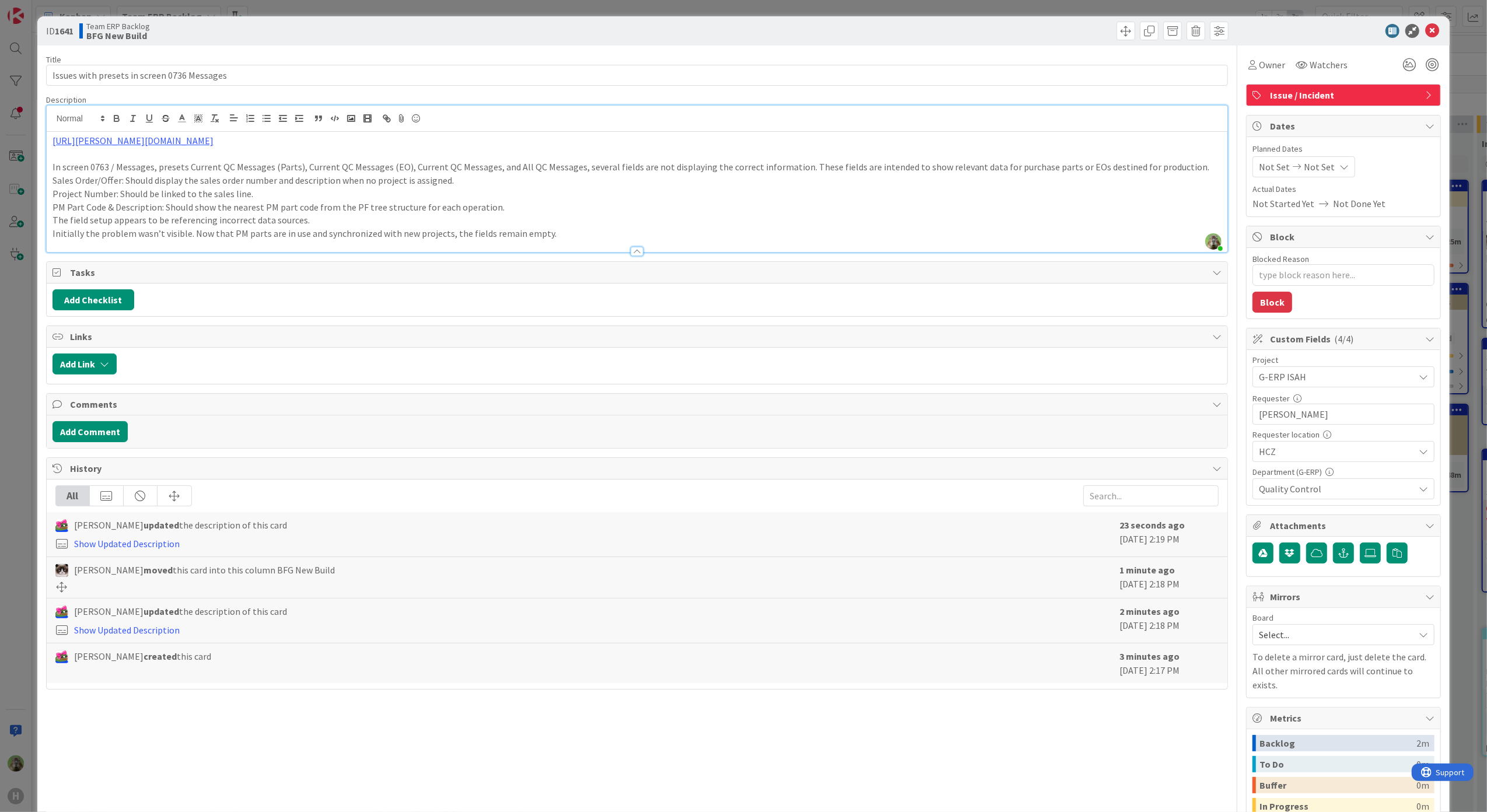
click at [616, 189] on p "Project Number: Should be linked to the sales line." at bounding box center [637, 194] width 1170 height 13
click at [22, 474] on div "ID 1641 Team ERP Backlog BFG New Build Title 43 / 128 Issues with presets in sc…" at bounding box center [743, 406] width 1487 height 812
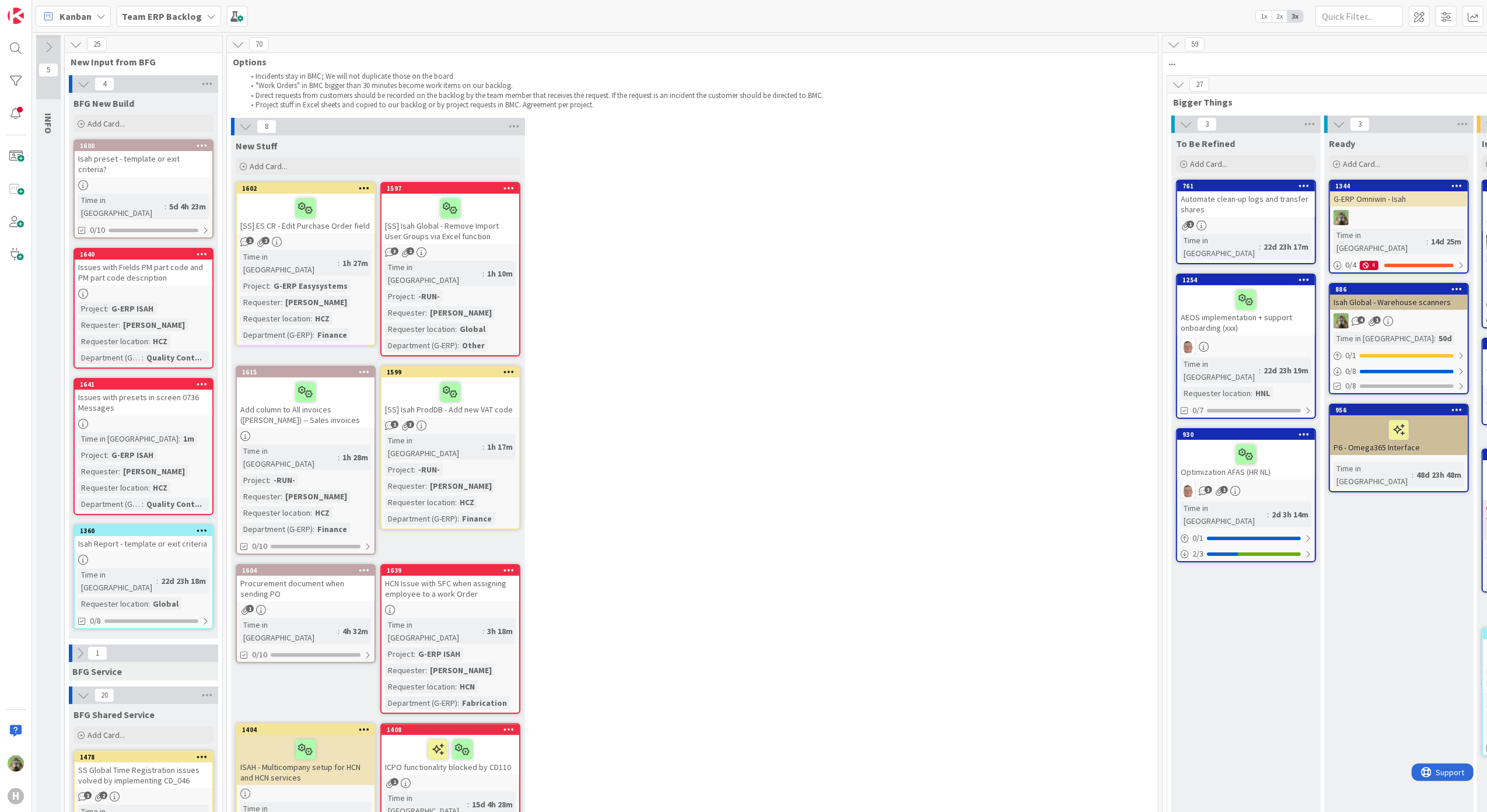
click at [1345, 435] on div "P6 - Omega365 Interface" at bounding box center [1399, 435] width 138 height 39
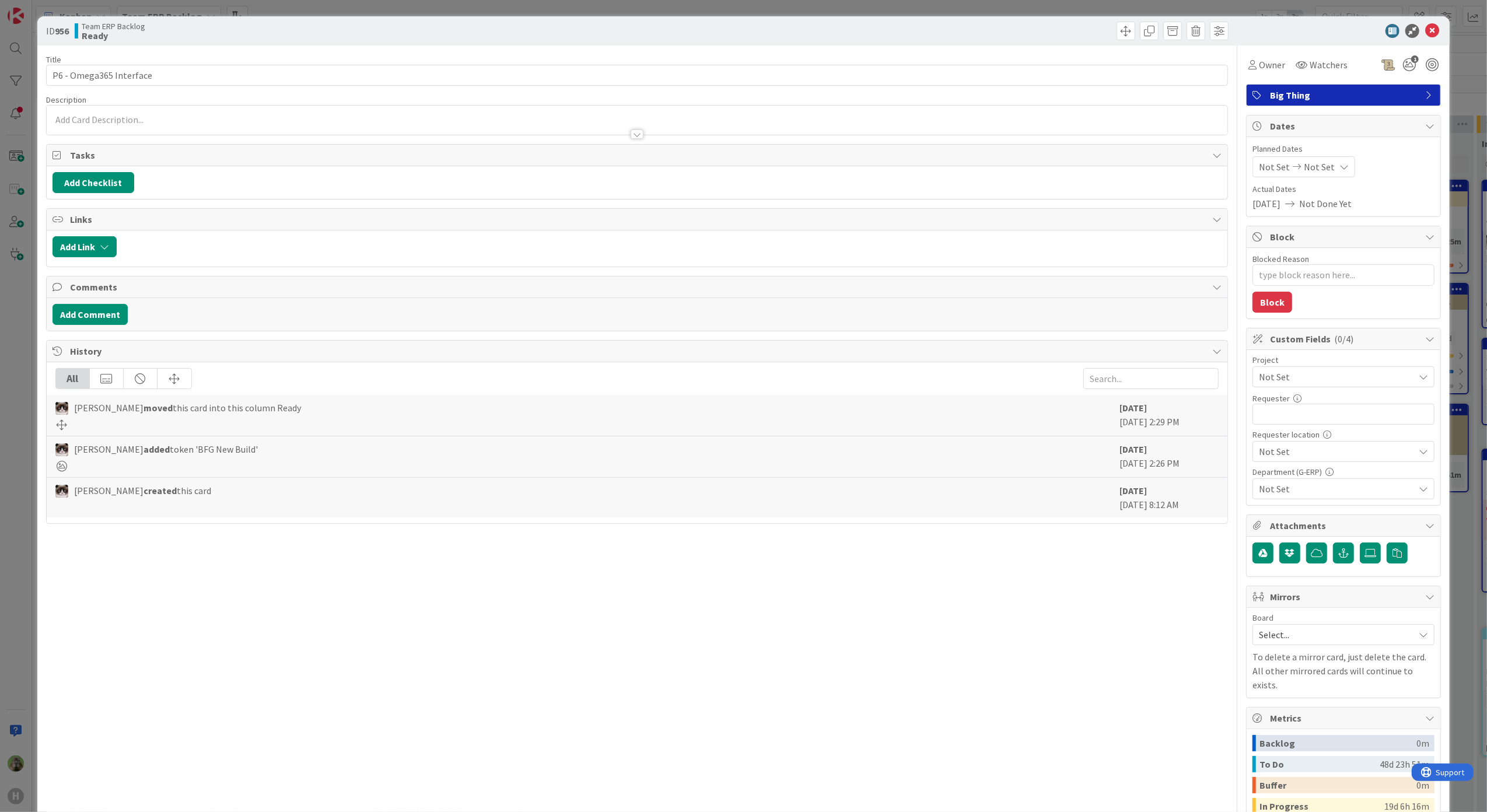
type textarea "x"
click at [105, 325] on button "Add Comment" at bounding box center [90, 314] width 75 height 21
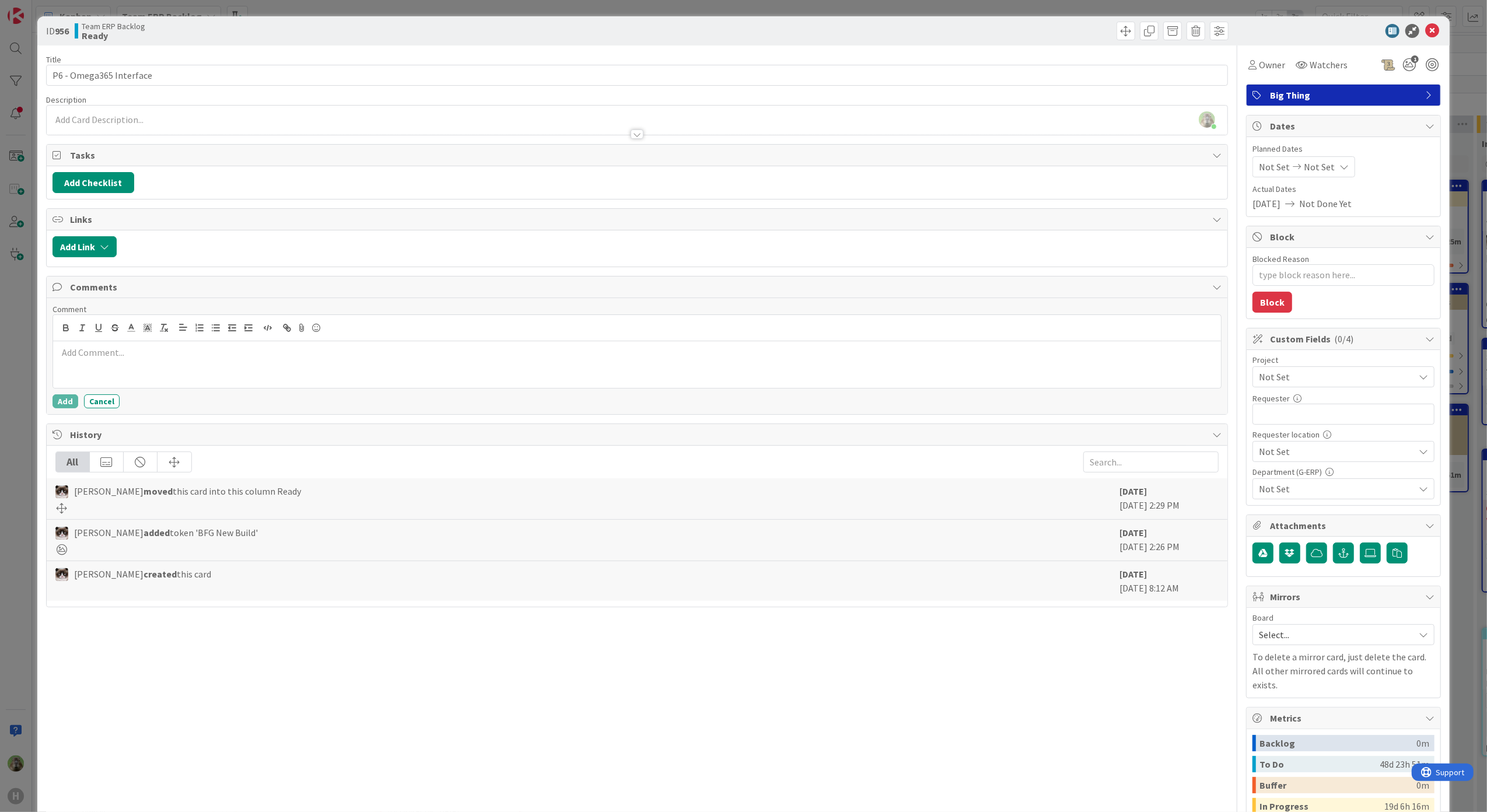
click at [81, 266] on div "Add Link" at bounding box center [637, 248] width 1181 height 36
click at [122, 178] on button "Add Checklist" at bounding box center [94, 182] width 82 height 21
type input "Checklist"
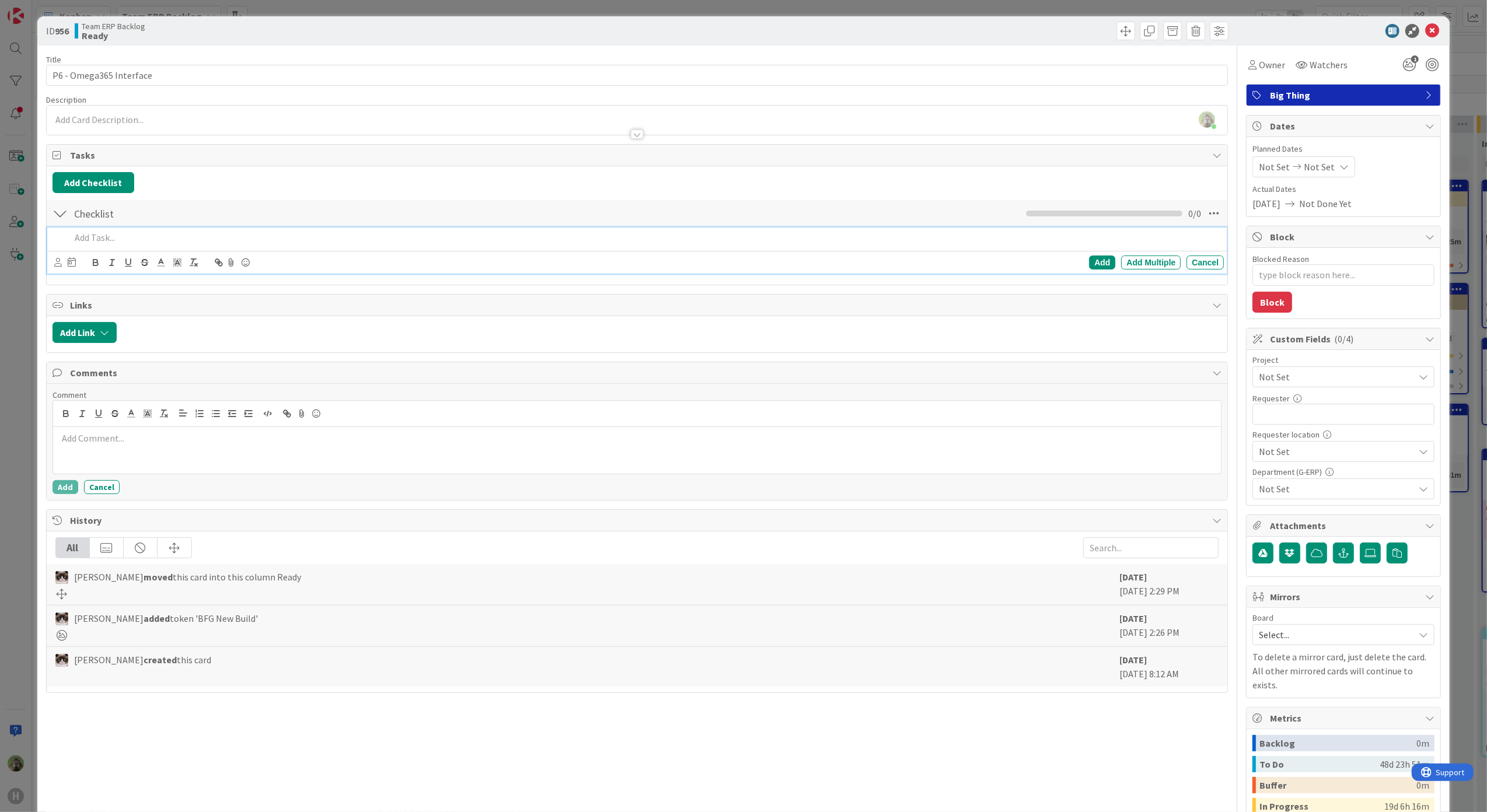
type textarea "x"
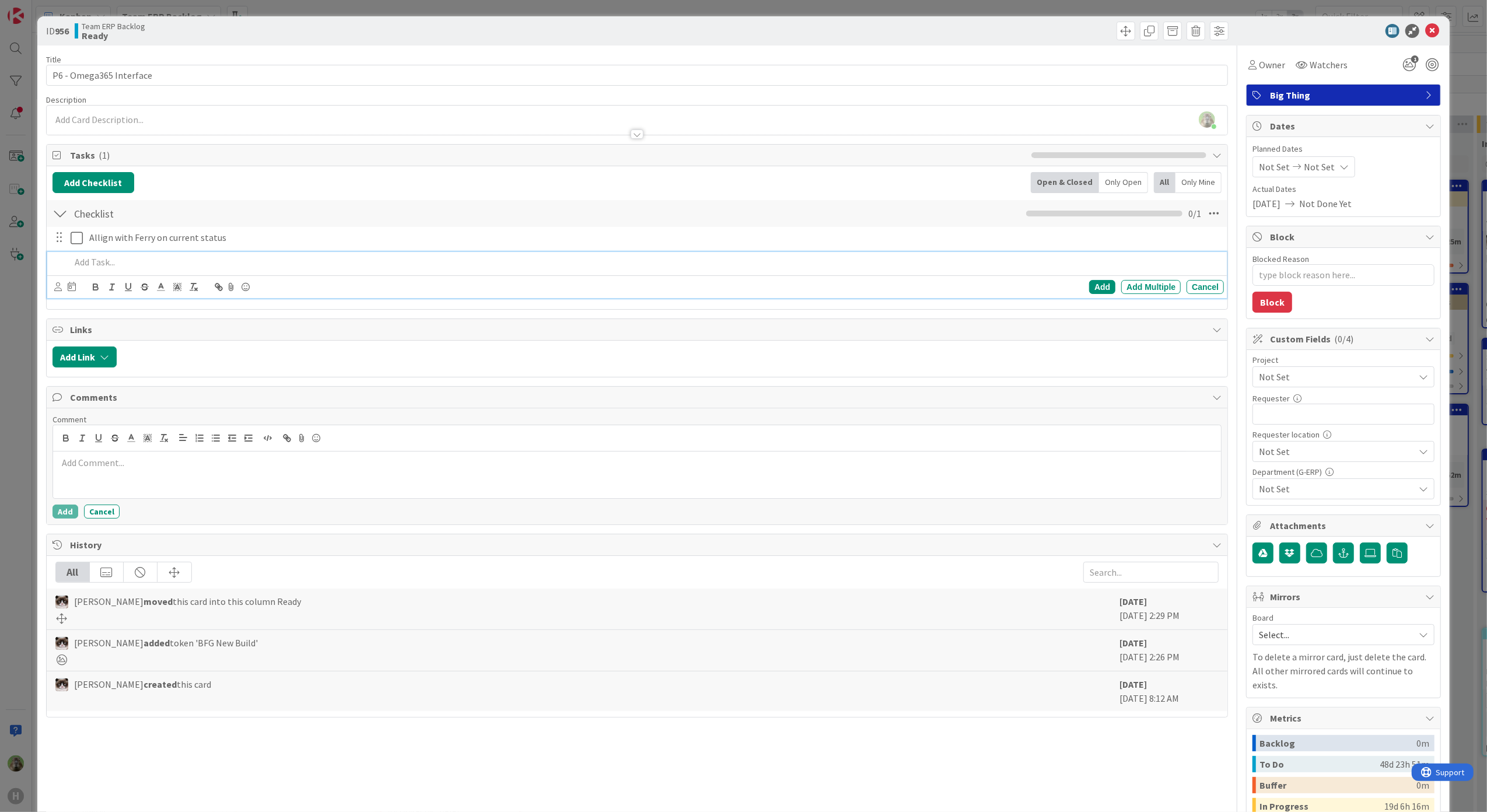
click at [33, 361] on div "ID 956 Team ERP Backlog Ready Title 23 / 128 P6 - Omega365 Interface Descriptio…" at bounding box center [743, 406] width 1487 height 812
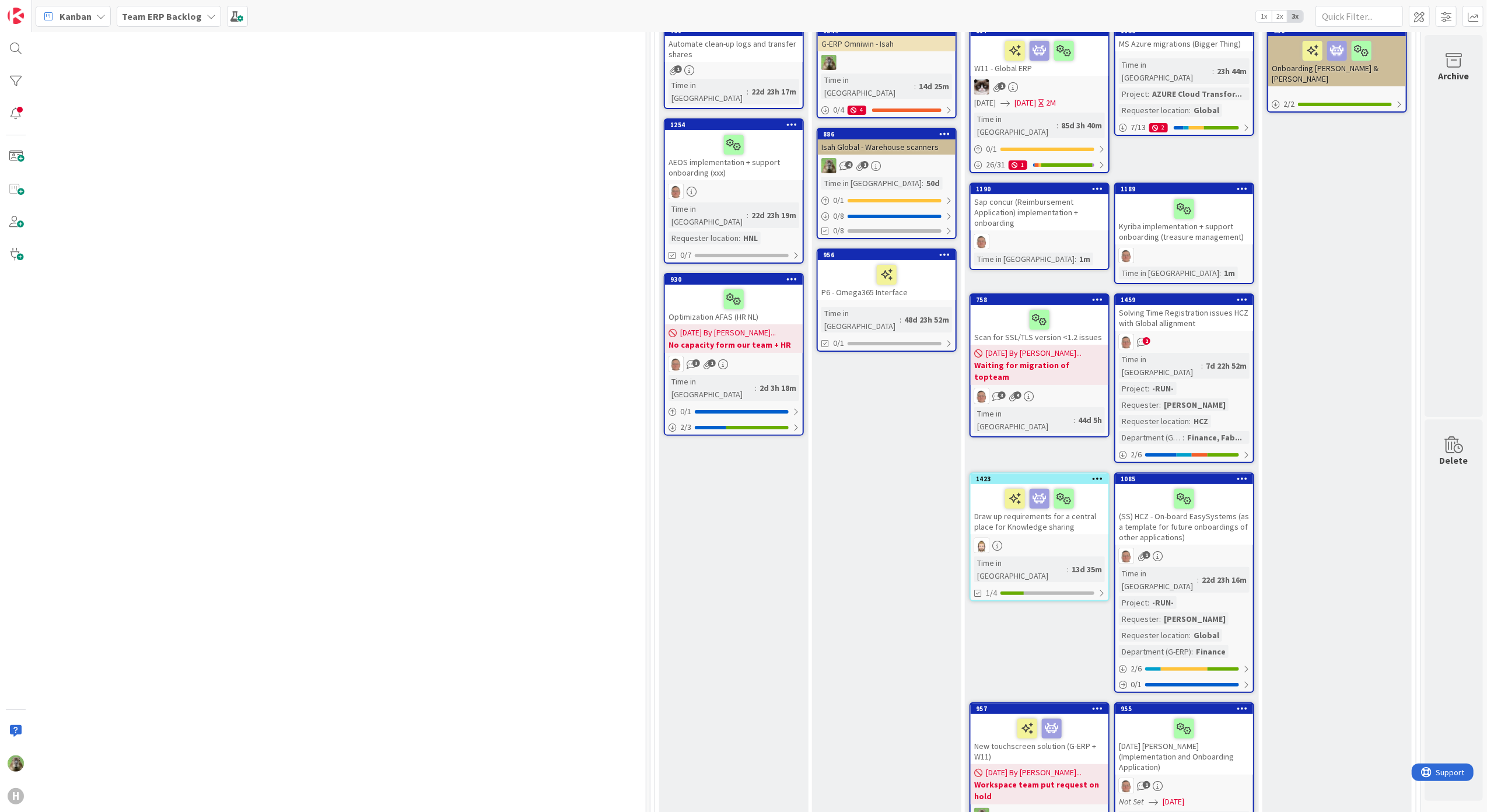
scroll to position [0, 526]
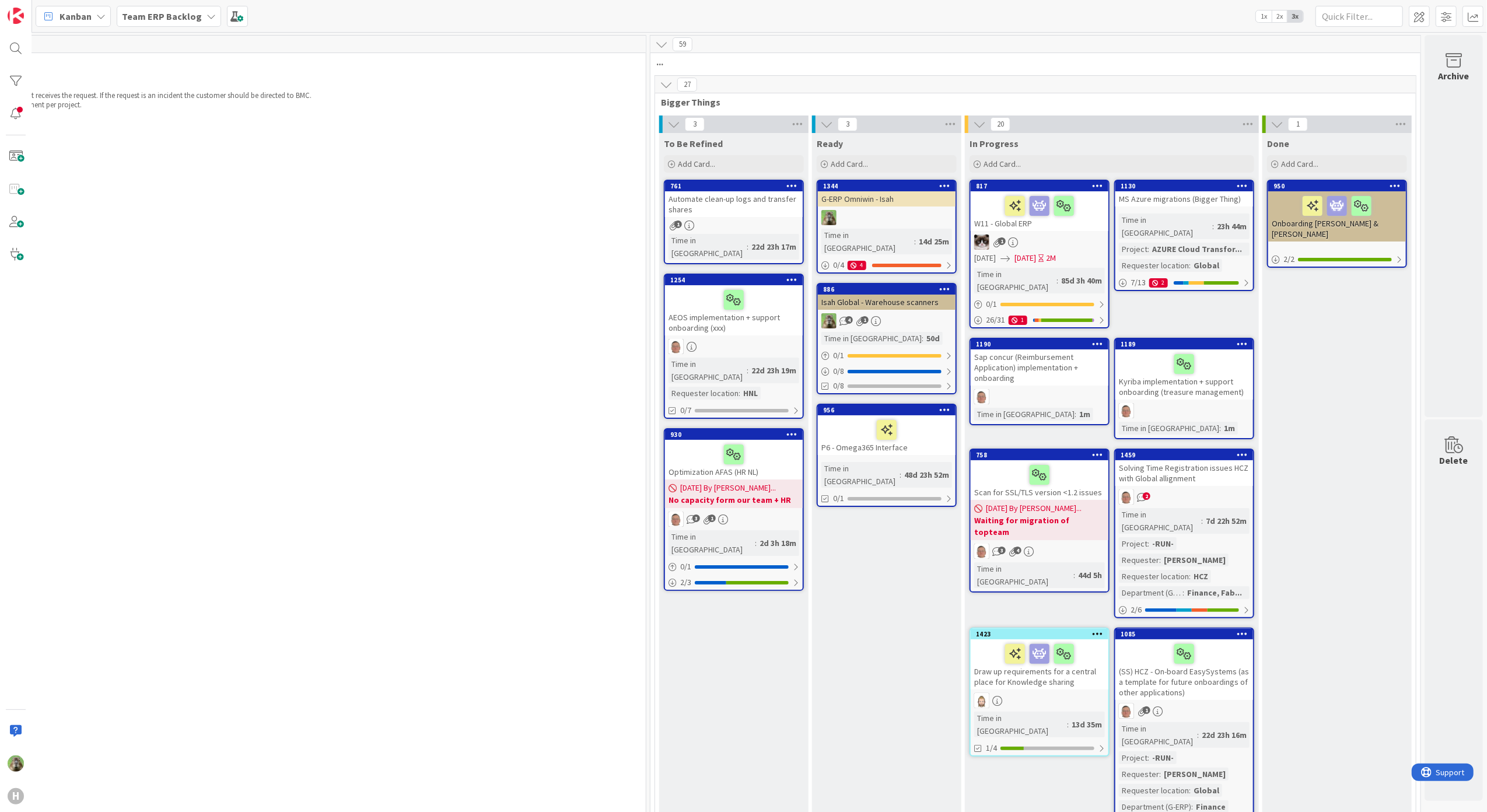
click at [177, 11] on b "Team ERP Backlog" at bounding box center [162, 16] width 80 height 12
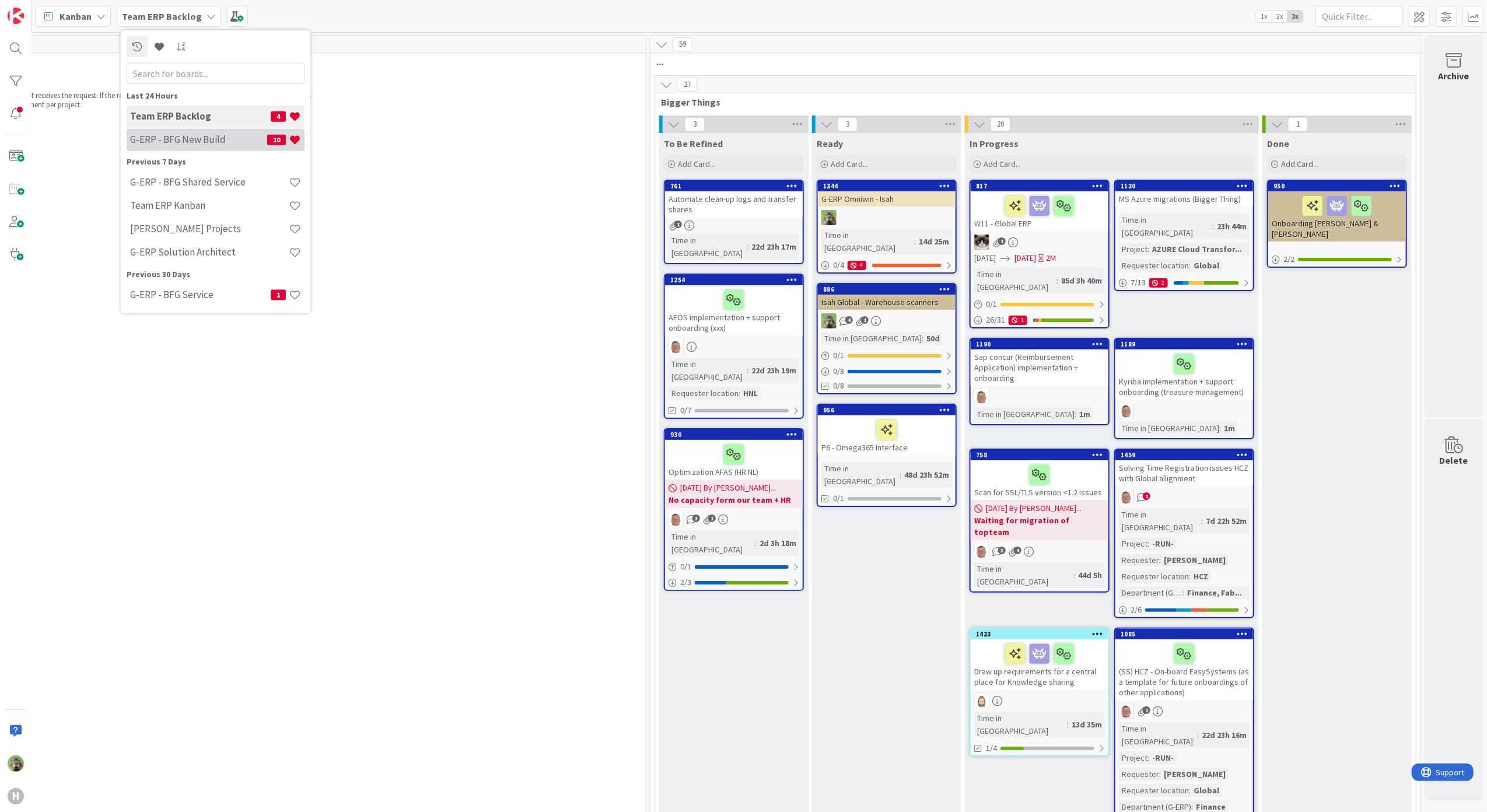
click at [169, 129] on div "G-ERP - BFG New Build 10" at bounding box center [216, 139] width 178 height 22
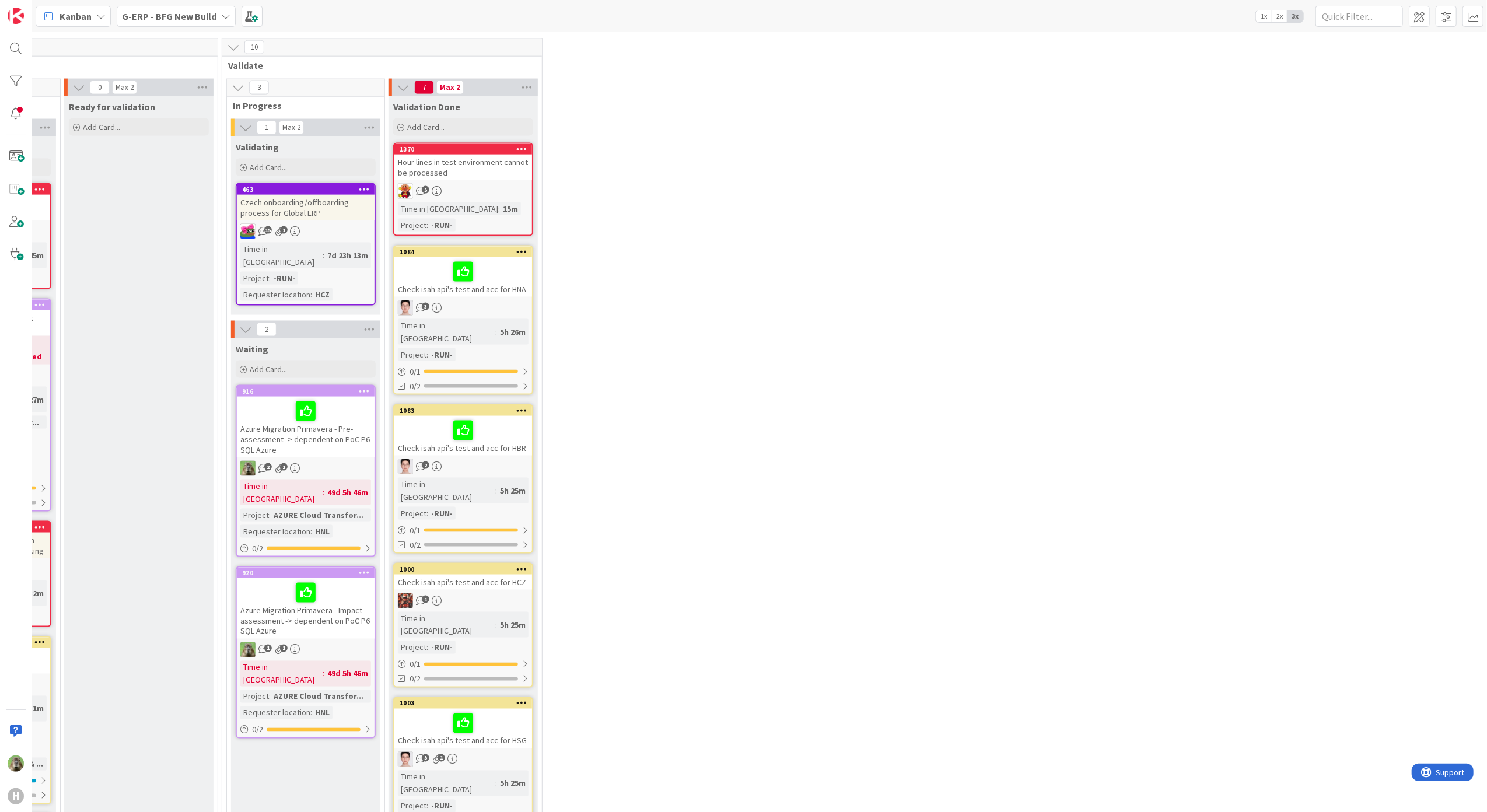
scroll to position [1633, 505]
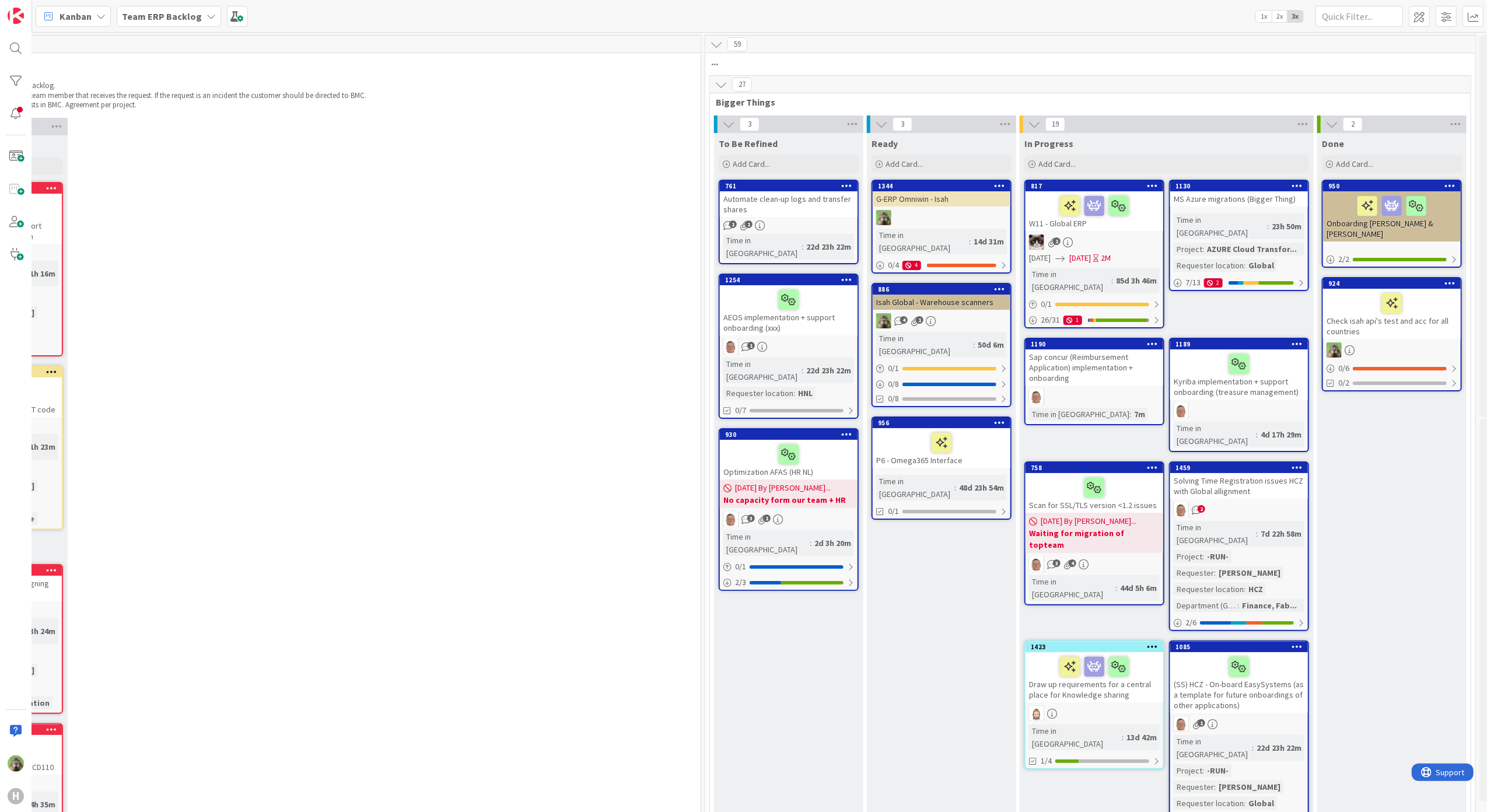
scroll to position [0, 526]
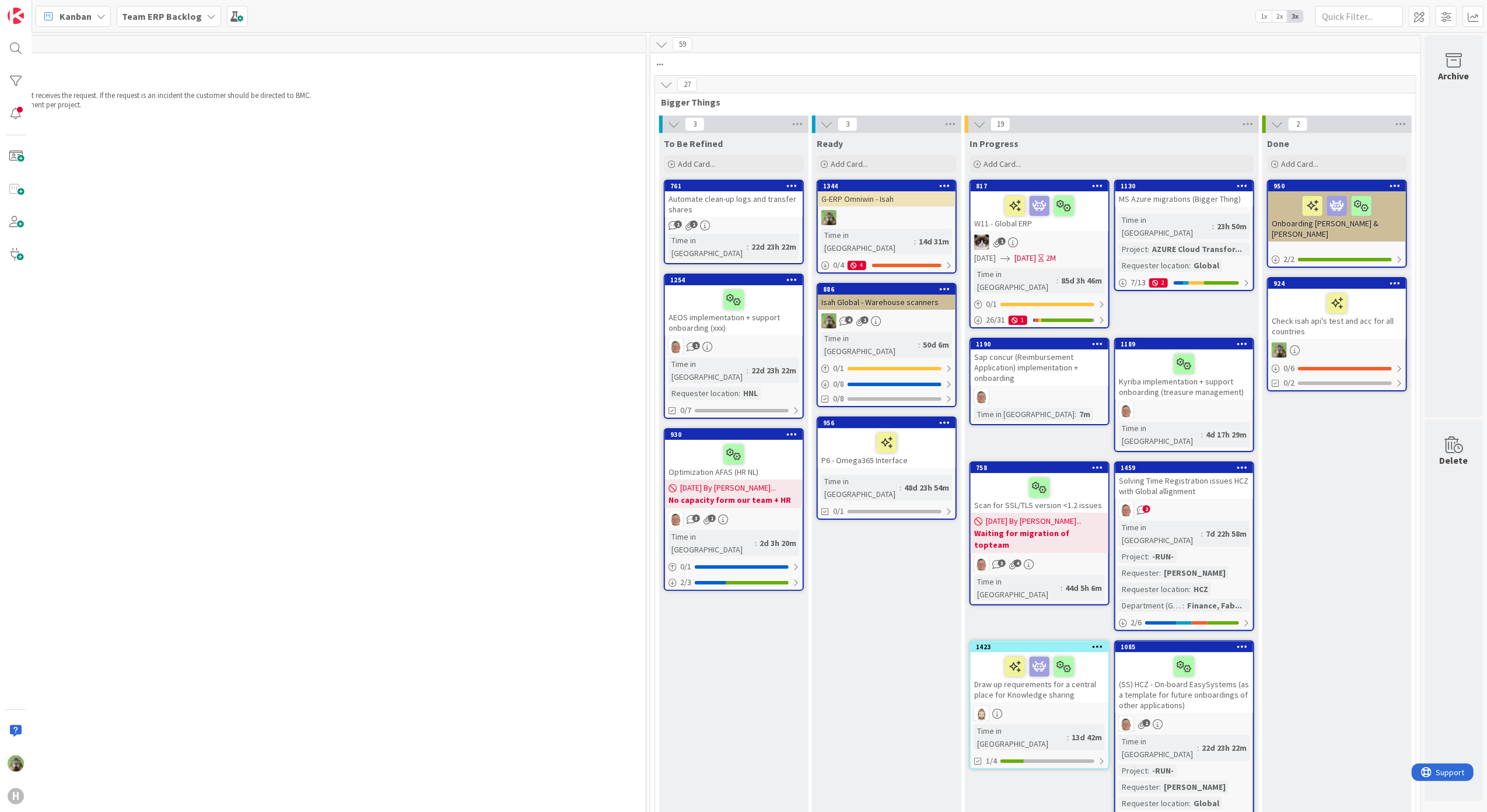
click at [1368, 294] on div at bounding box center [1337, 303] width 131 height 25
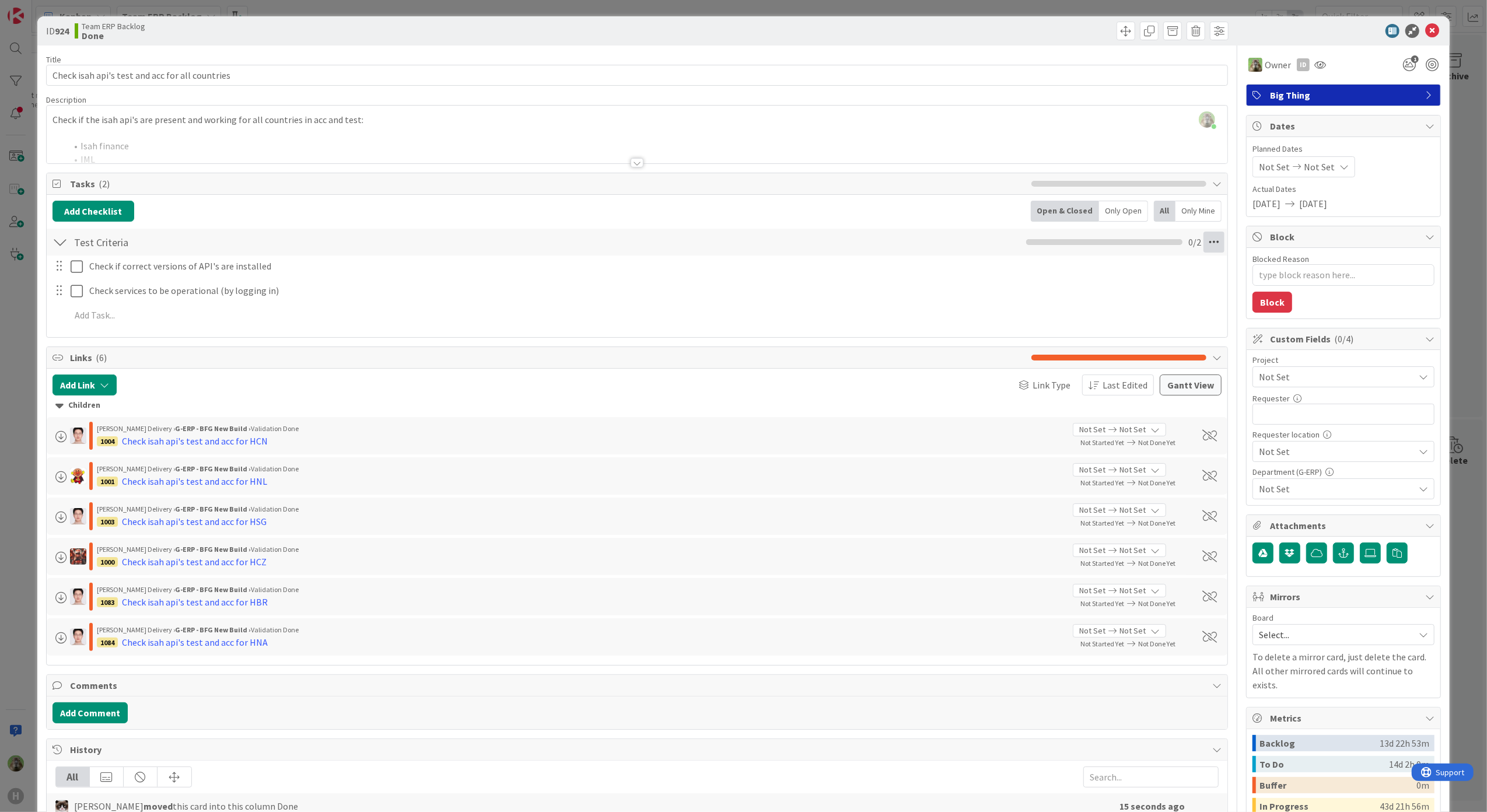
click at [1212, 243] on icon at bounding box center [1214, 242] width 21 height 21
click at [1132, 331] on link "Delete Checklist" at bounding box center [1134, 337] width 175 height 17
click at [1058, 295] on button "Delete" at bounding box center [1080, 298] width 44 height 21
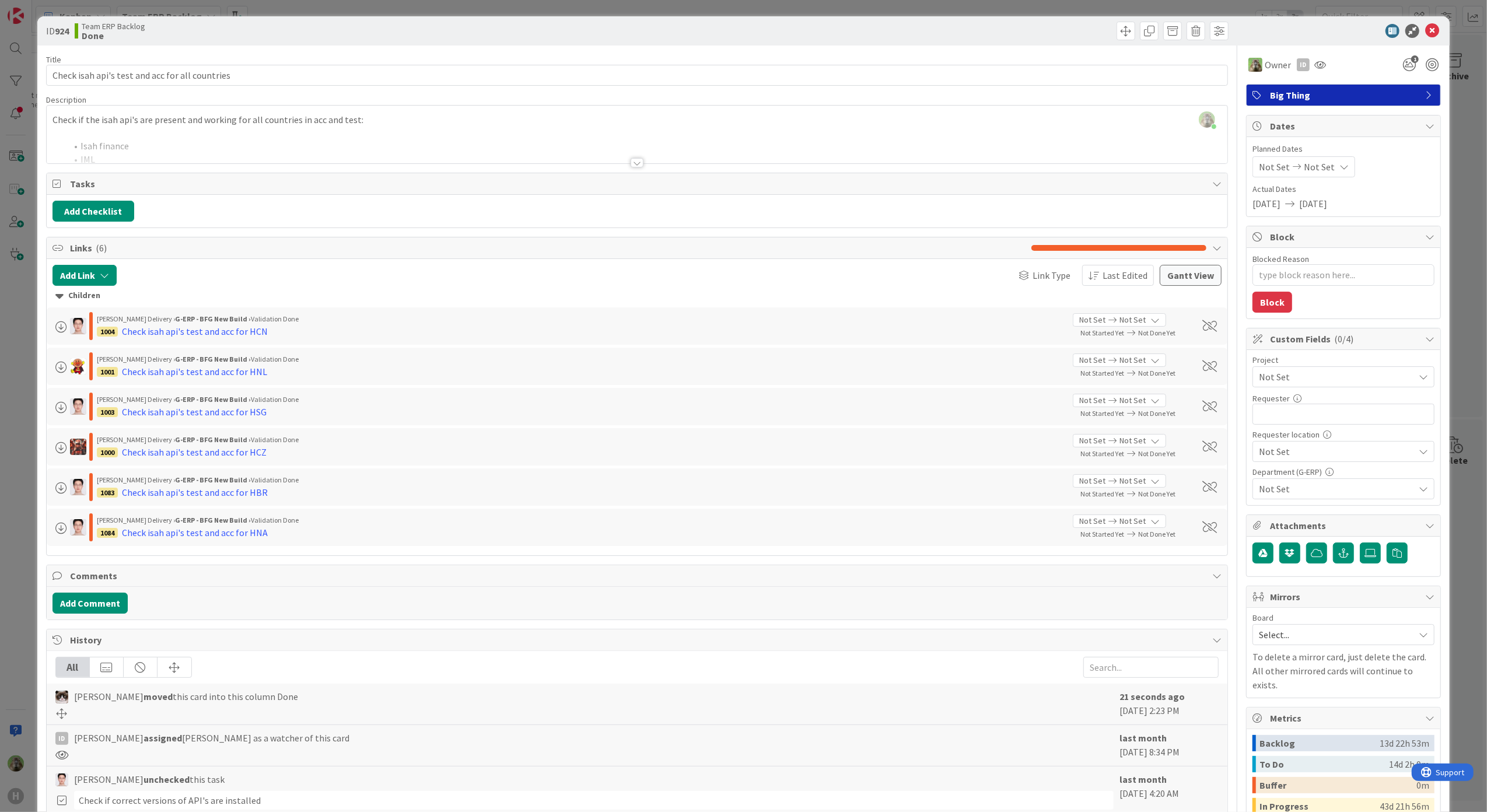
click at [15, 501] on div "ID 924 Team ERP Backlog Done Title 47 / 128 Check isah api's test and acc for a…" at bounding box center [743, 406] width 1487 height 812
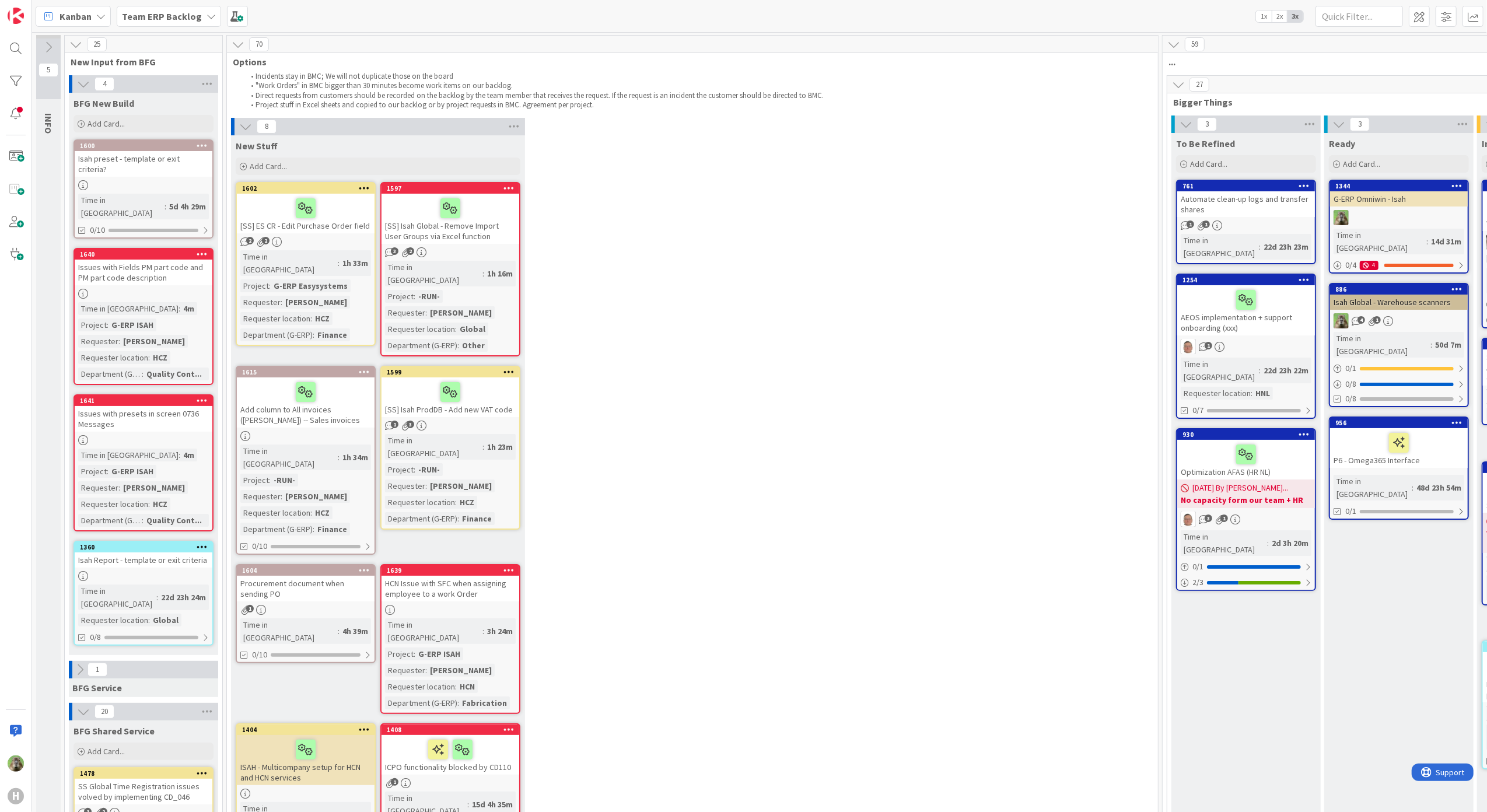
click at [476, 576] on div "HCN Issue with SFC when assigning employee to a work Order" at bounding box center [451, 588] width 138 height 26
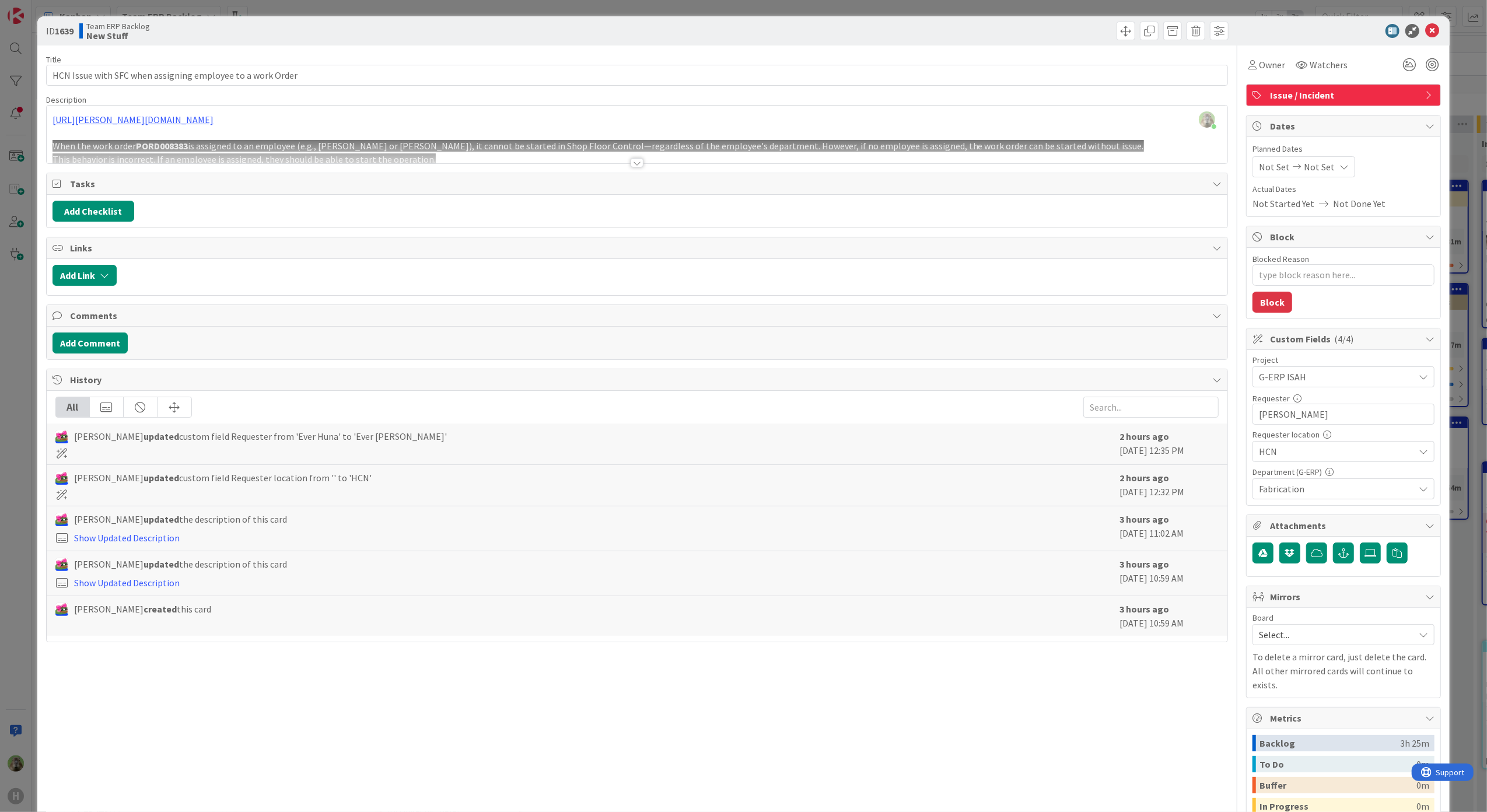
click at [19, 508] on div "ID 1639 Team ERP Backlog New Stuff Title 58 / 128 HCN Issue with SFC when assig…" at bounding box center [743, 406] width 1487 height 812
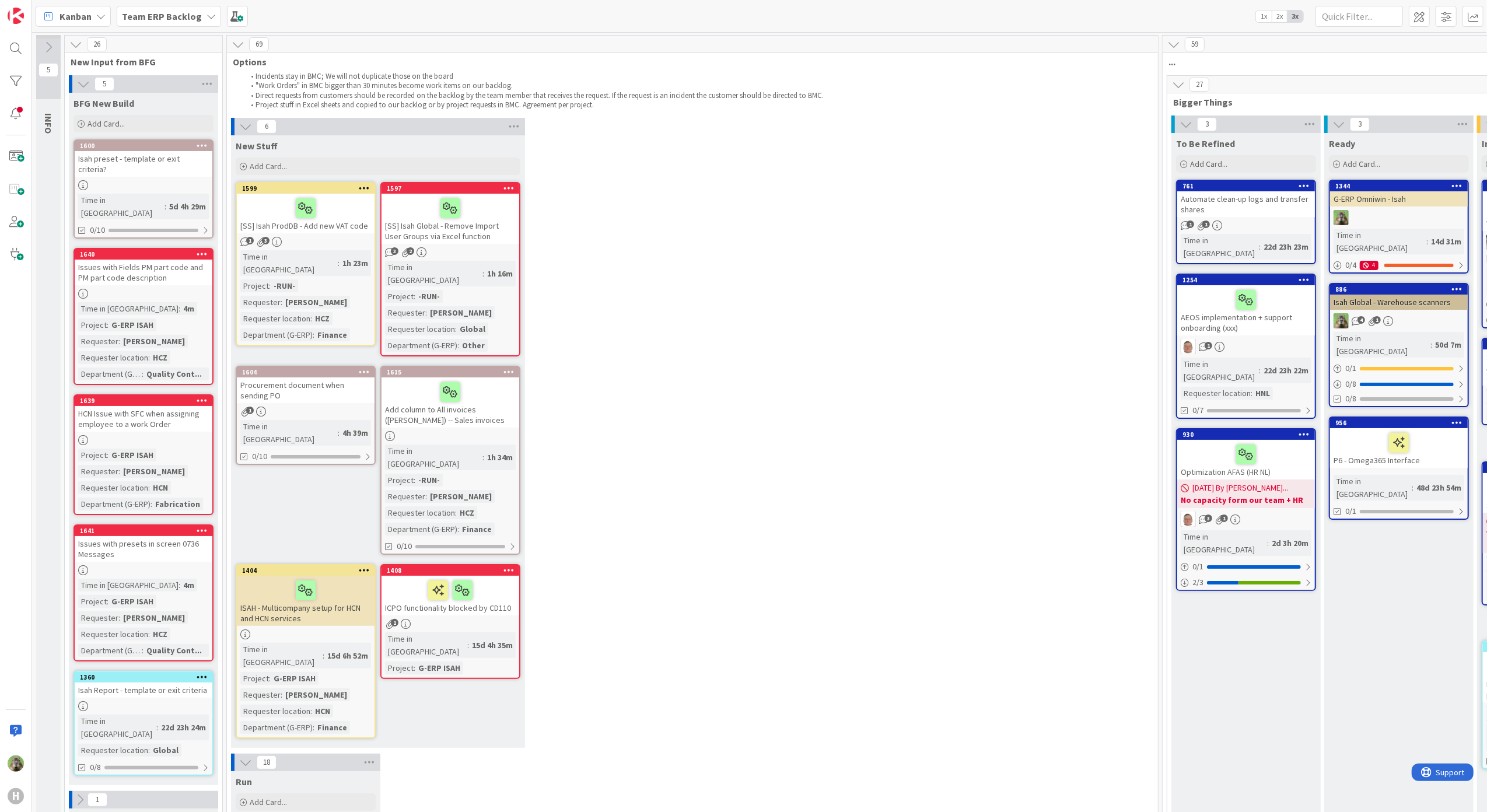
click at [308, 381] on div "Procurement document when sending PO" at bounding box center [306, 390] width 138 height 26
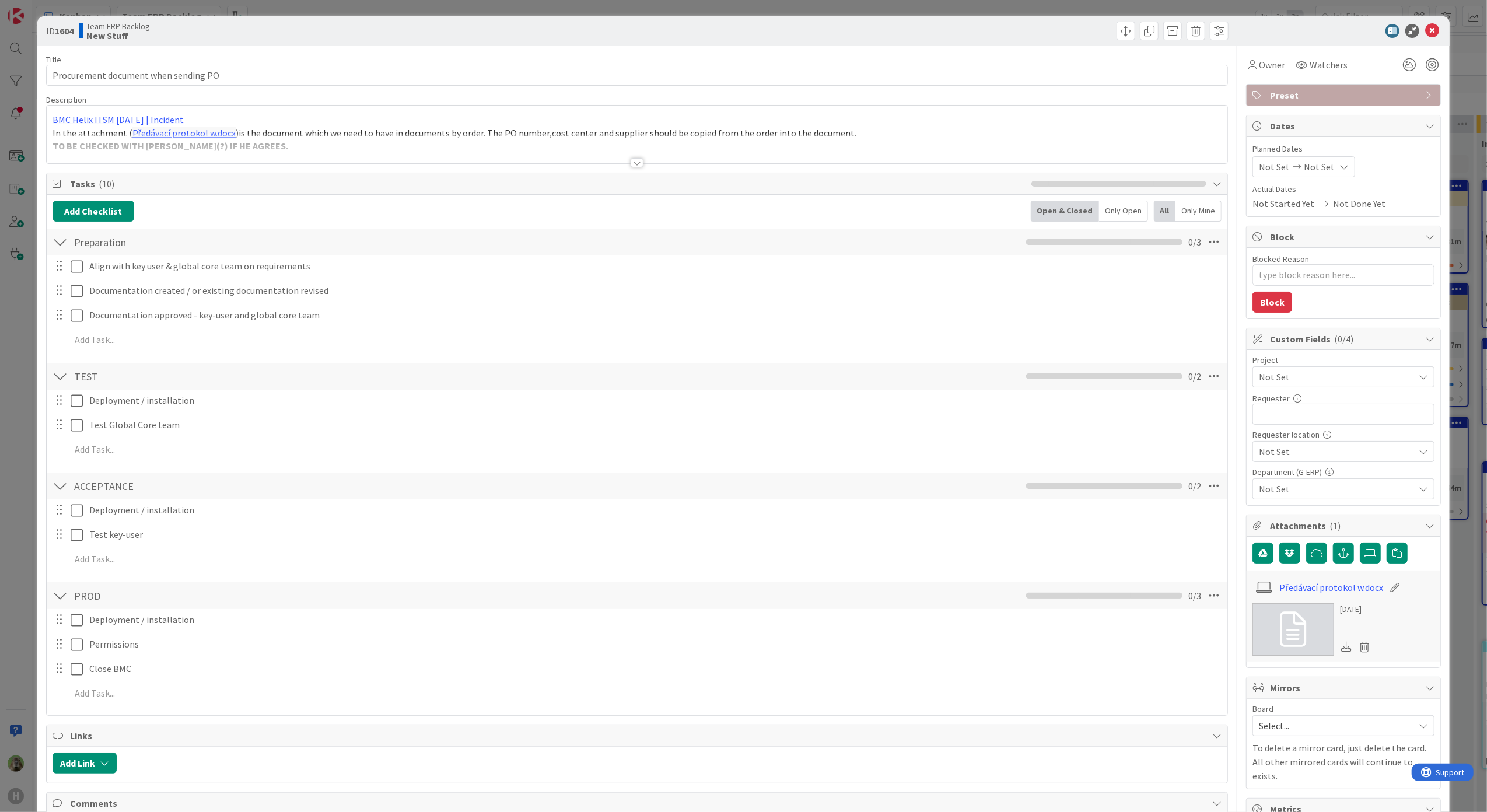
click at [370, 131] on div "BMC Helix ITSM 23.3.02 | Incident In the attachment ( Předávací protokol w.docx…" at bounding box center [637, 134] width 1181 height 58
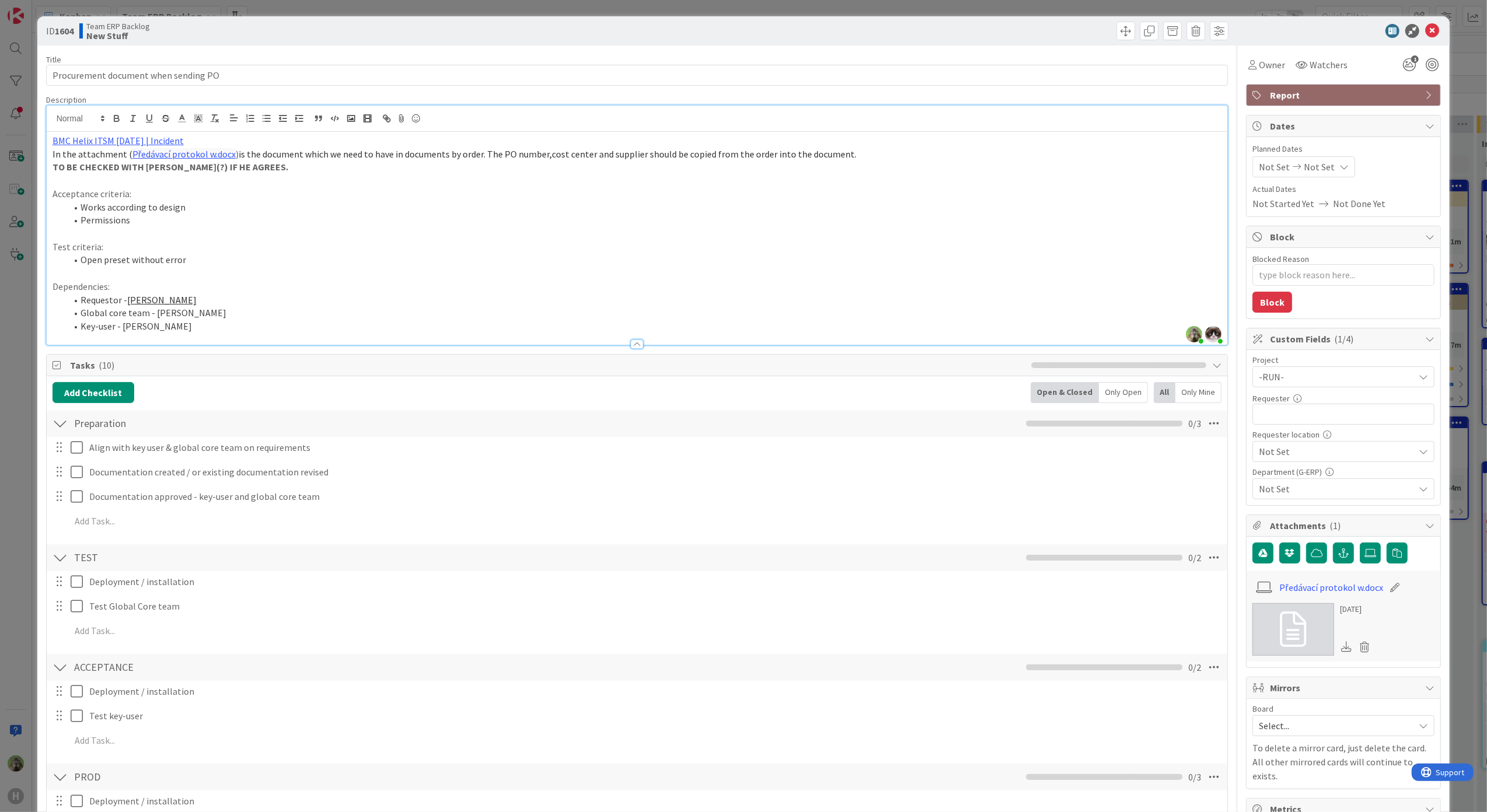
type textarea "x"
type input "Lenka Honkova"
type textarea "x"
click at [36, 565] on div "ID 1604 Team ERP Backlog New Stuff Title 36 / 128 Procurement document when sen…" at bounding box center [743, 406] width 1487 height 812
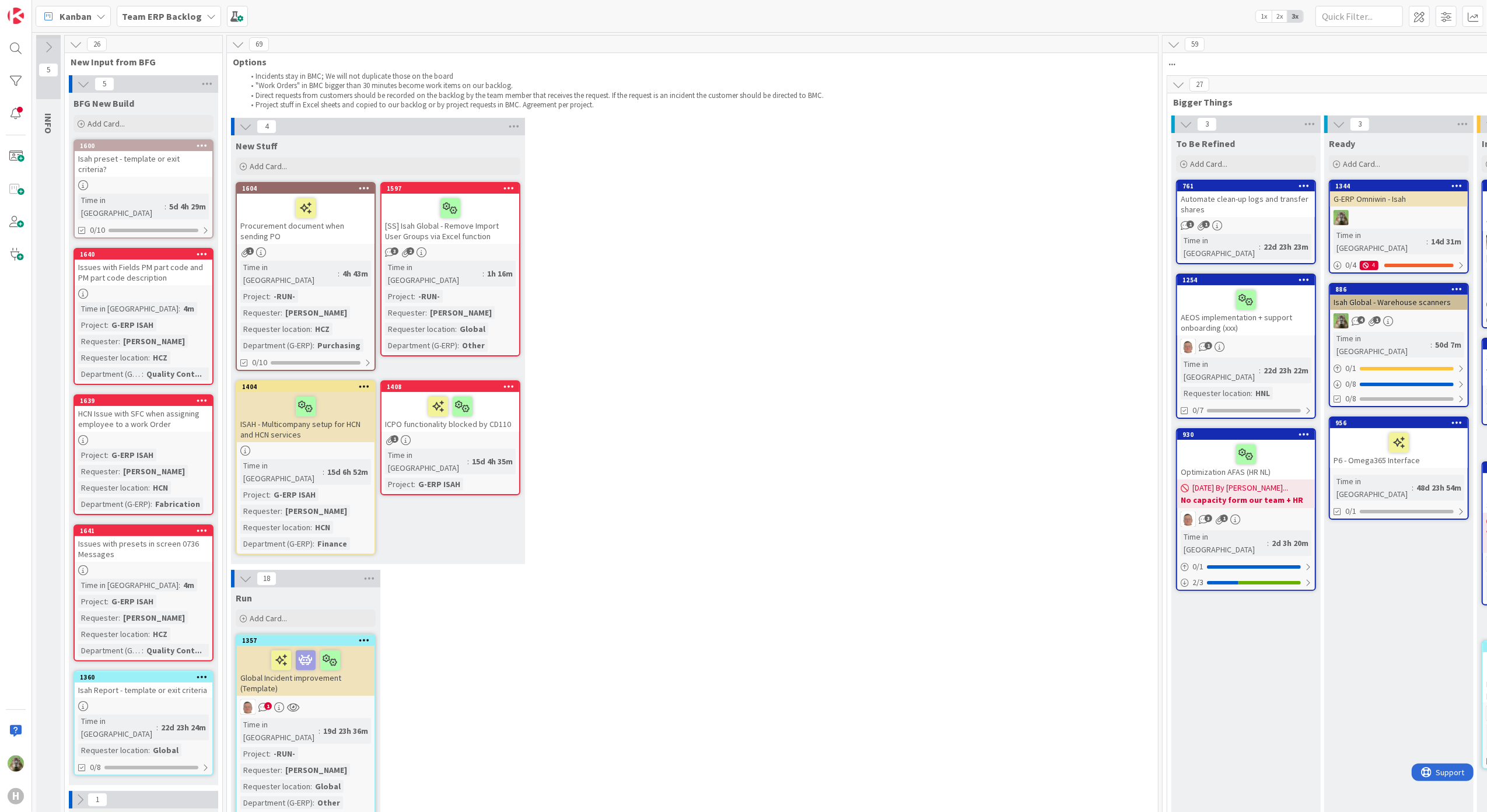
click at [22, 538] on div "H" at bounding box center [15, 406] width 32 height 812
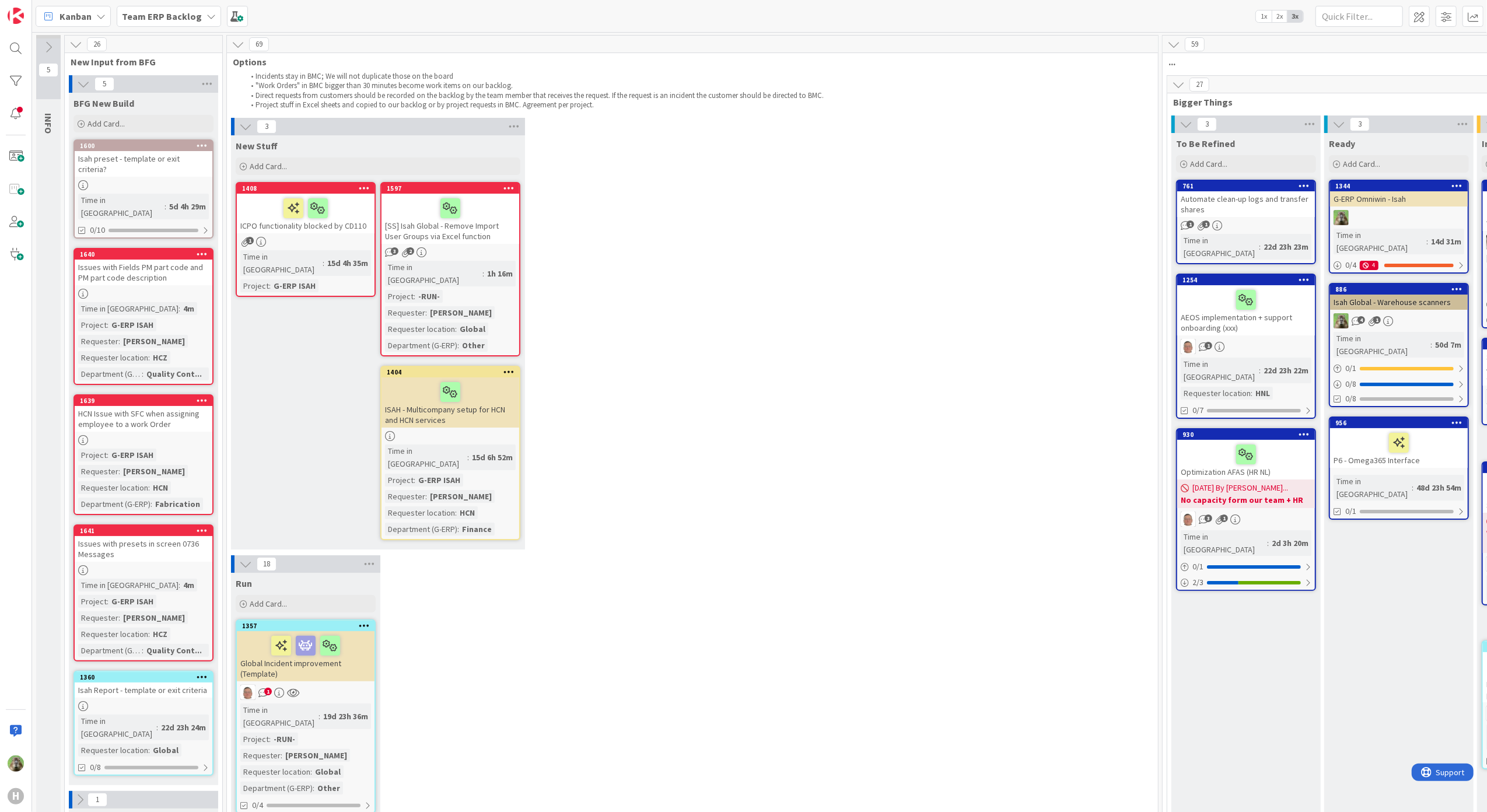
click at [625, 252] on div "3 New Stuff Add Card... 1597 [SS] Isah Global - Remove Import User Groups via E…" at bounding box center [692, 336] width 927 height 437
